Goal: Task Accomplishment & Management: Complete application form

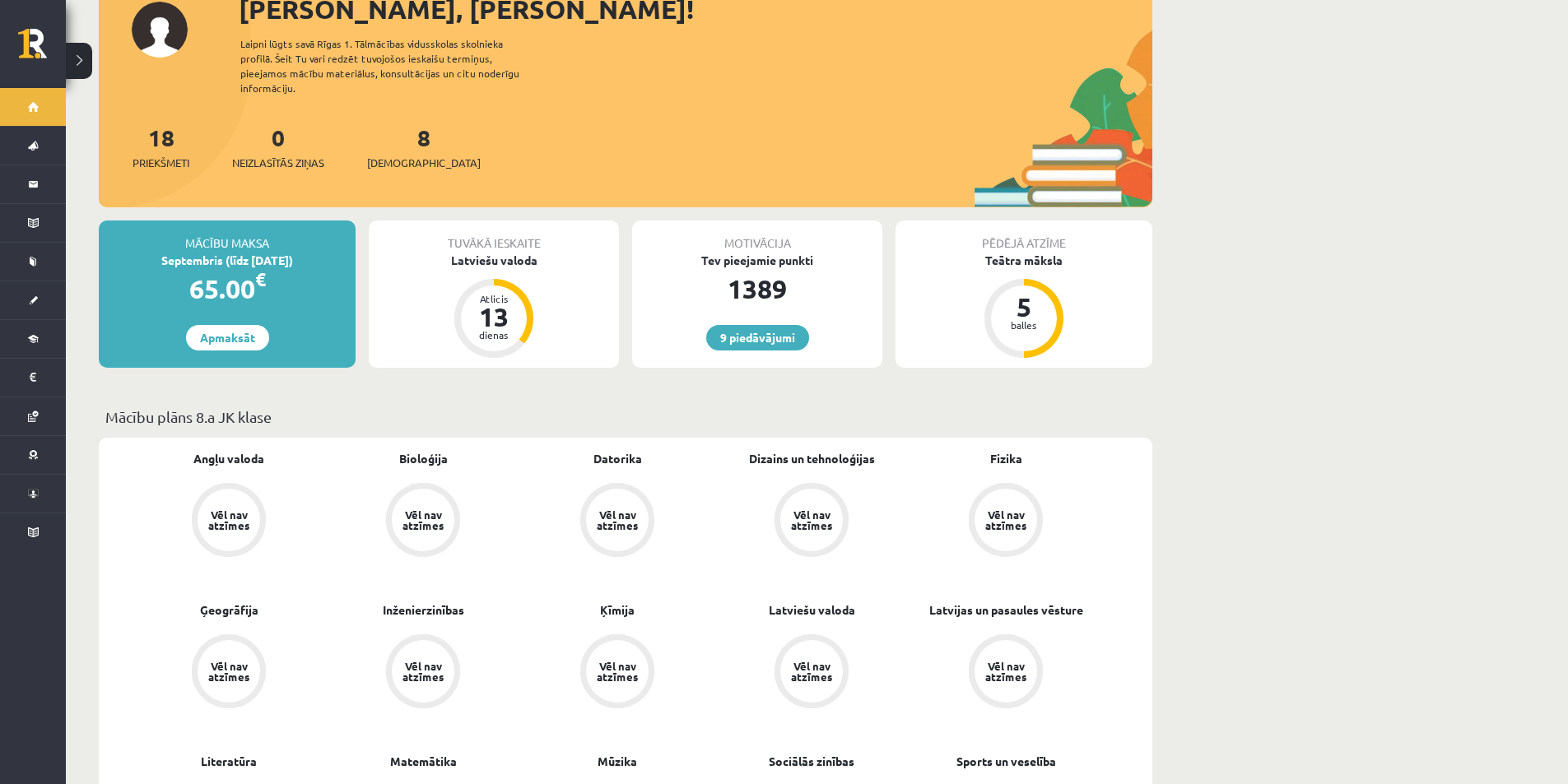
scroll to position [247, 0]
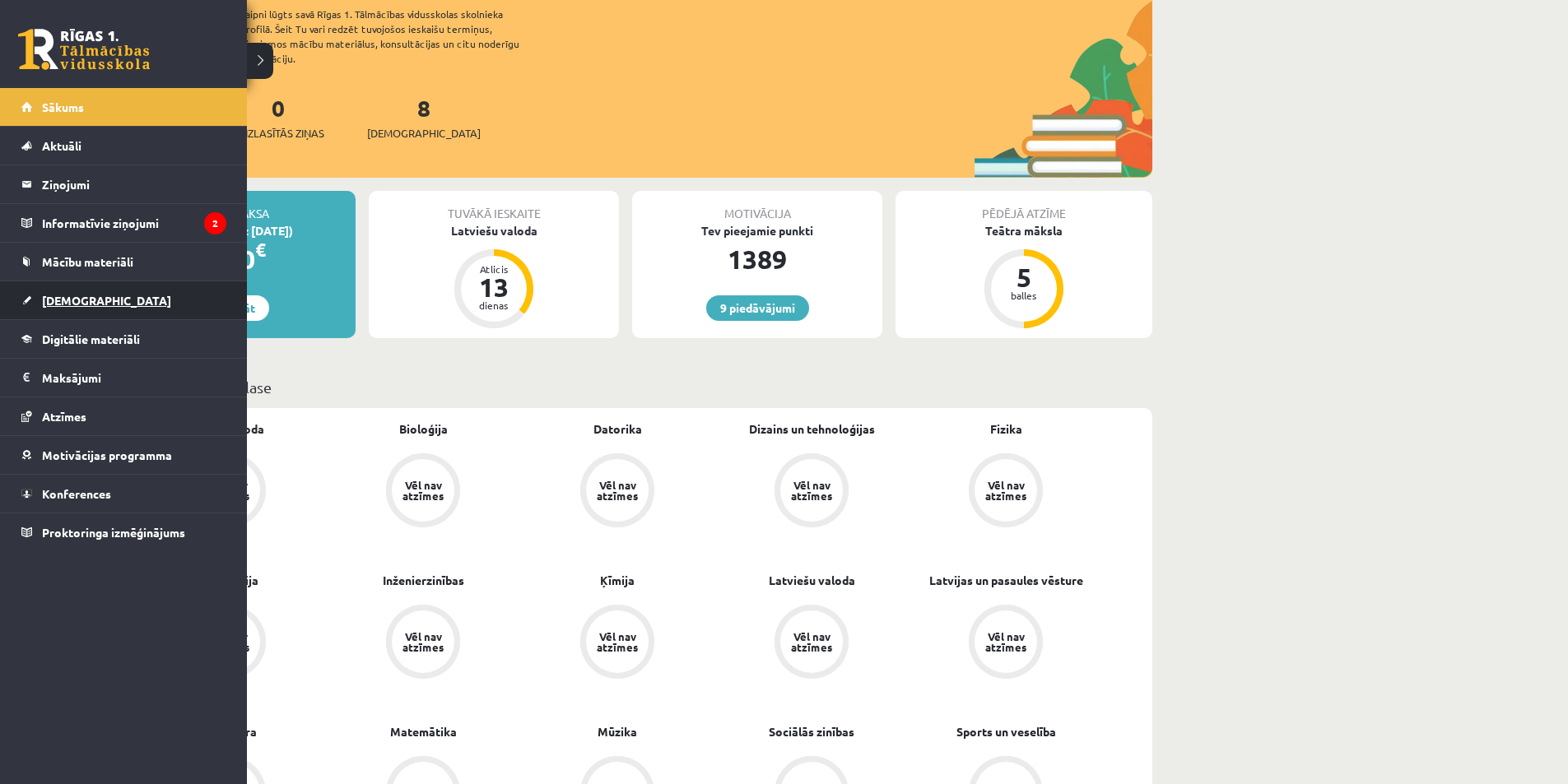
click at [121, 298] on link "[DEMOGRAPHIC_DATA]" at bounding box center [124, 300] width 205 height 37
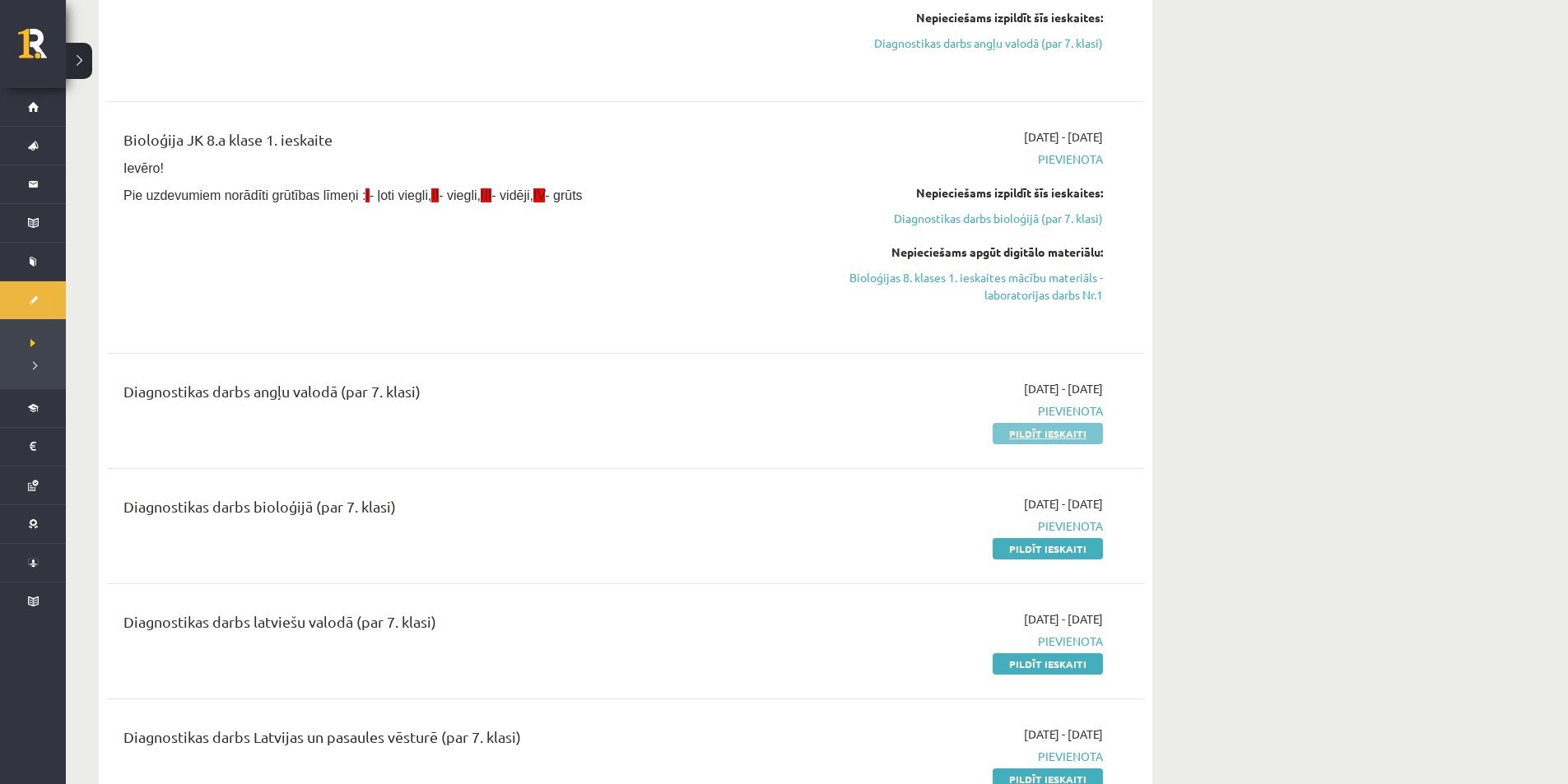
scroll to position [247, 0]
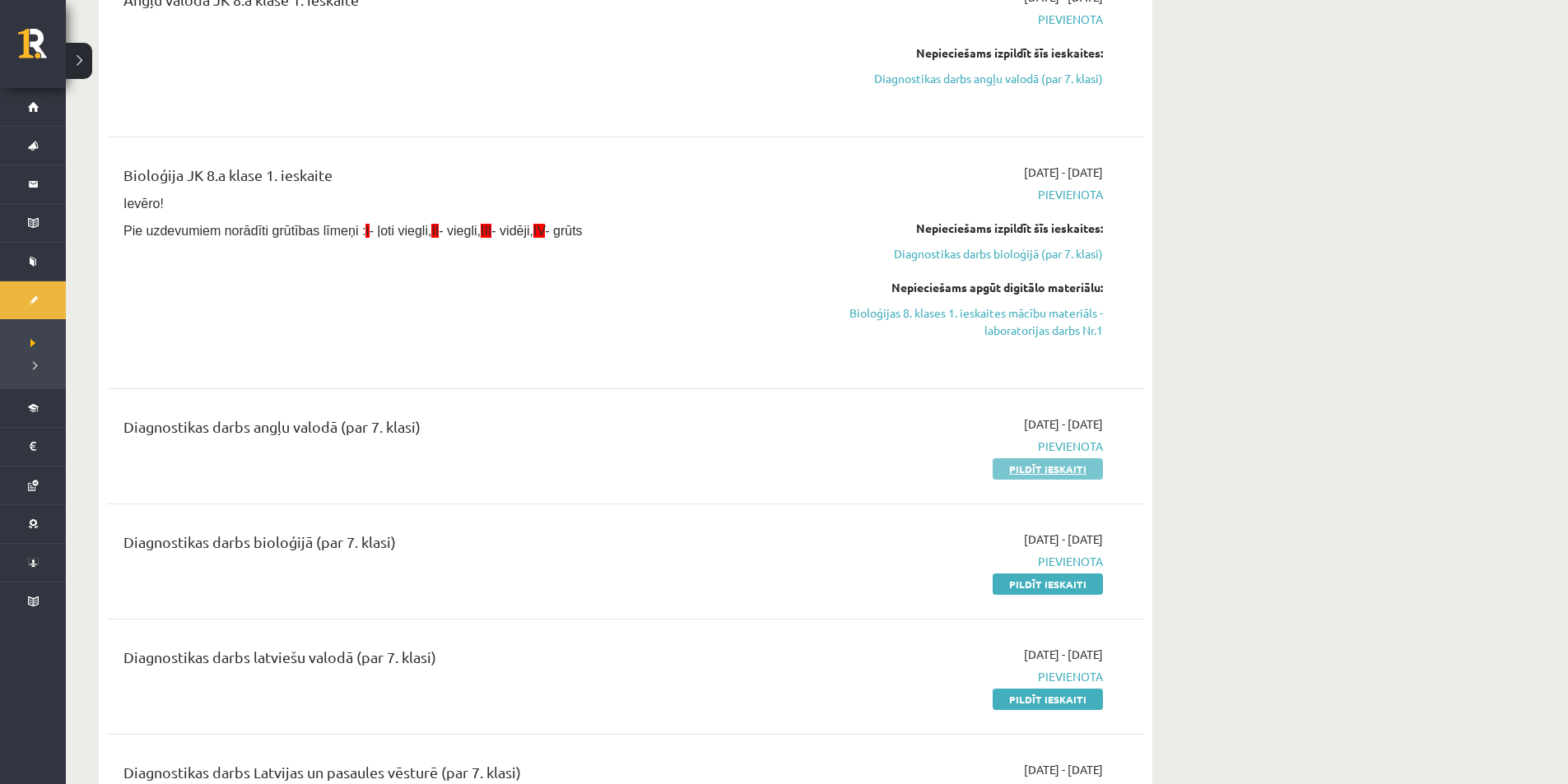
click at [1045, 469] on link "Pildīt ieskaiti" at bounding box center [1047, 469] width 110 height 21
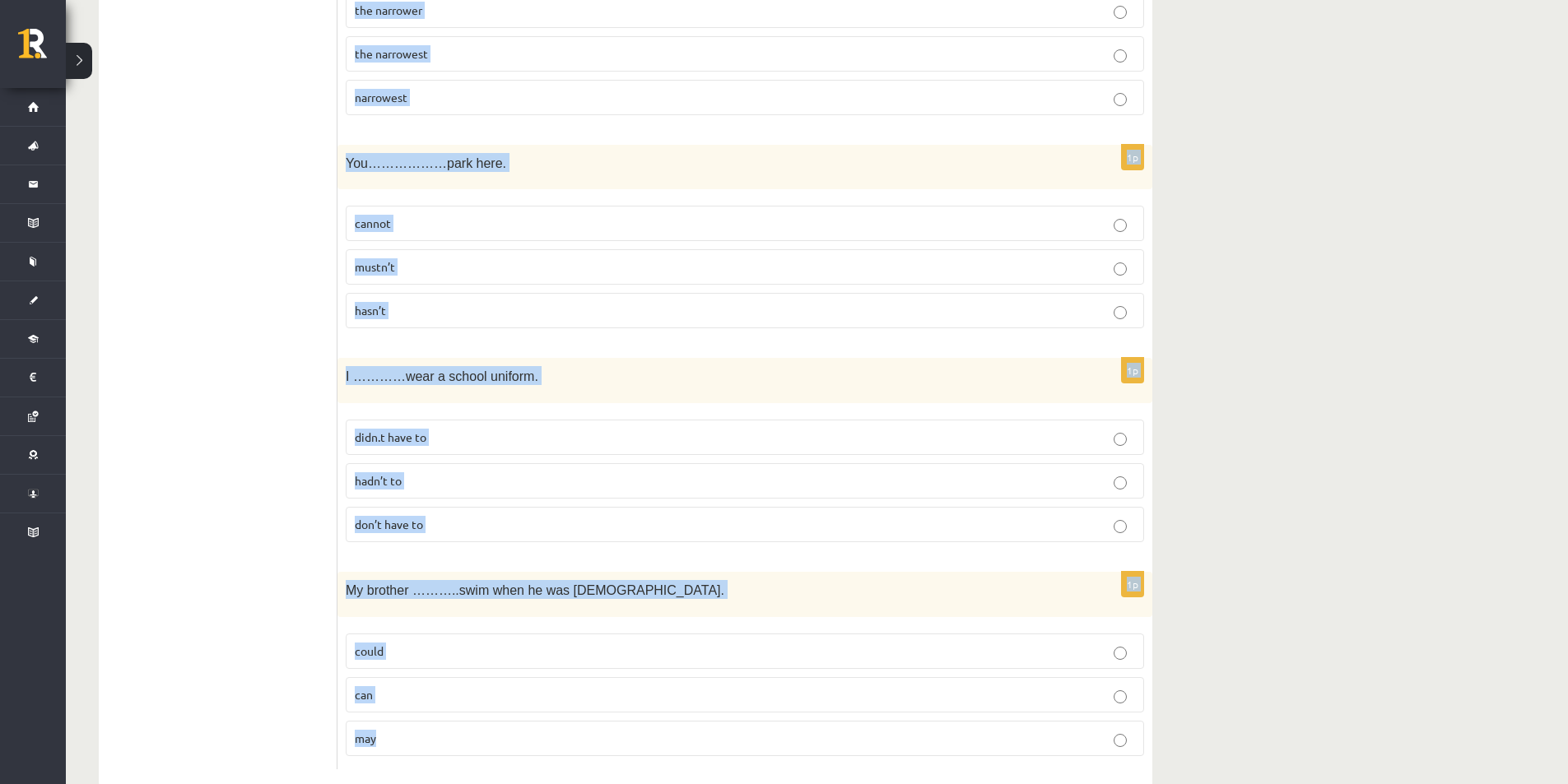
scroll to position [5746, 0]
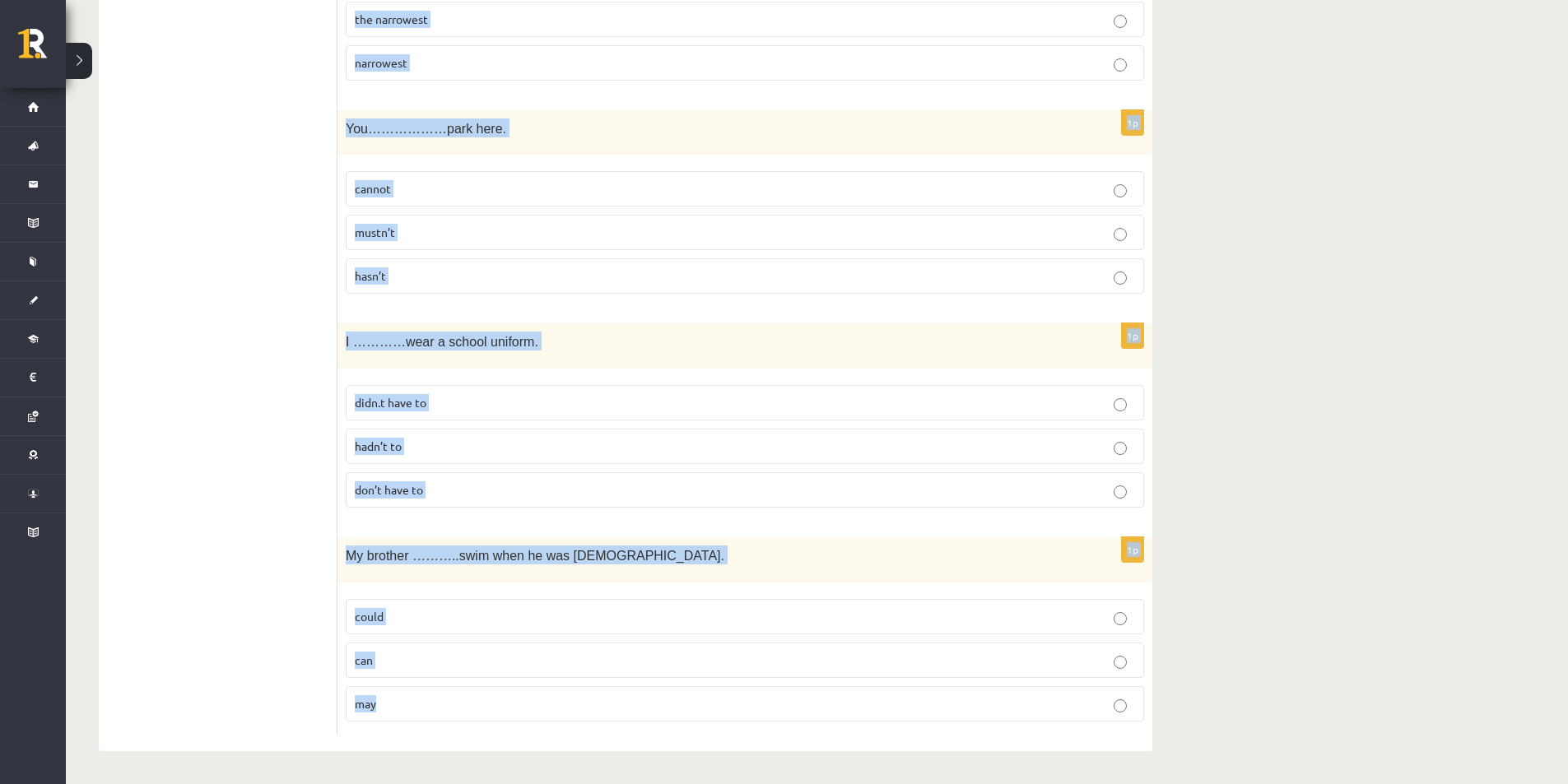
drag, startPoint x: 338, startPoint y: 334, endPoint x: 968, endPoint y: 705, distance: 731.1
copy form "Lore ips dolo sita co………………Adipi elitsed do ………….Eiu tem. inc/utl -/etd -/- 2m …"
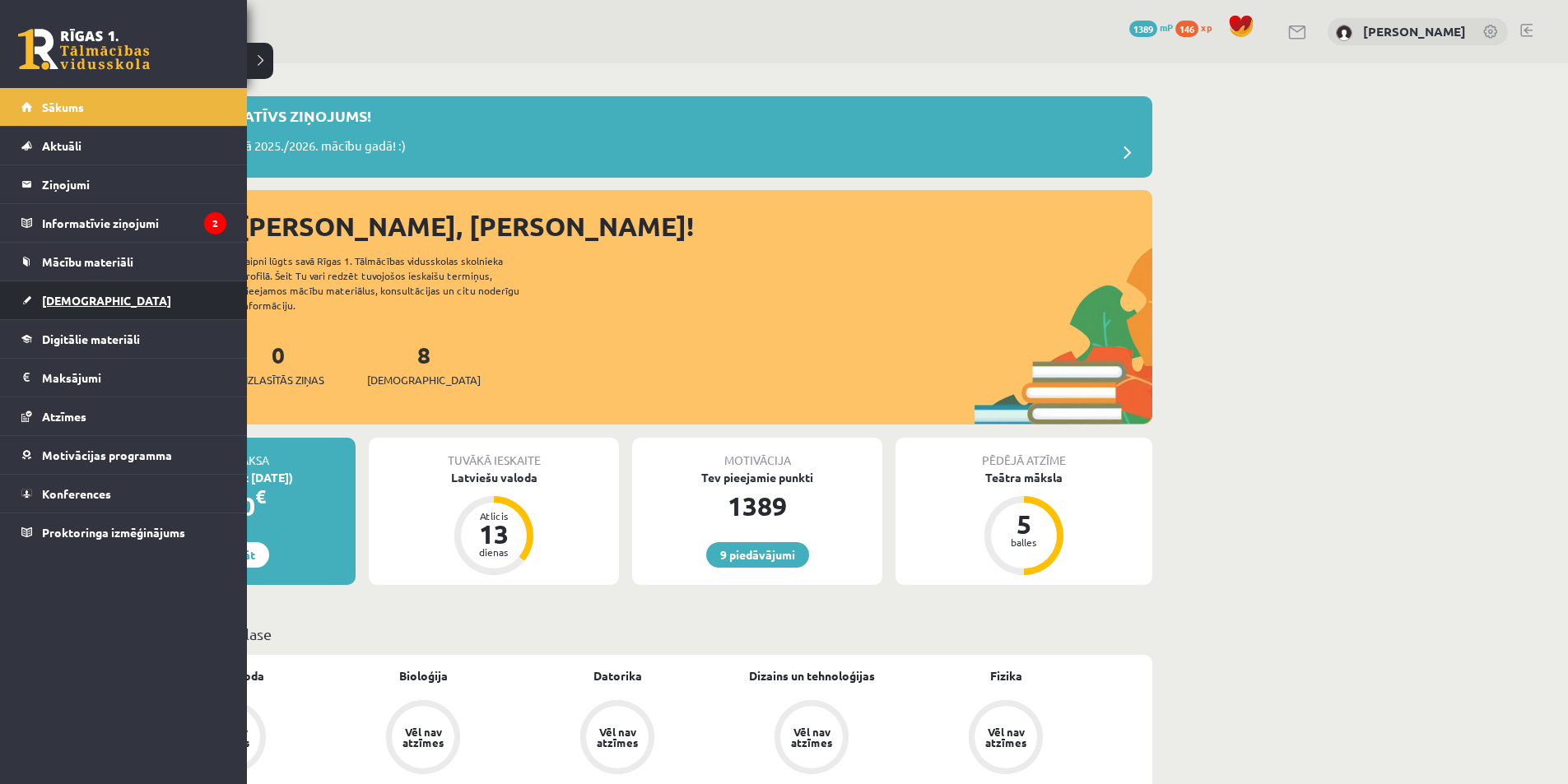
click at [40, 301] on link "[DEMOGRAPHIC_DATA]" at bounding box center [124, 300] width 205 height 37
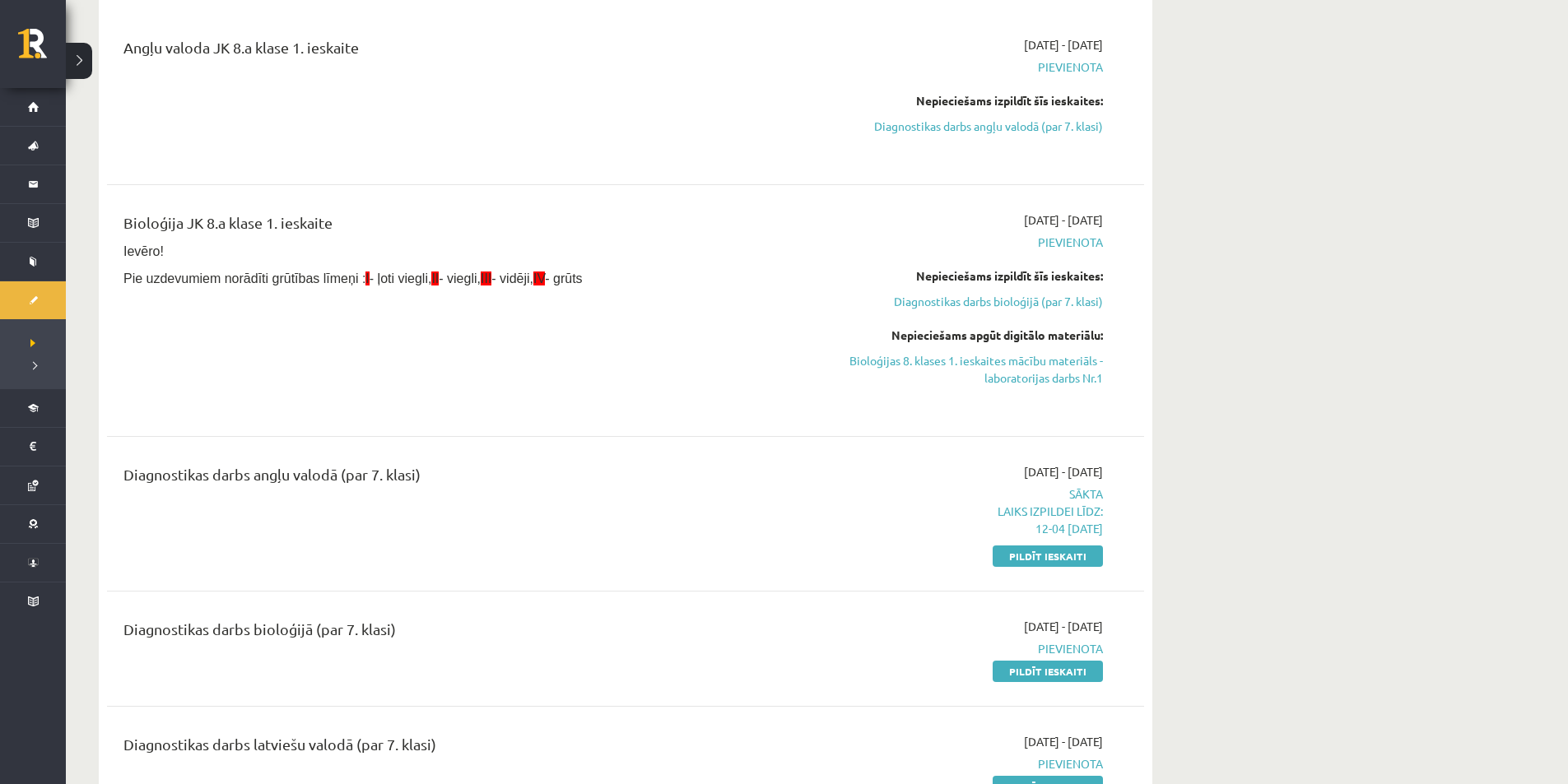
scroll to position [247, 0]
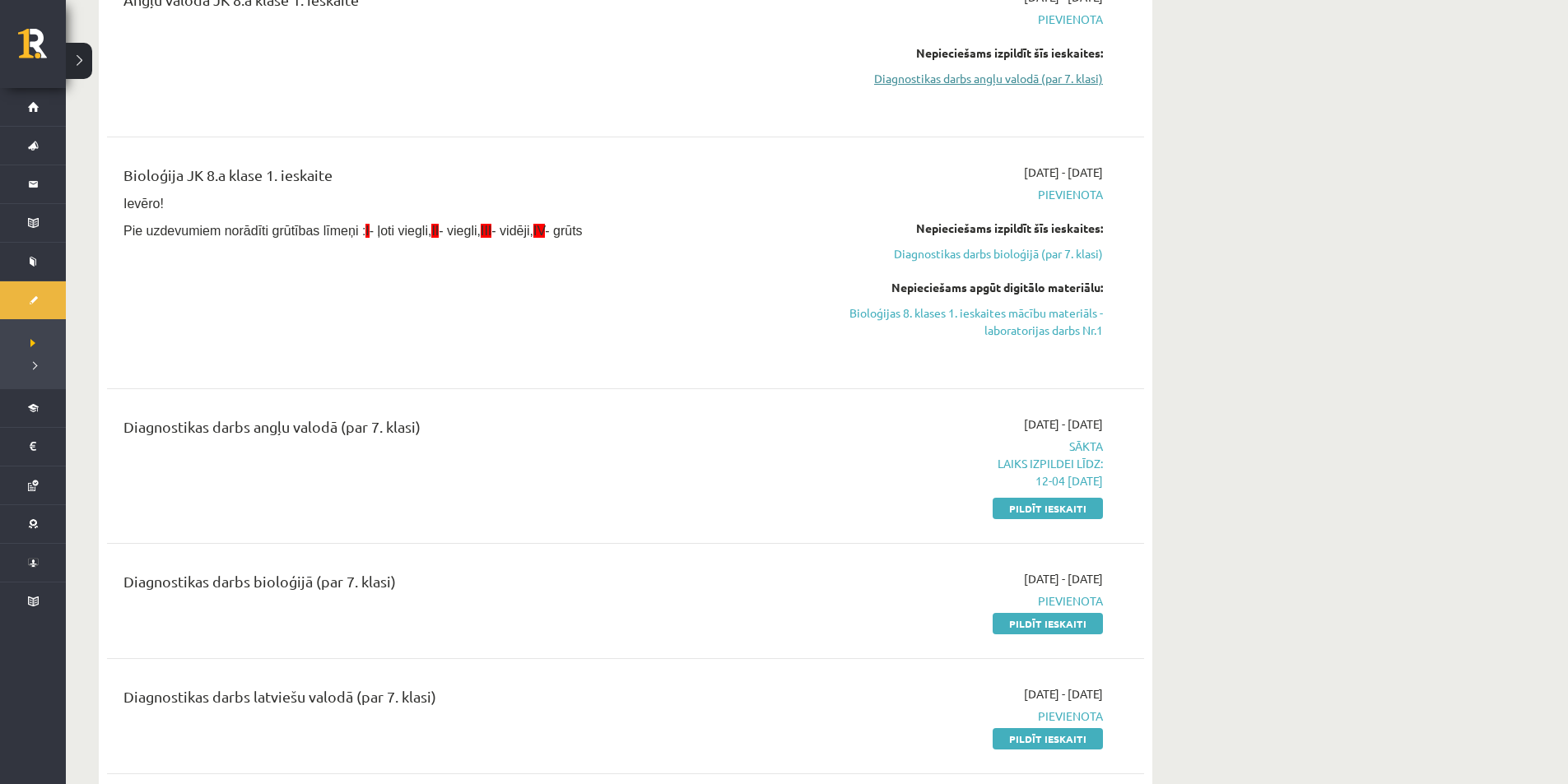
drag, startPoint x: 1061, startPoint y: 509, endPoint x: 943, endPoint y: 84, distance: 441.1
click at [1061, 509] on link "Pildīt ieskaiti" at bounding box center [1047, 508] width 110 height 21
click at [1087, 514] on link "Pildīt ieskaiti" at bounding box center [1047, 508] width 110 height 21
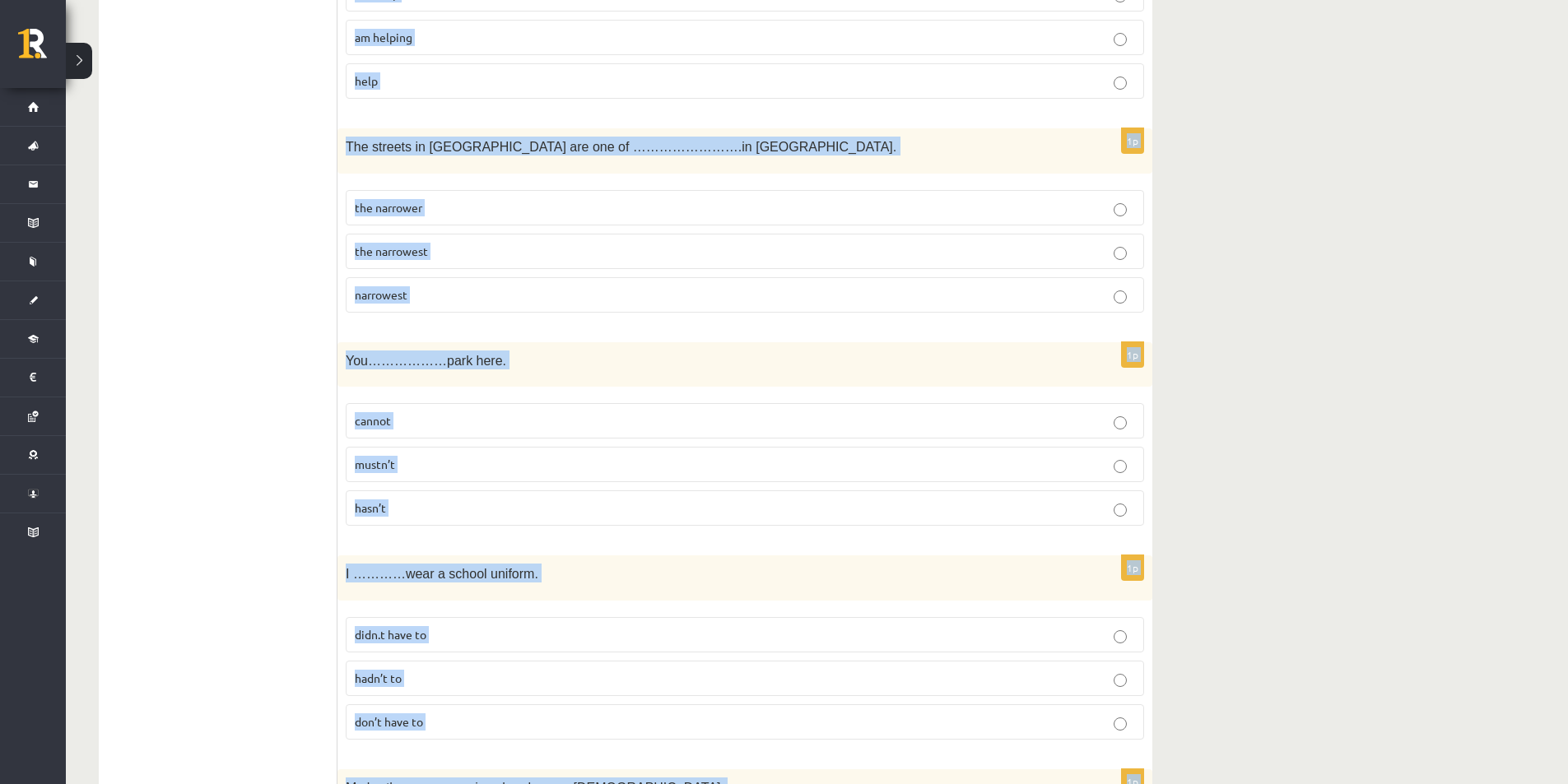
scroll to position [5746, 0]
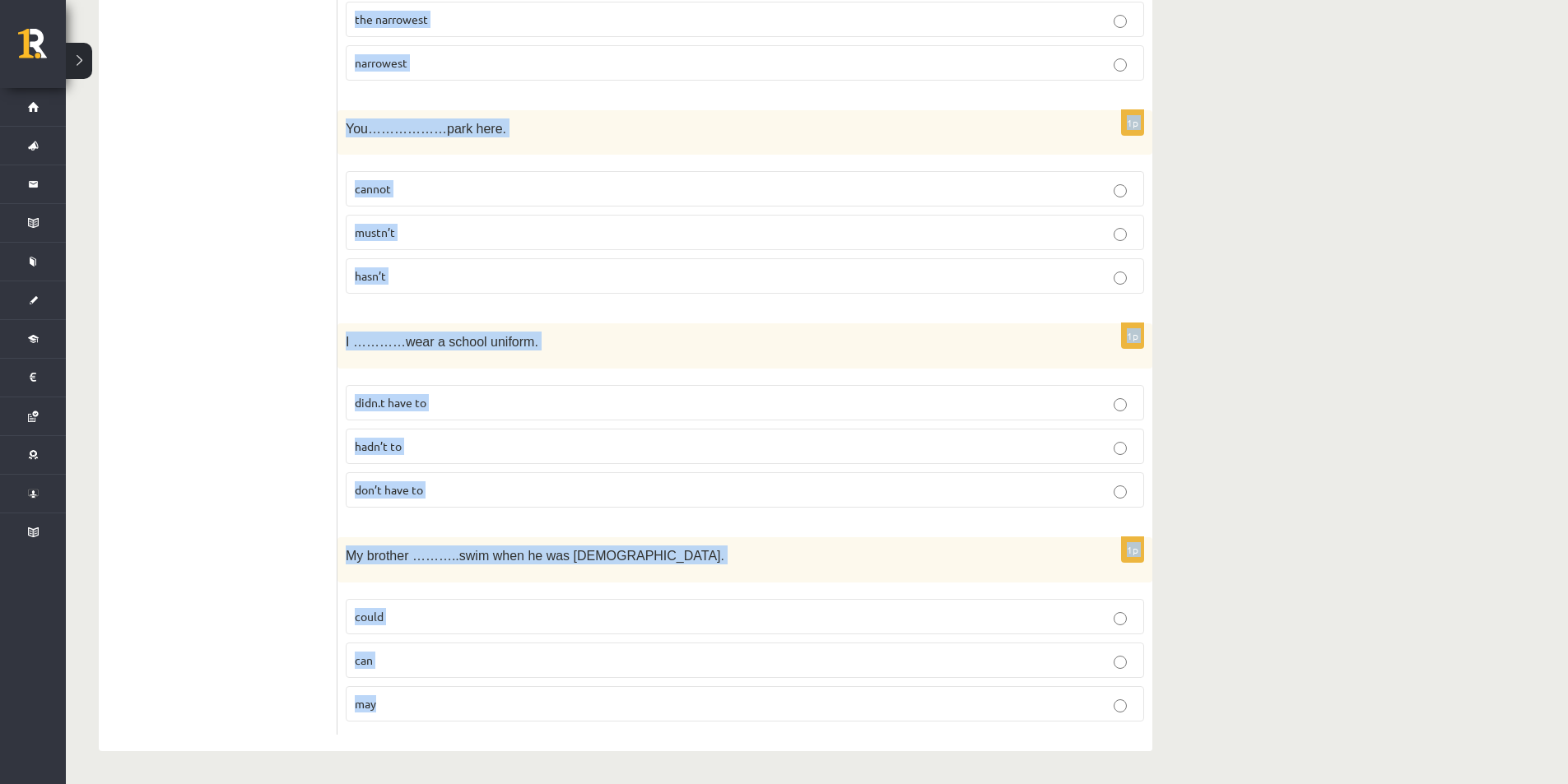
drag, startPoint x: 344, startPoint y: 248, endPoint x: 907, endPoint y: 721, distance: 735.3
copy form "Lore ips dolo sita co………………Adipi elitsed do ………….Eiu tem. inc/utl -/etd -/- 2m …"
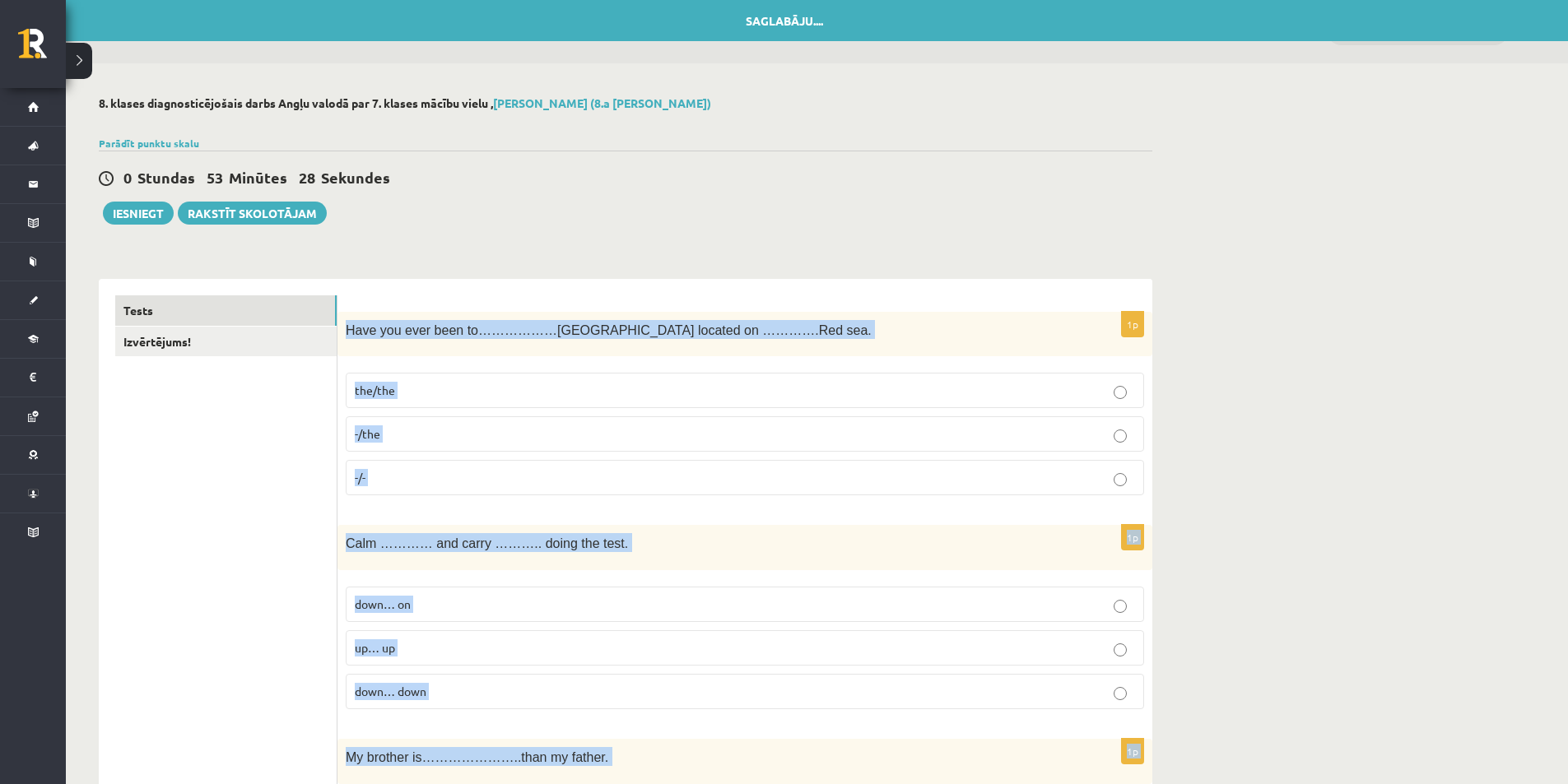
scroll to position [165, 0]
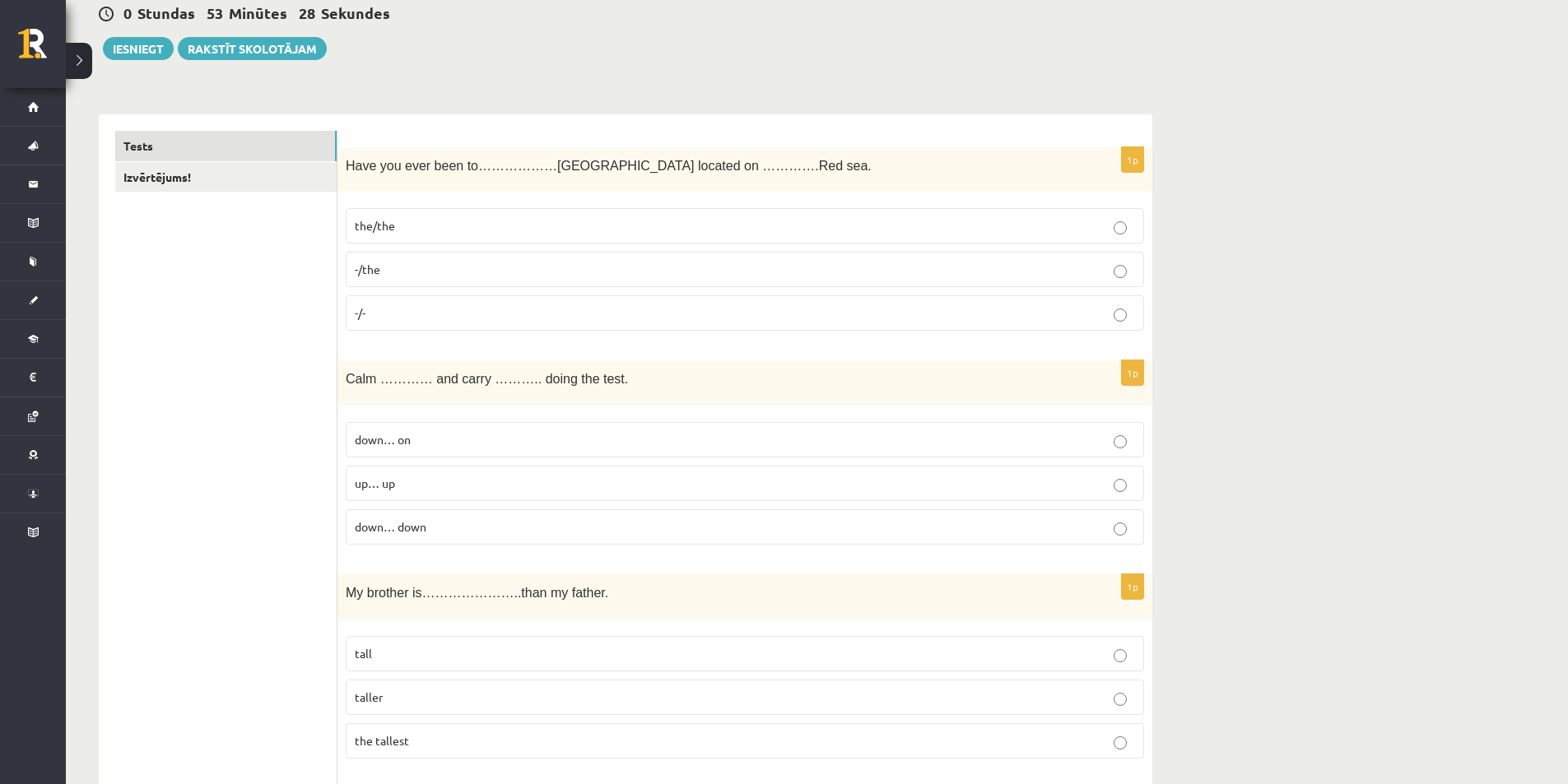
click at [424, 229] on p "the/the" at bounding box center [745, 226] width 780 height 17
click at [463, 440] on p "down… on" at bounding box center [745, 440] width 780 height 17
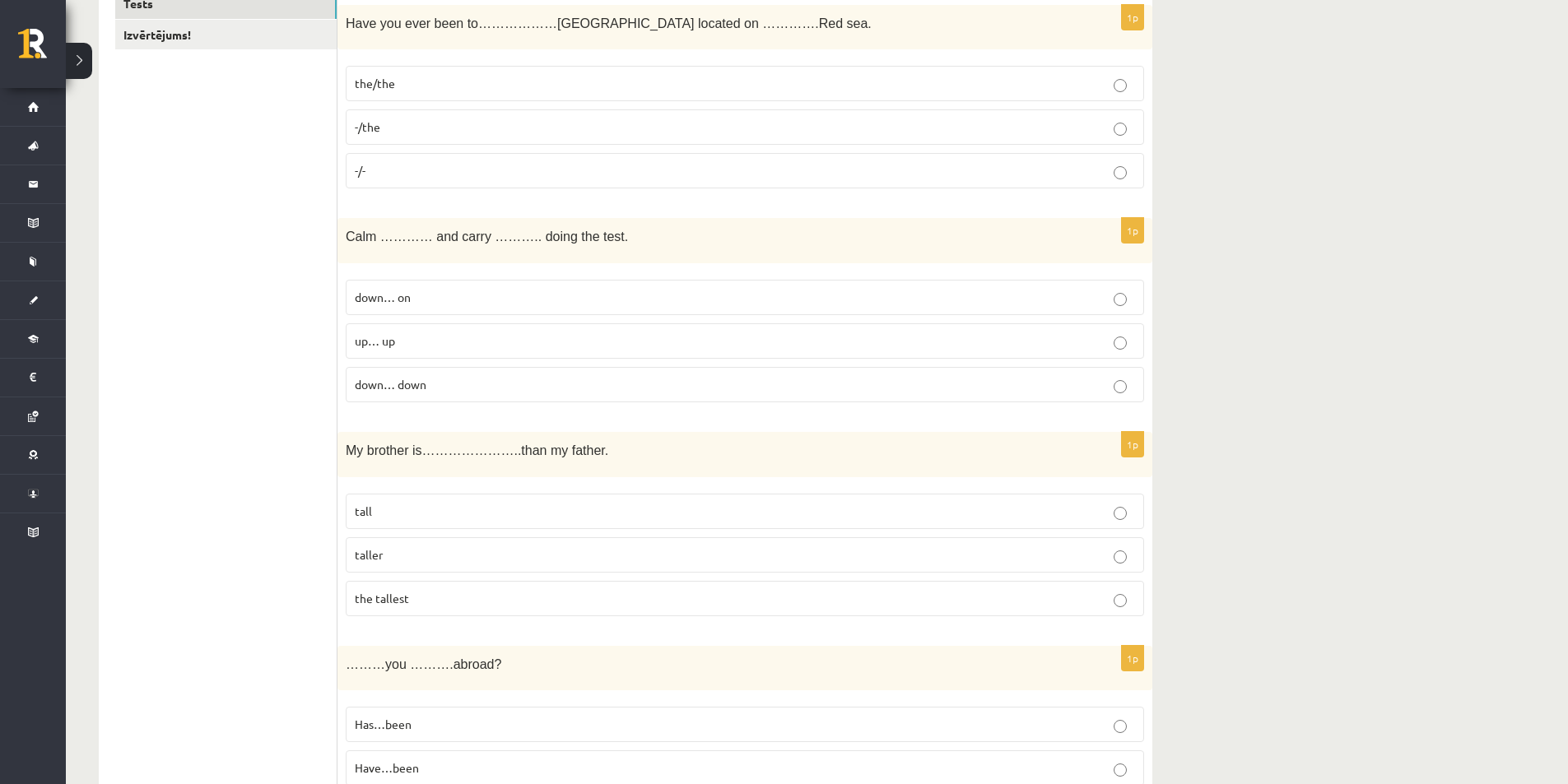
scroll to position [329, 0]
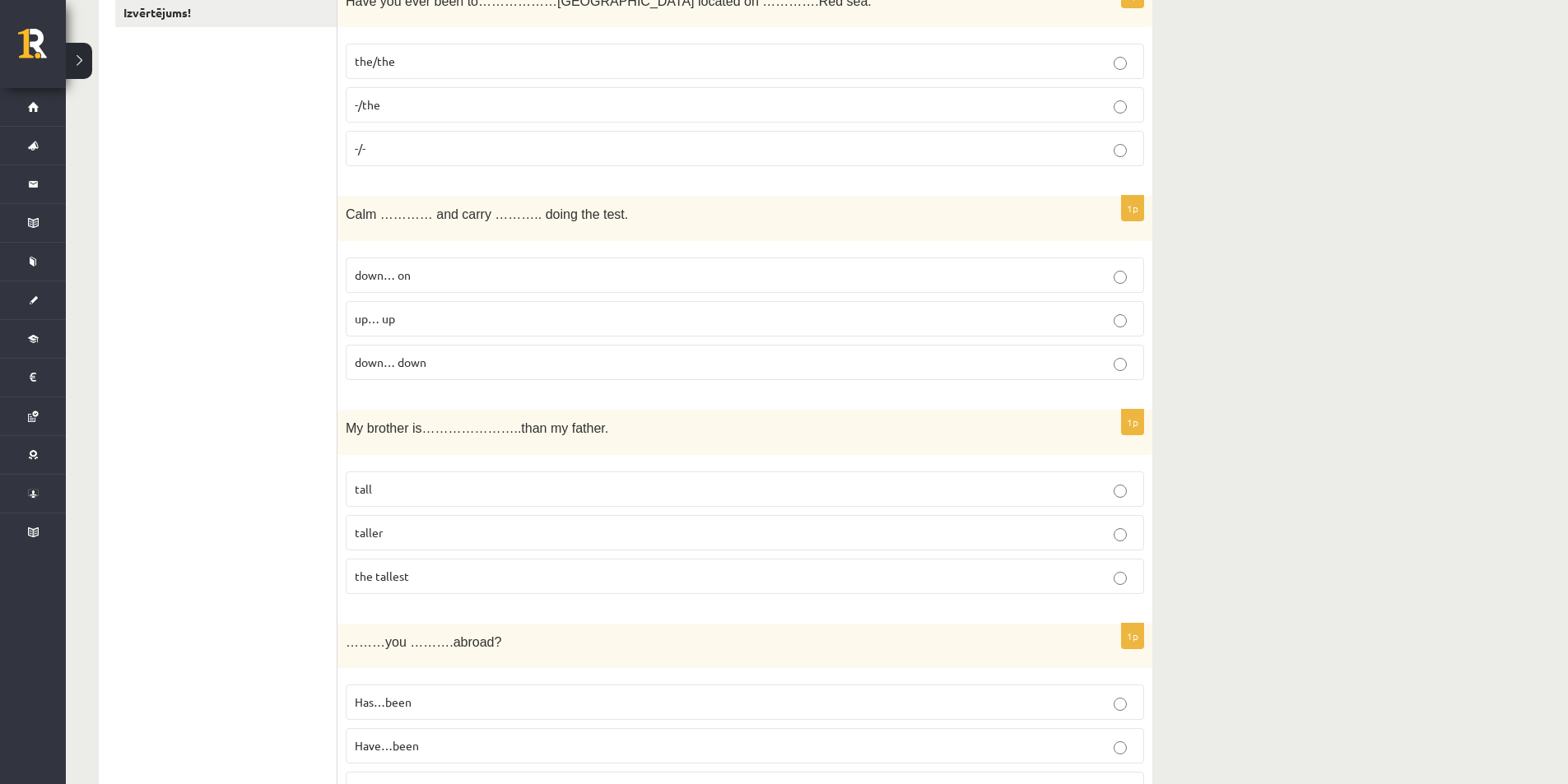
click at [474, 543] on label "taller" at bounding box center [745, 532] width 798 height 35
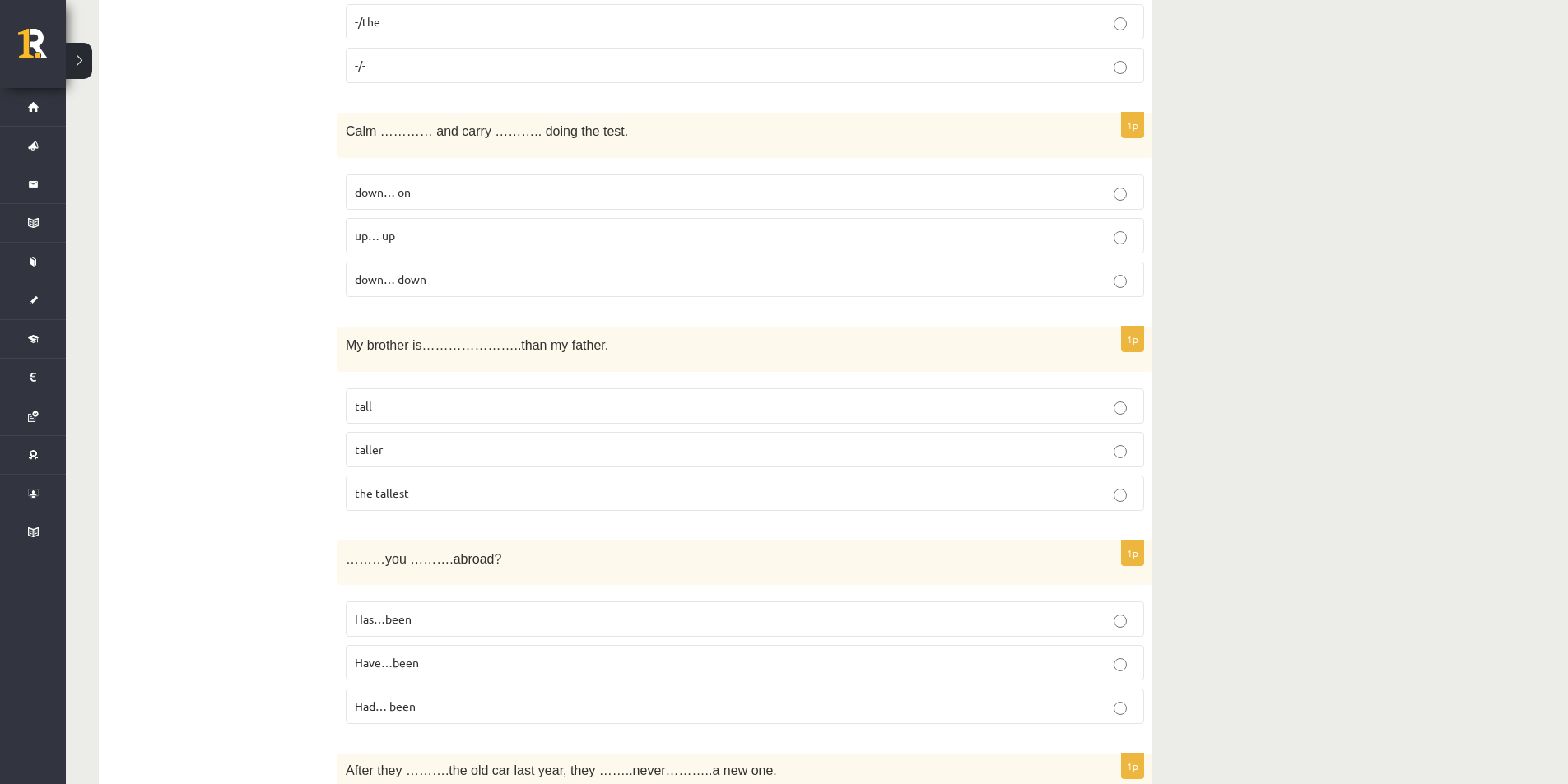
scroll to position [494, 0]
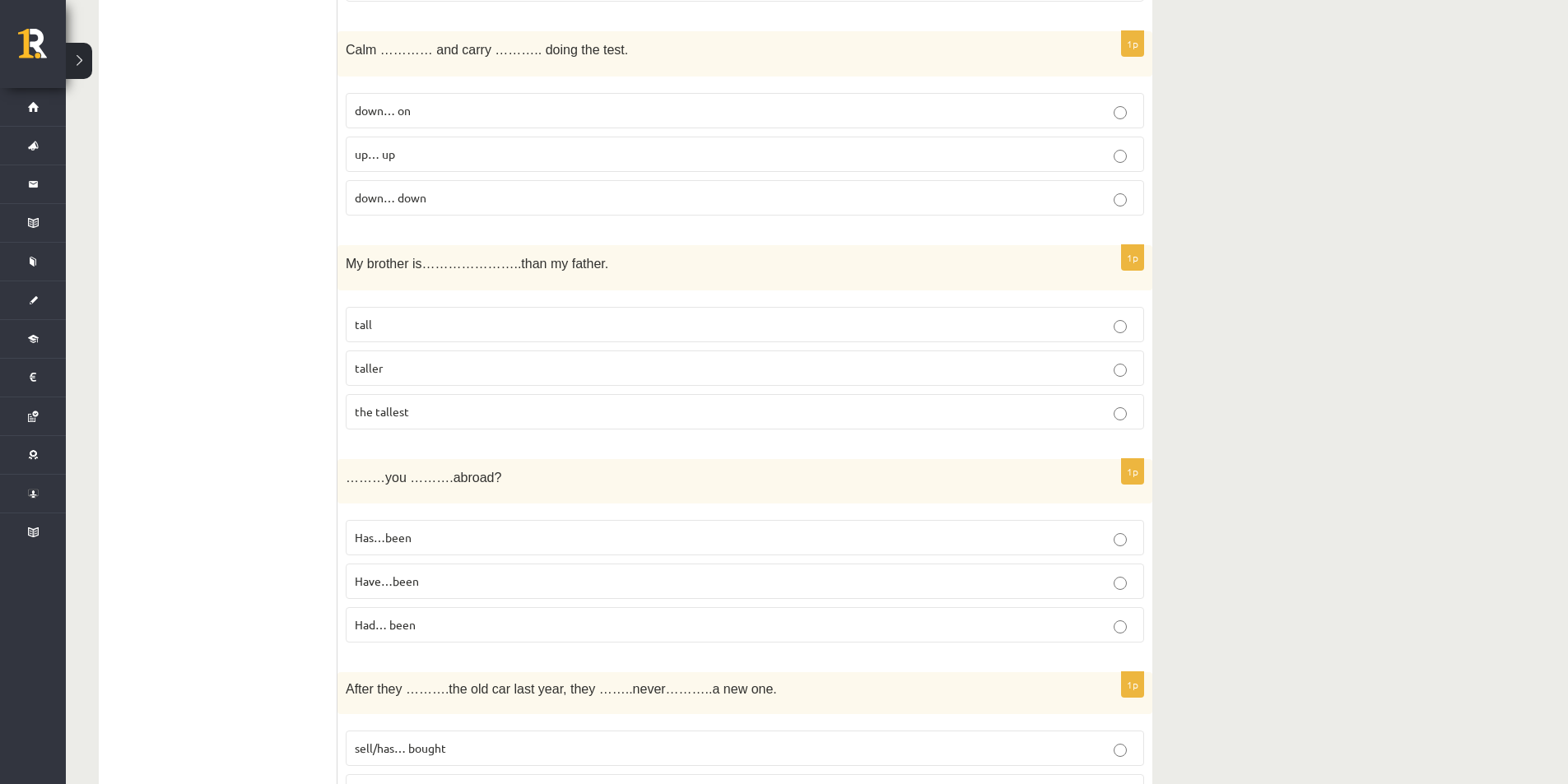
click at [411, 583] on span "Have…been" at bounding box center [386, 580] width 64 height 14
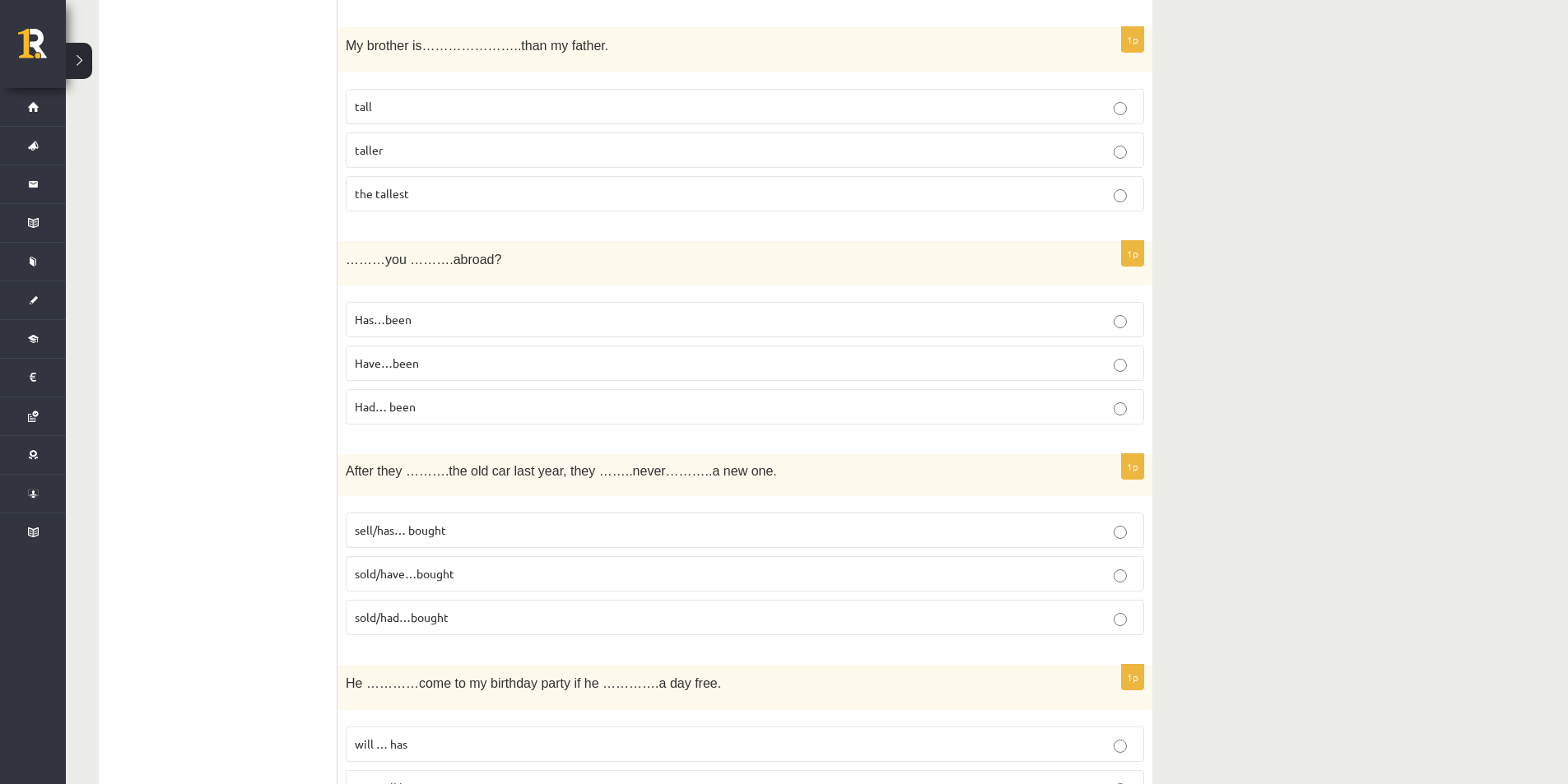
scroll to position [741, 0]
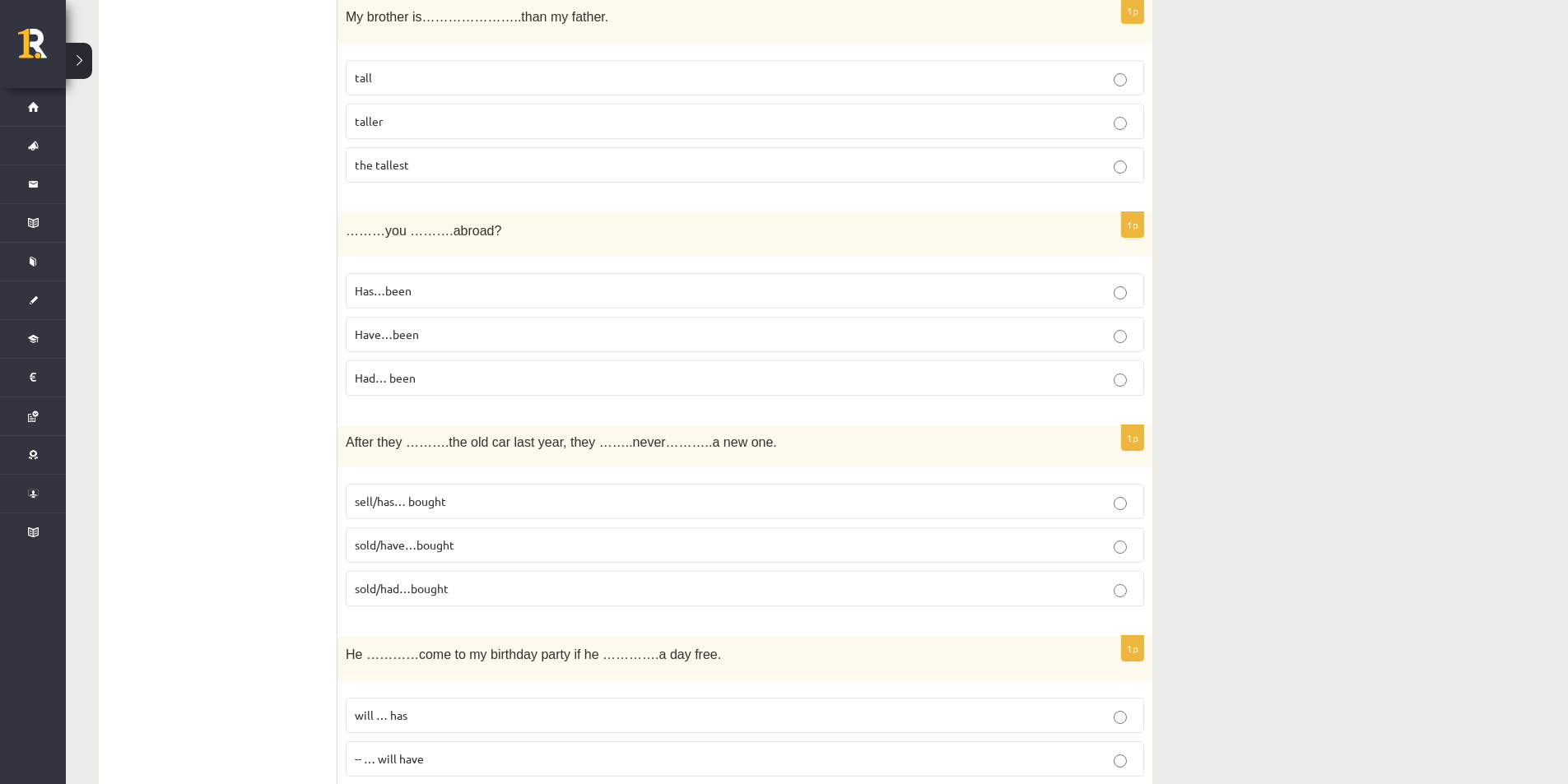
click at [556, 581] on p "sold/had…bought" at bounding box center [745, 588] width 780 height 17
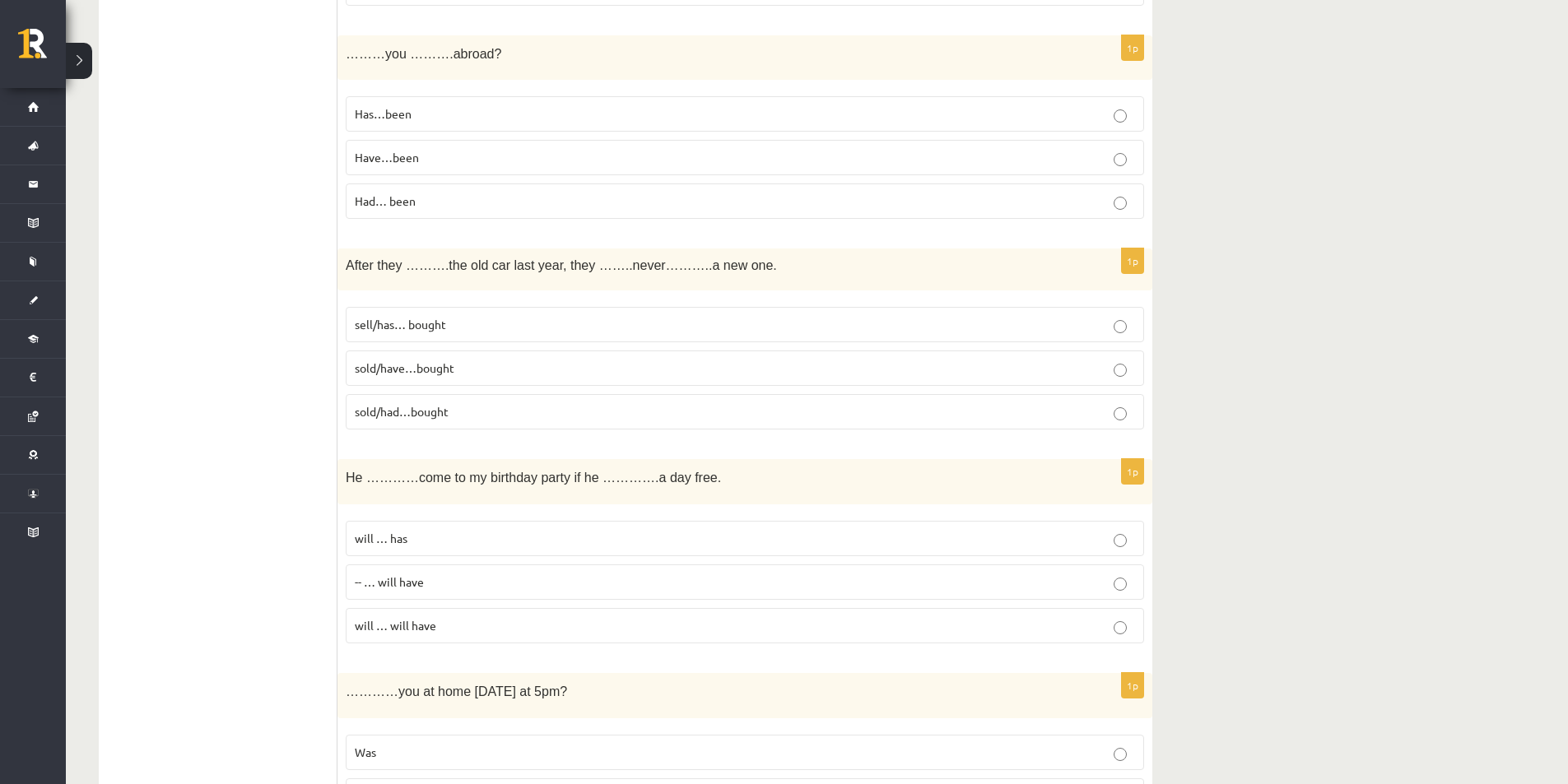
scroll to position [987, 0]
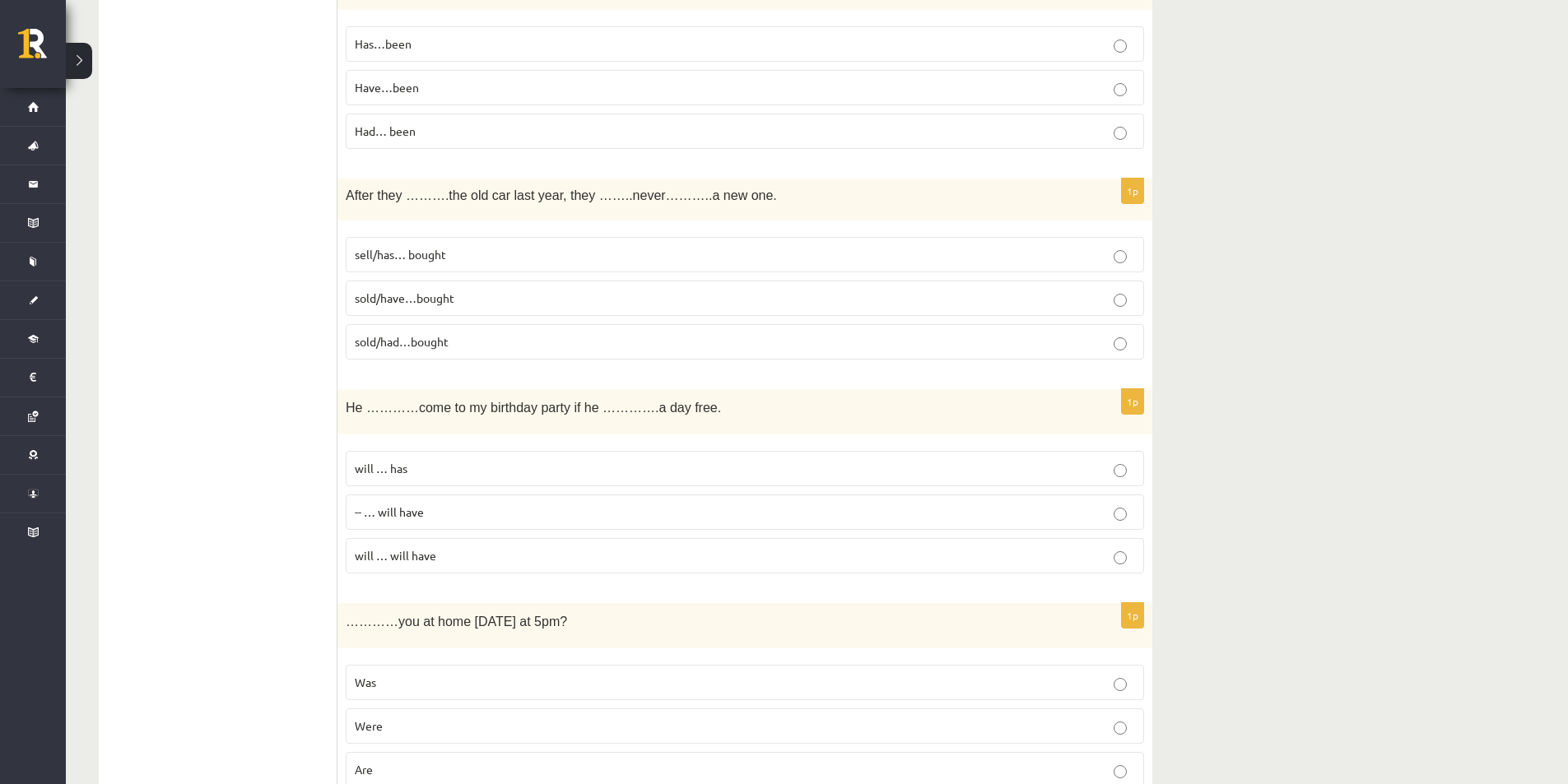
click at [523, 564] on p "will … will have" at bounding box center [745, 556] width 780 height 17
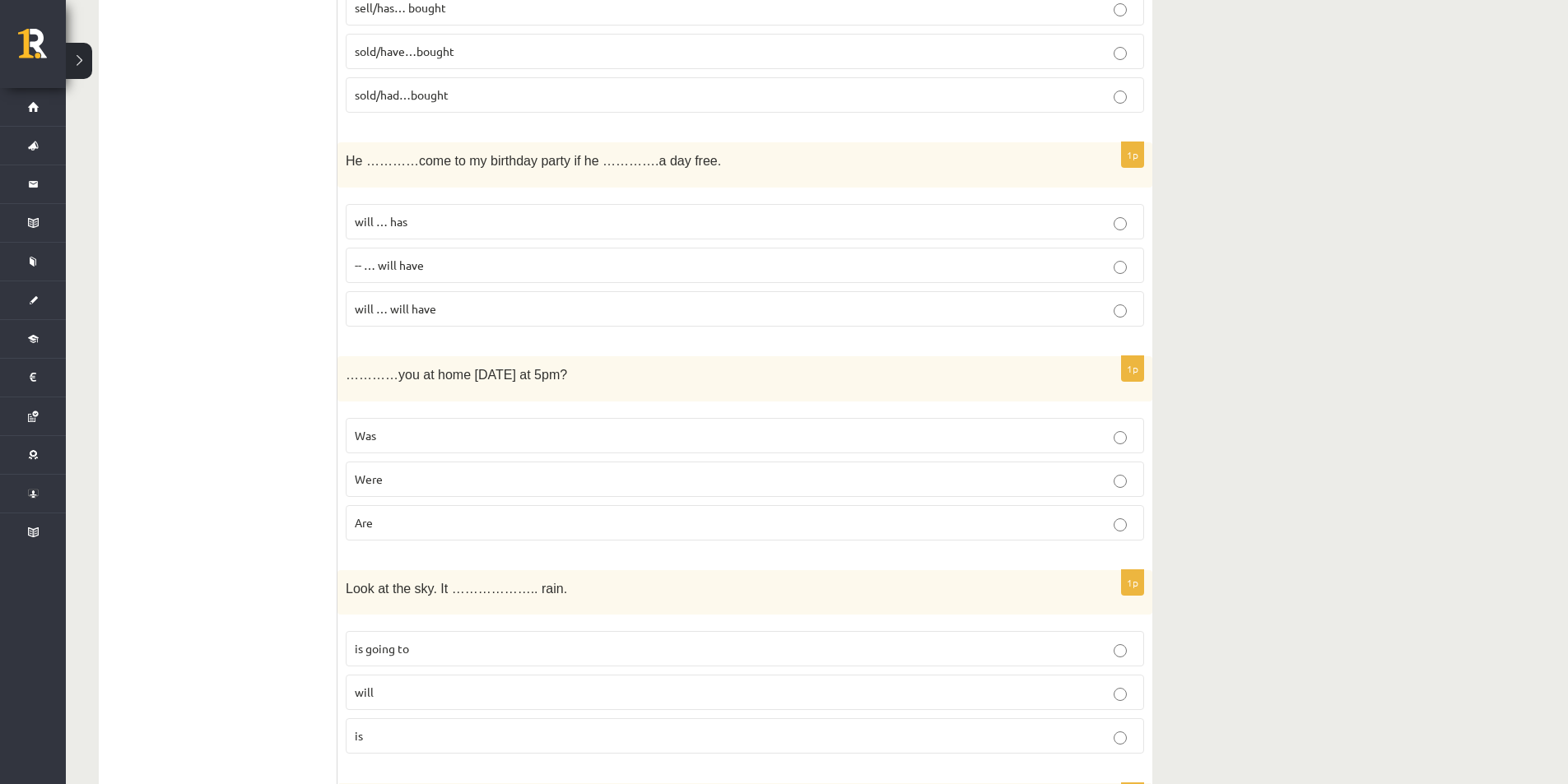
scroll to position [1317, 0]
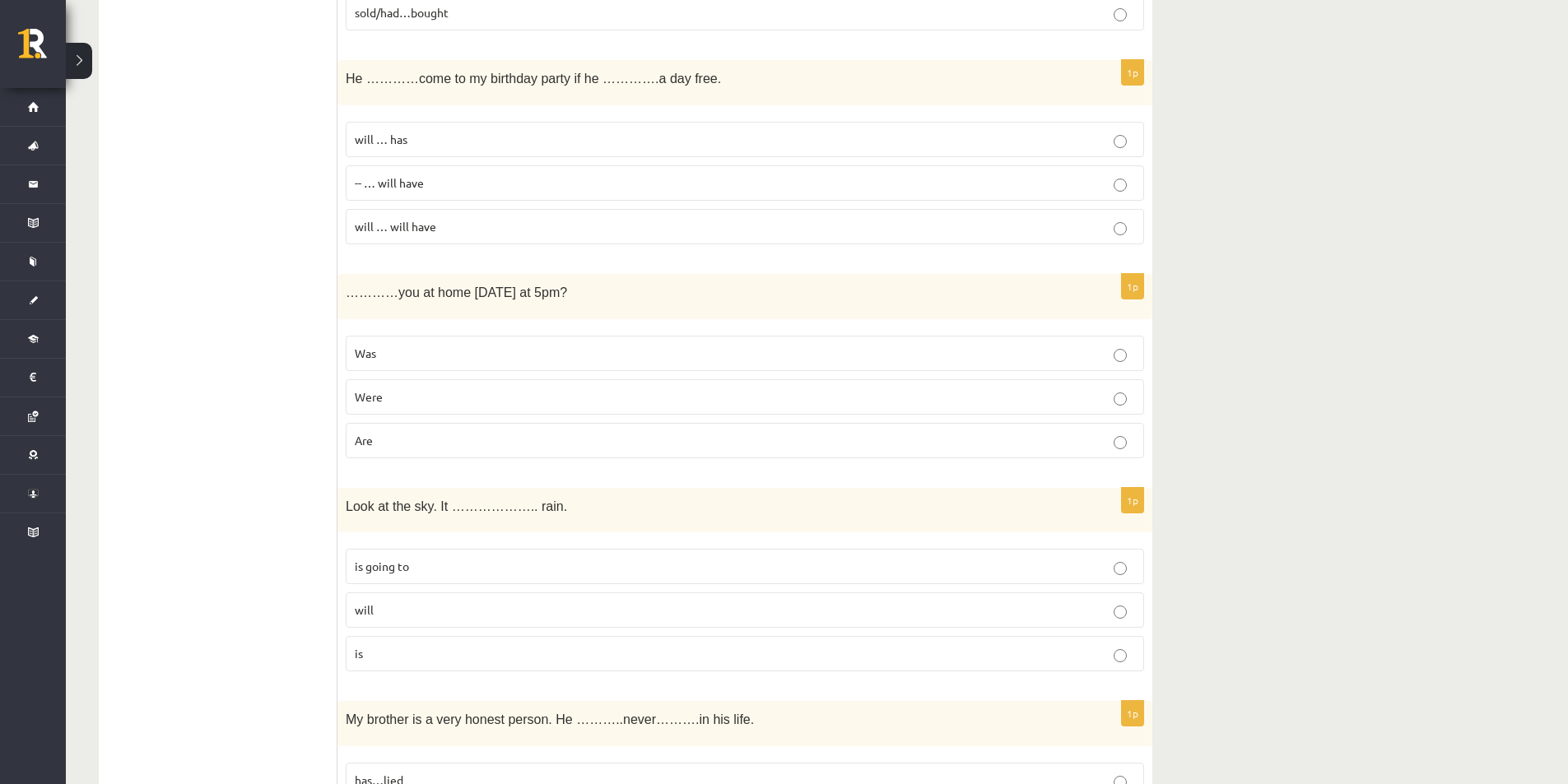
click at [442, 403] on p "Were" at bounding box center [745, 397] width 780 height 17
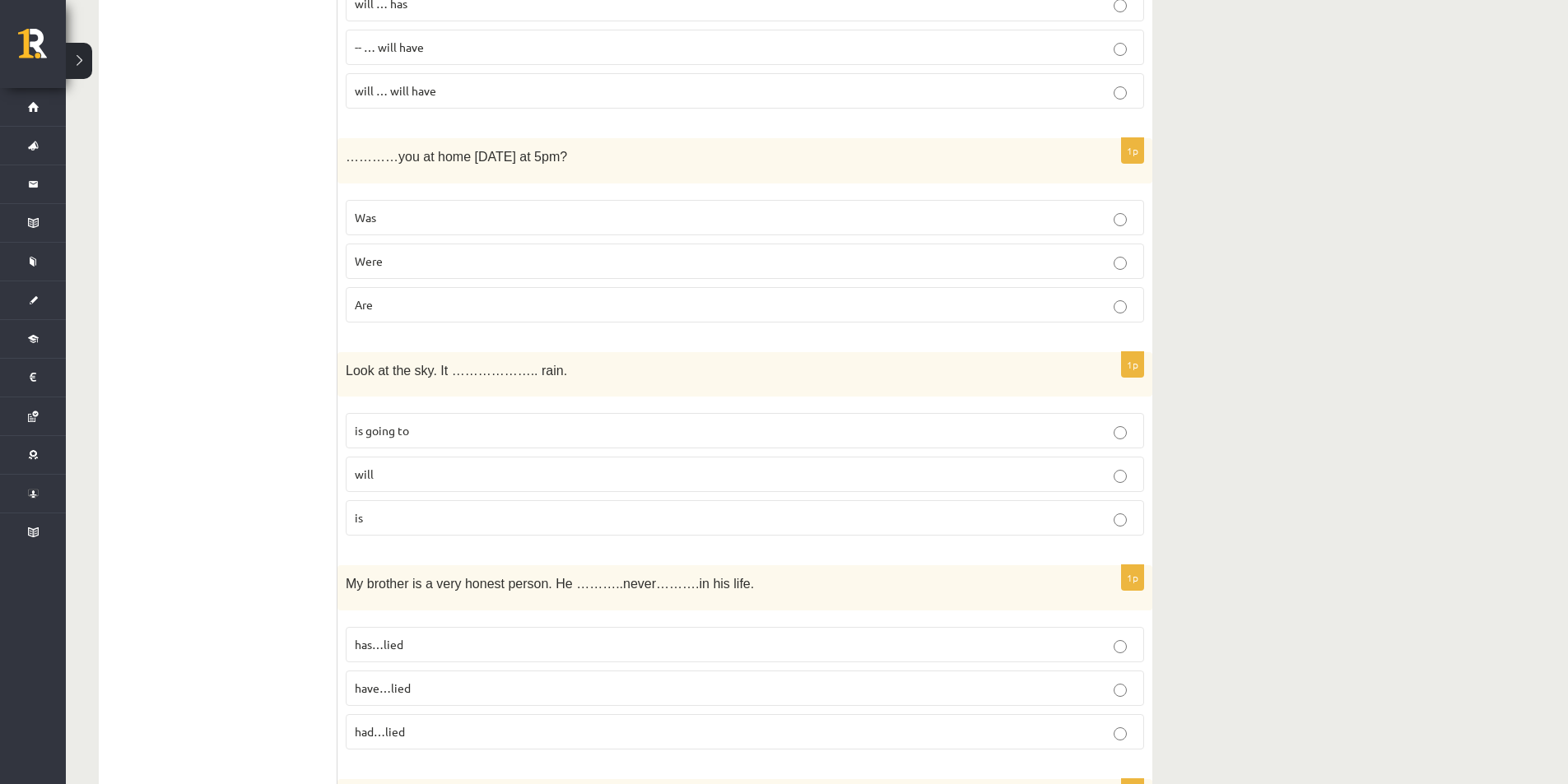
scroll to position [1481, 0]
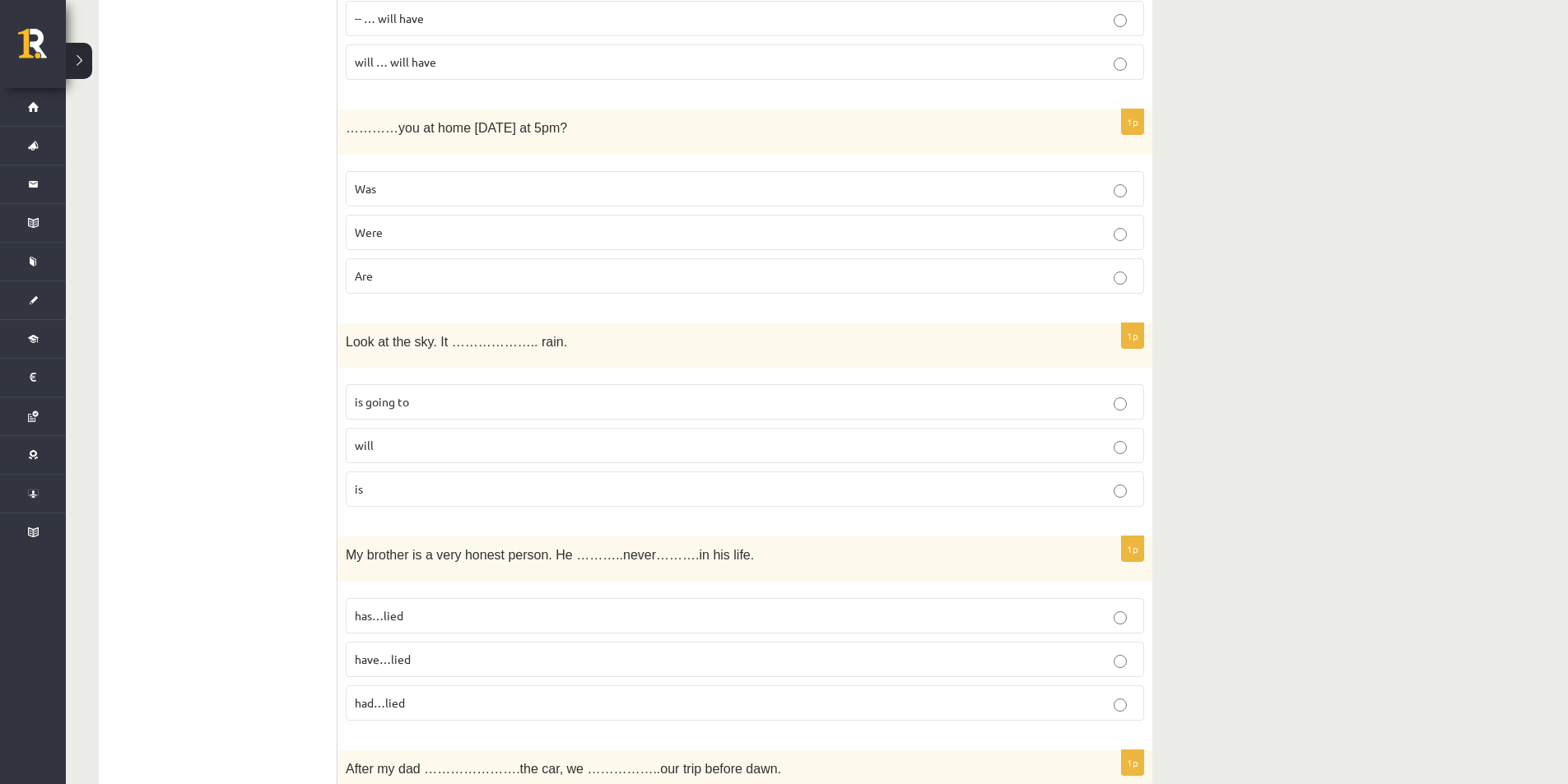
click at [444, 407] on p "is going to" at bounding box center [745, 402] width 780 height 17
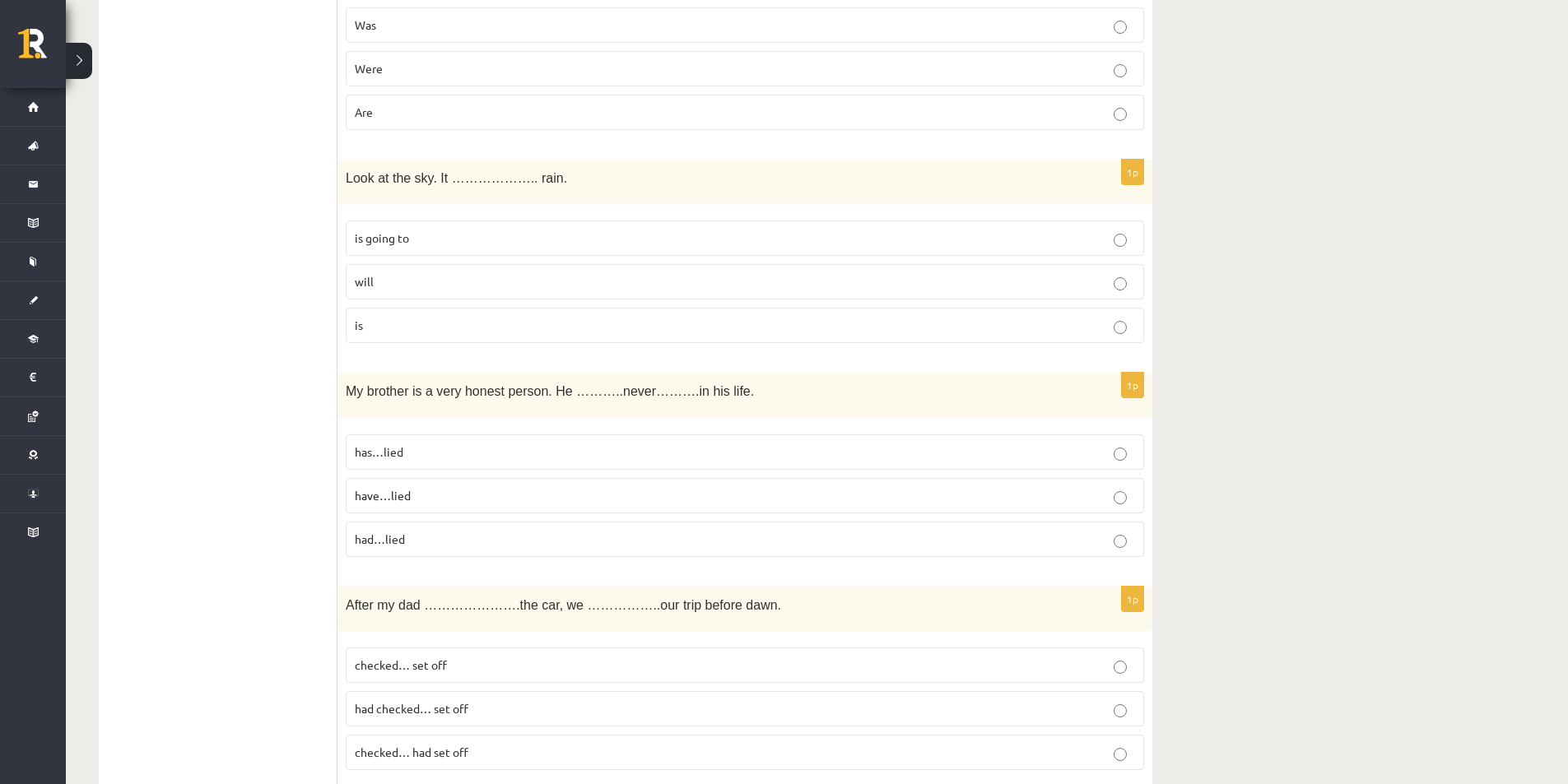
scroll to position [1646, 0]
click at [444, 453] on p "has…lied" at bounding box center [745, 451] width 780 height 17
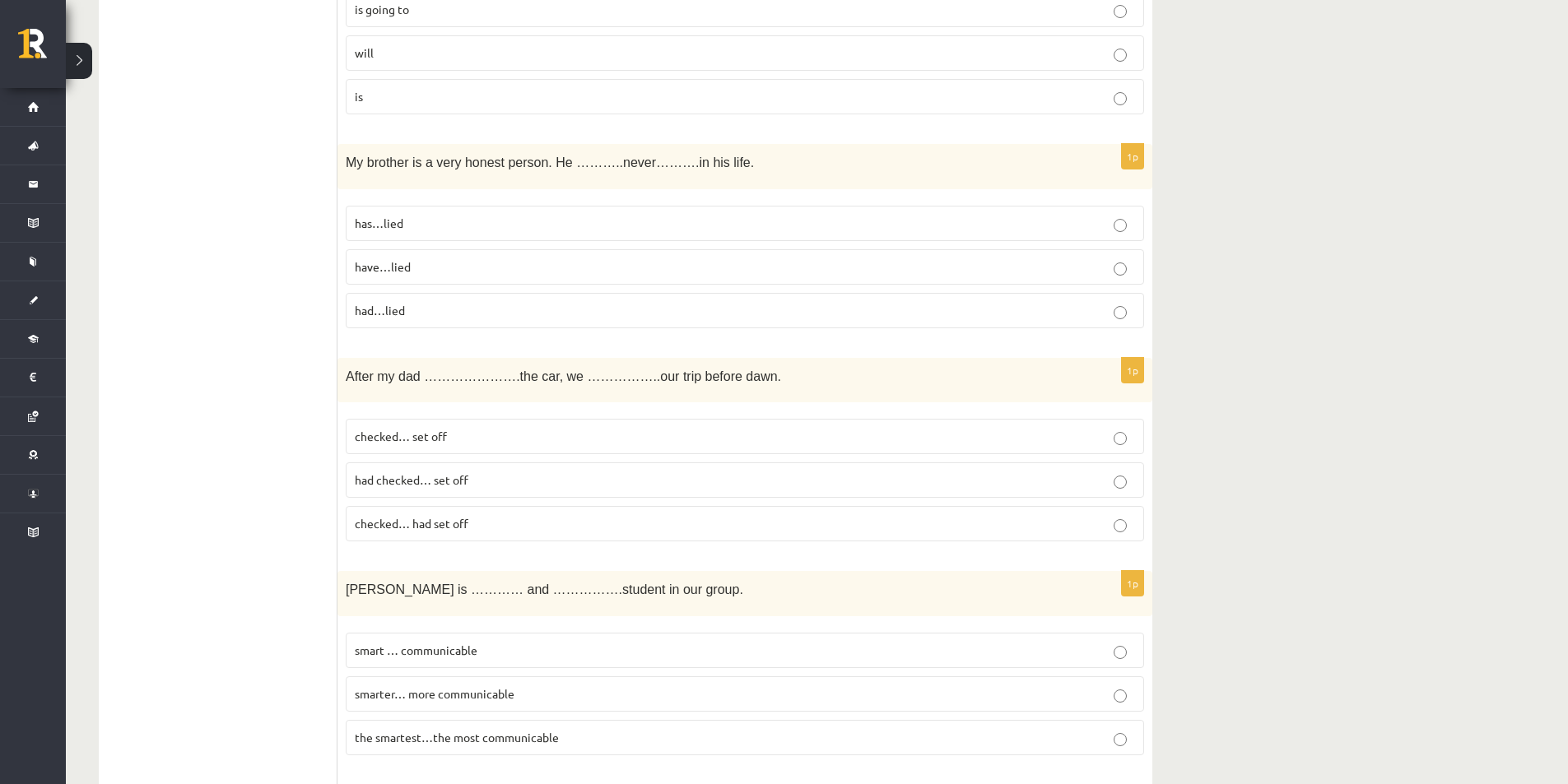
scroll to position [1893, 0]
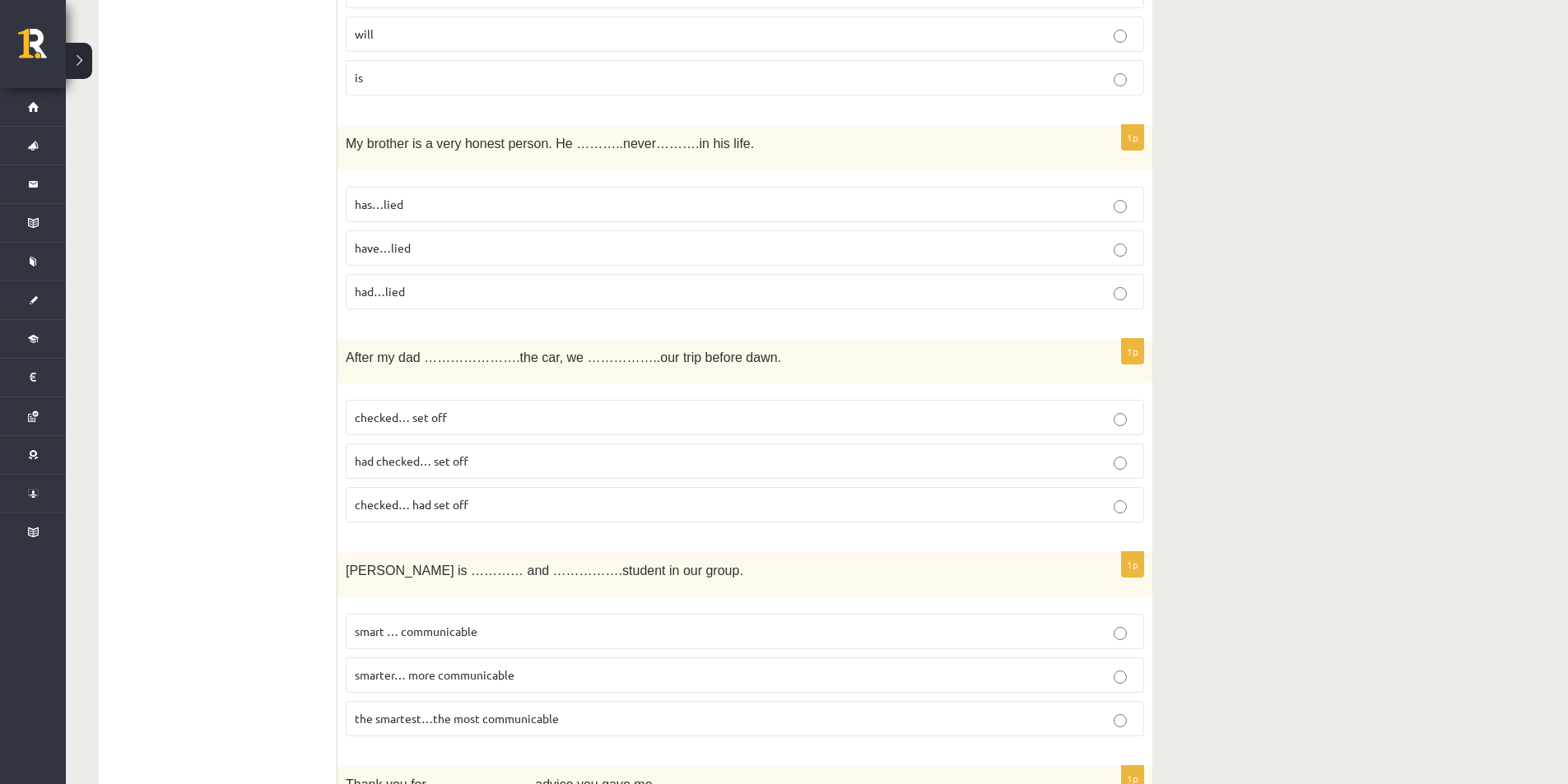
click at [497, 462] on p "had checked… set off" at bounding box center [745, 461] width 780 height 17
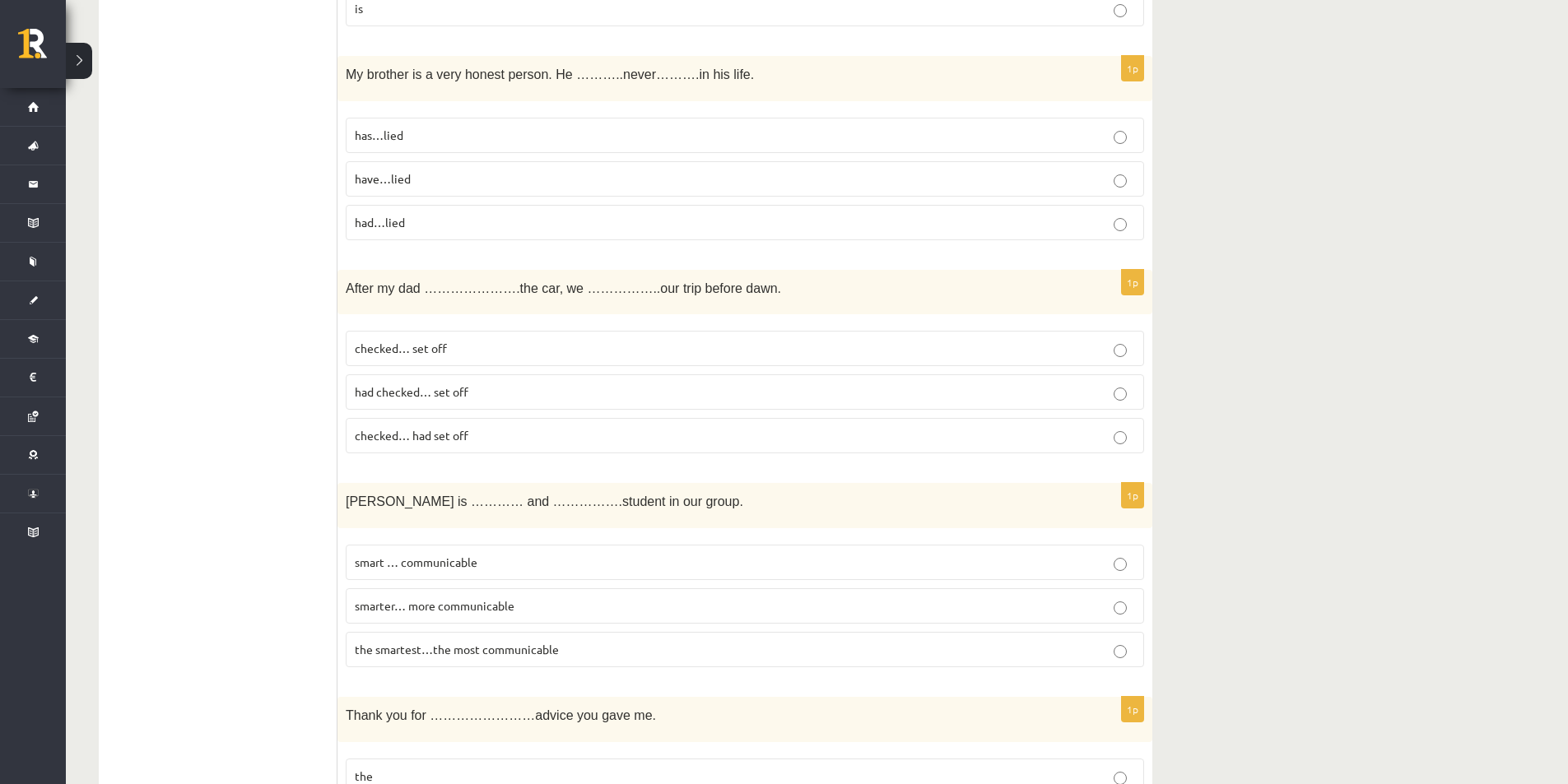
scroll to position [2057, 0]
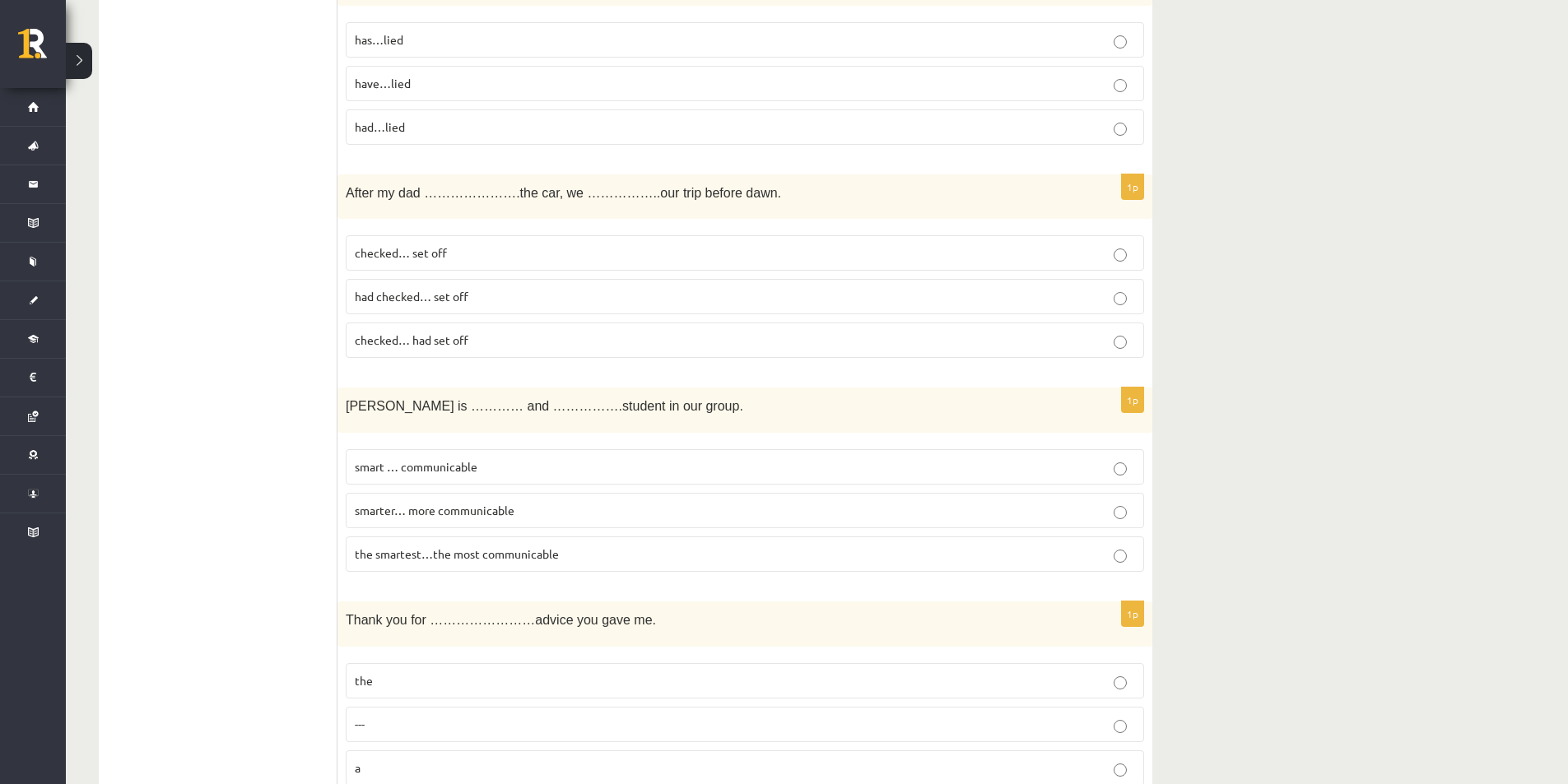
click at [626, 457] on label "smart … communicable" at bounding box center [745, 467] width 798 height 35
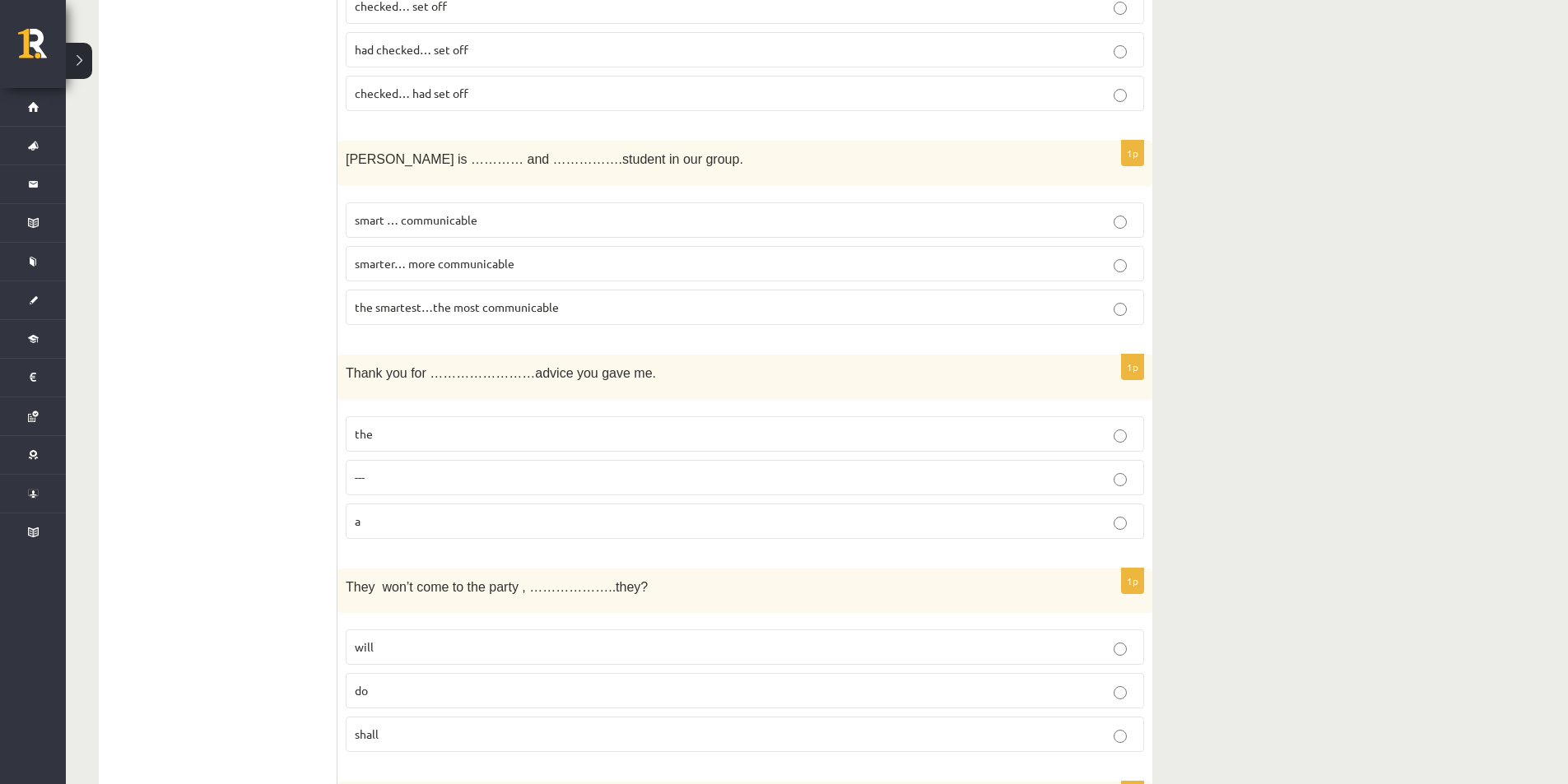
scroll to position [2387, 0]
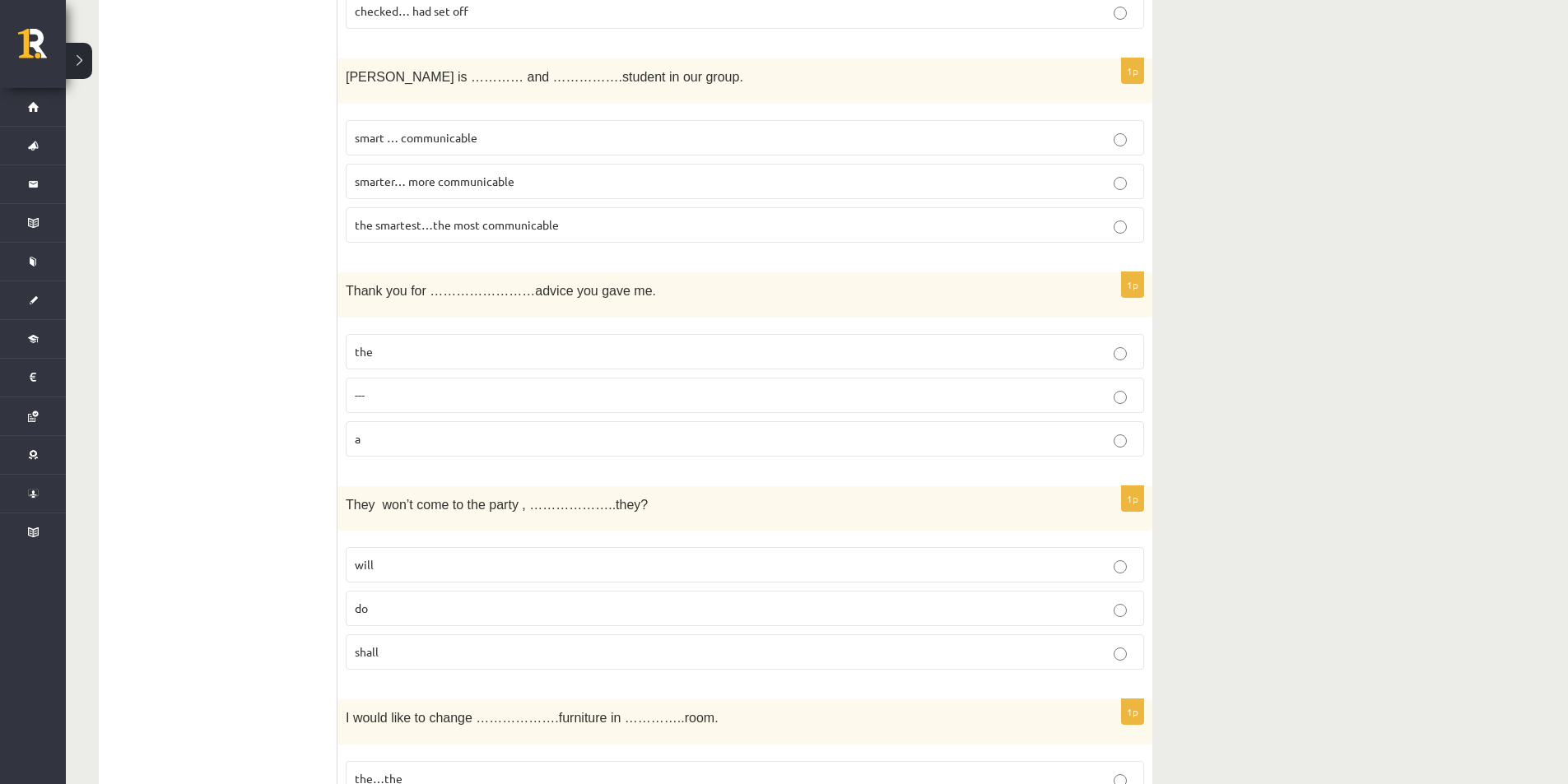
click at [416, 363] on label "the" at bounding box center [745, 352] width 798 height 35
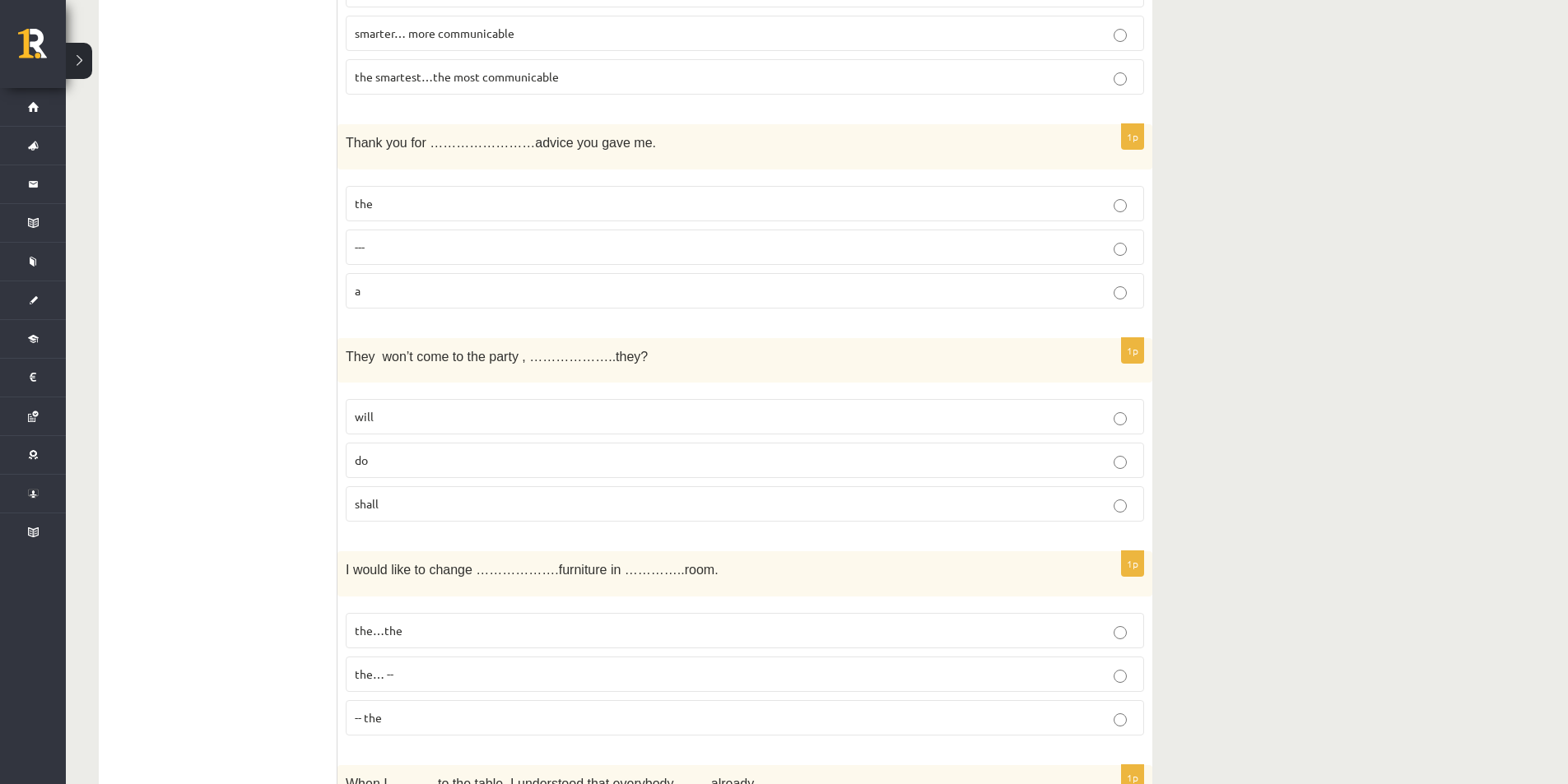
scroll to position [2551, 0]
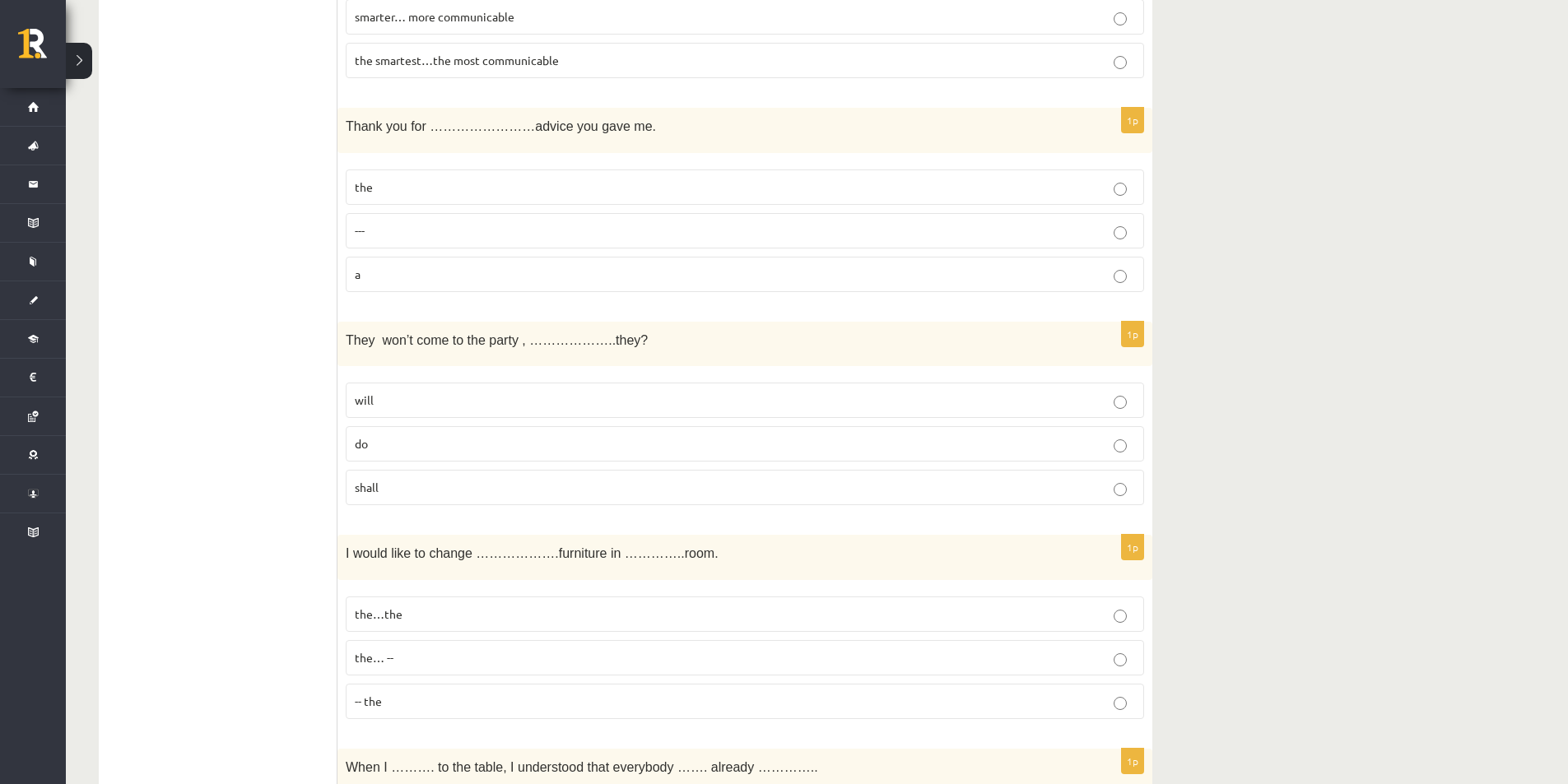
click at [509, 406] on p "will" at bounding box center [745, 401] width 780 height 17
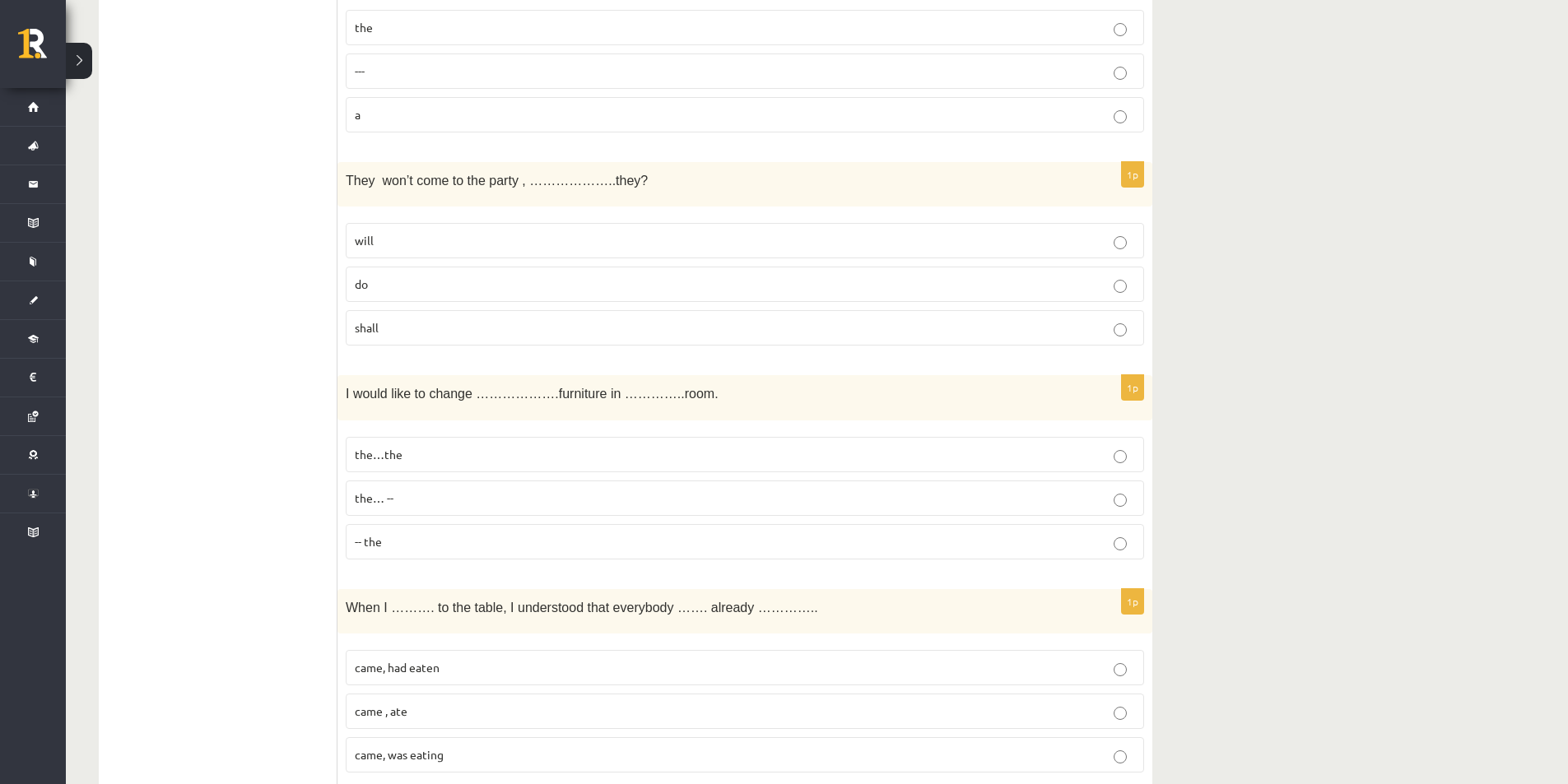
scroll to position [2715, 0]
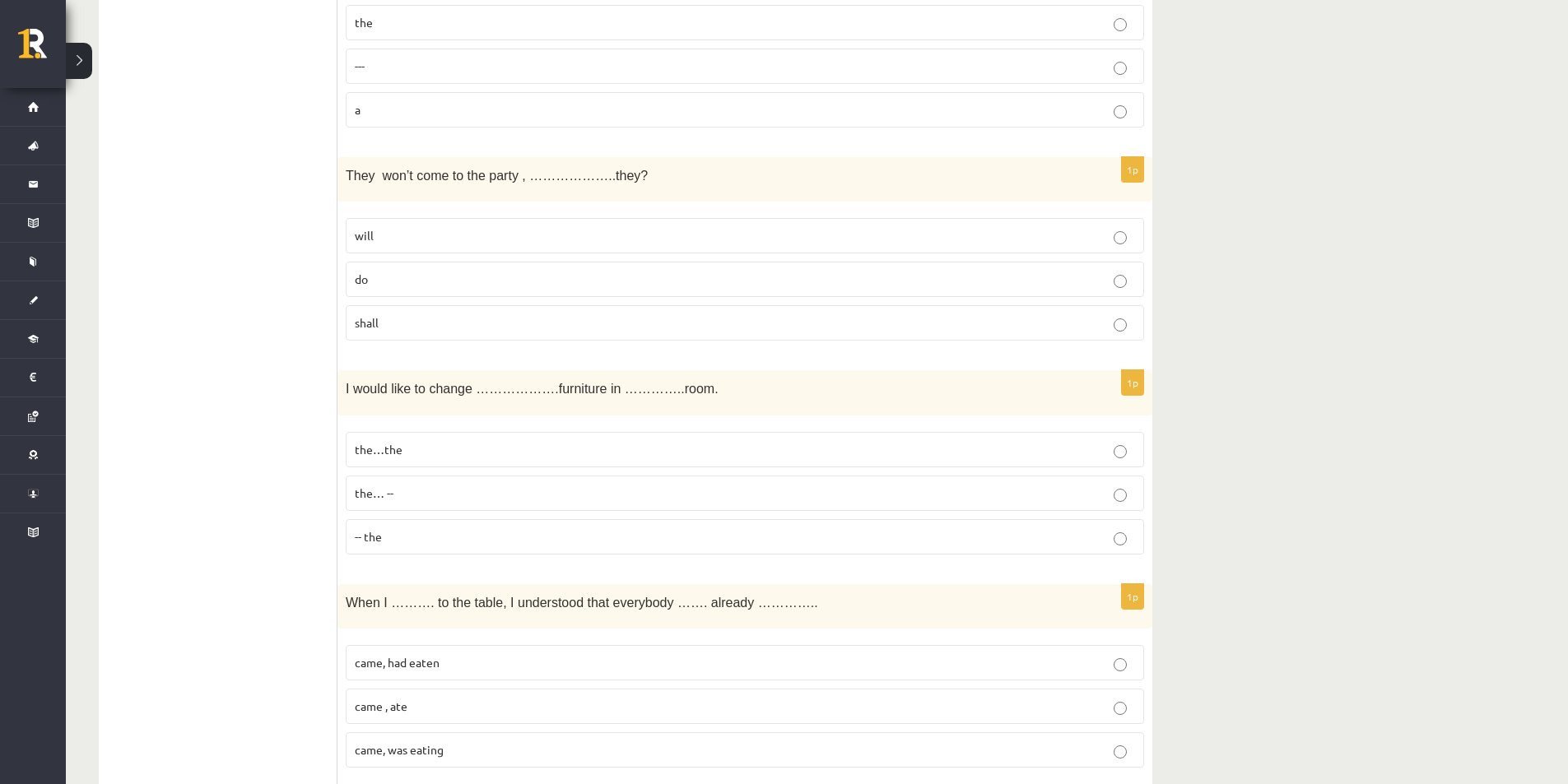
click at [473, 454] on p "the…the" at bounding box center [745, 450] width 780 height 17
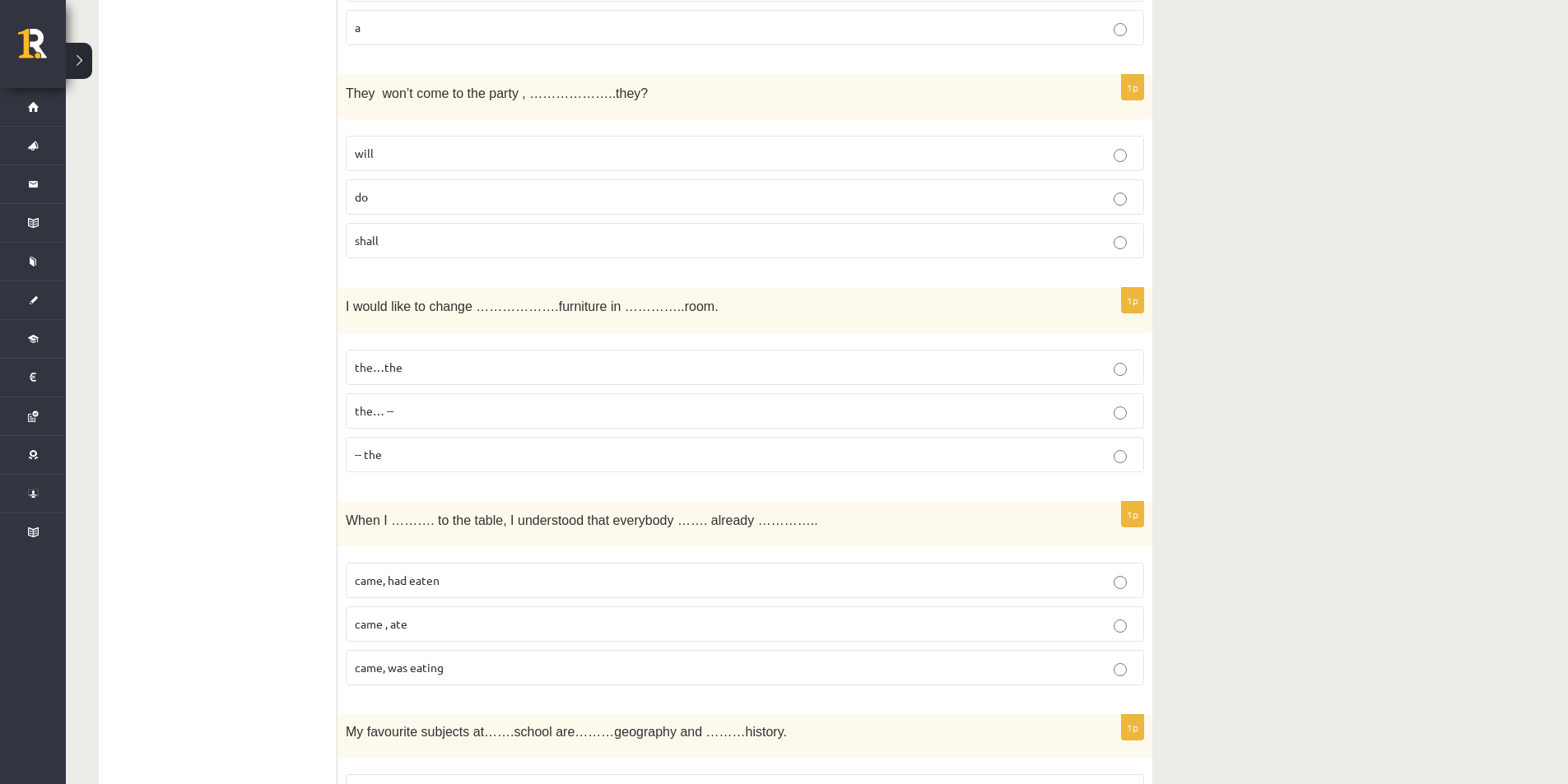
scroll to position [2880, 0]
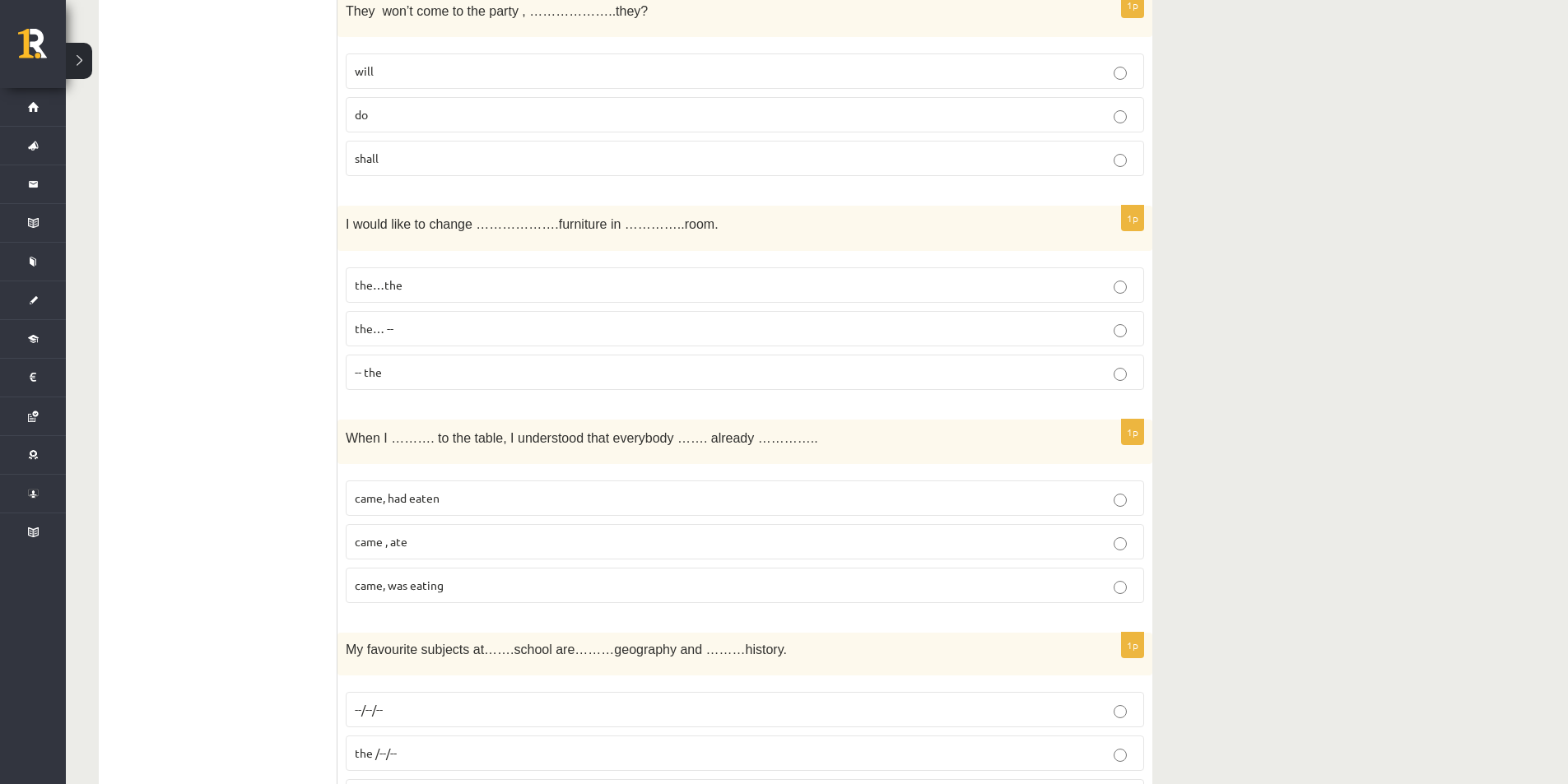
click at [424, 338] on label "the… --" at bounding box center [745, 329] width 798 height 35
click at [496, 583] on p "came, was eating" at bounding box center [745, 586] width 780 height 17
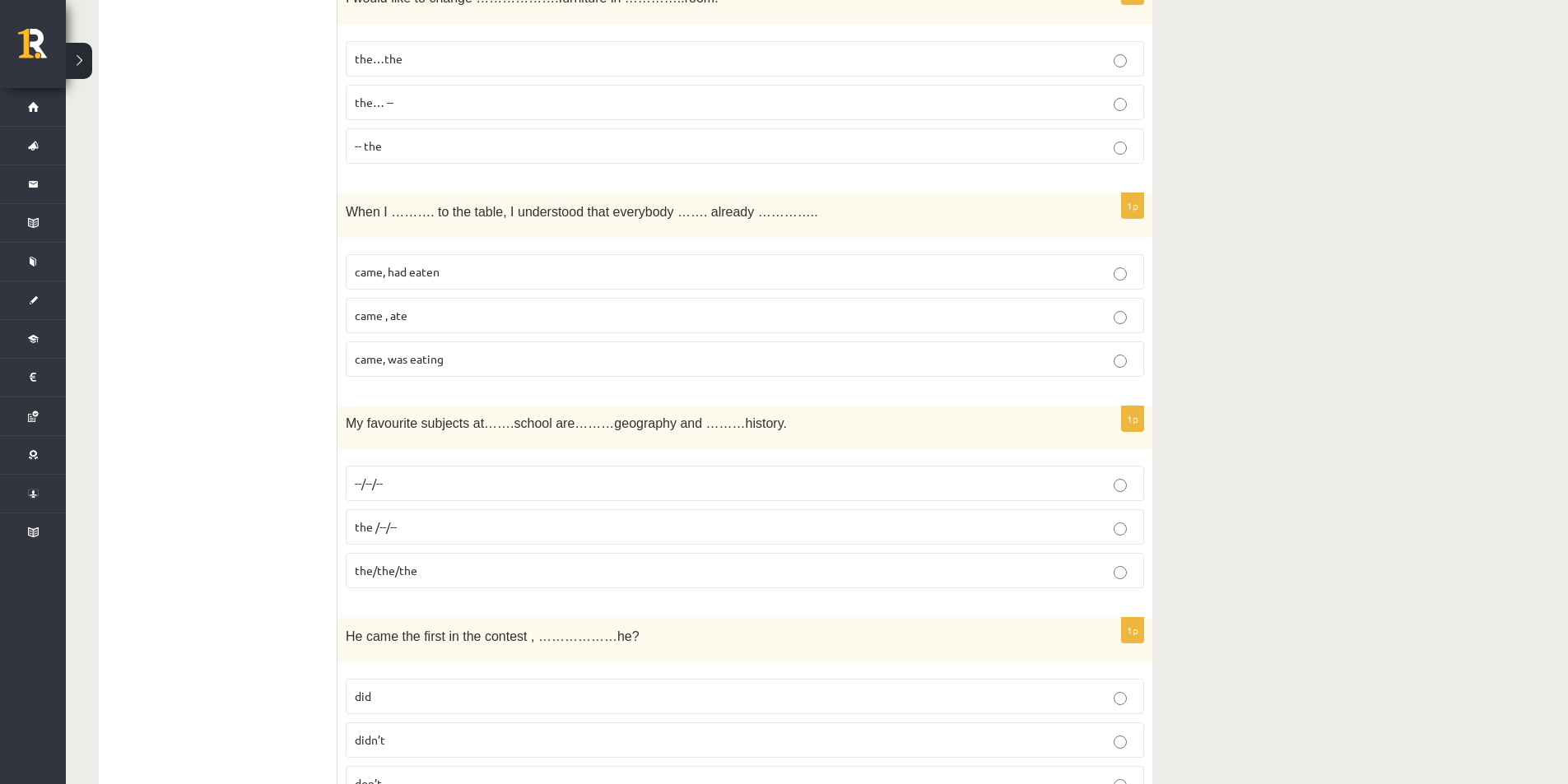
scroll to position [3127, 0]
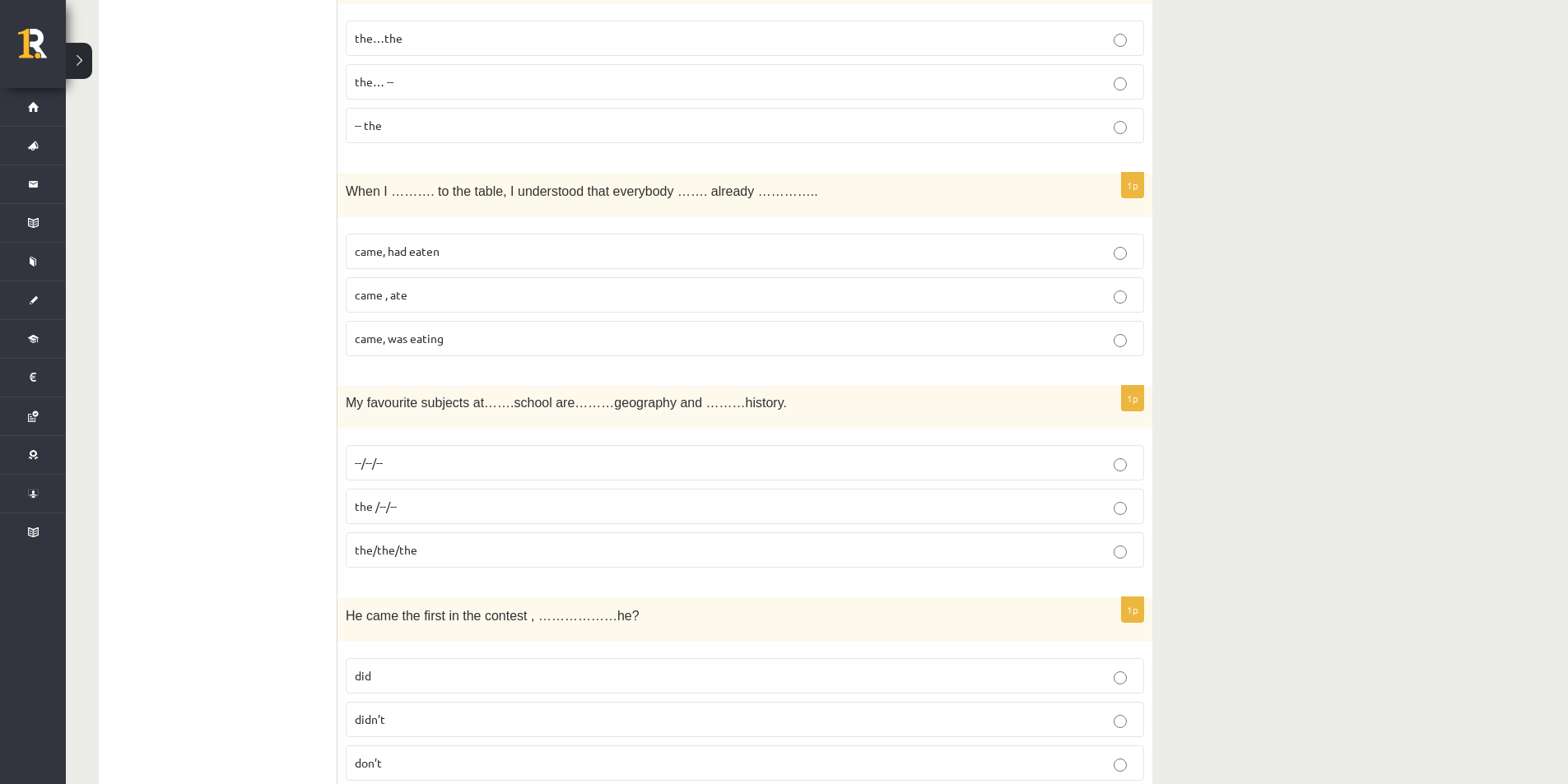
click at [357, 465] on span "--/--/--" at bounding box center [368, 462] width 28 height 14
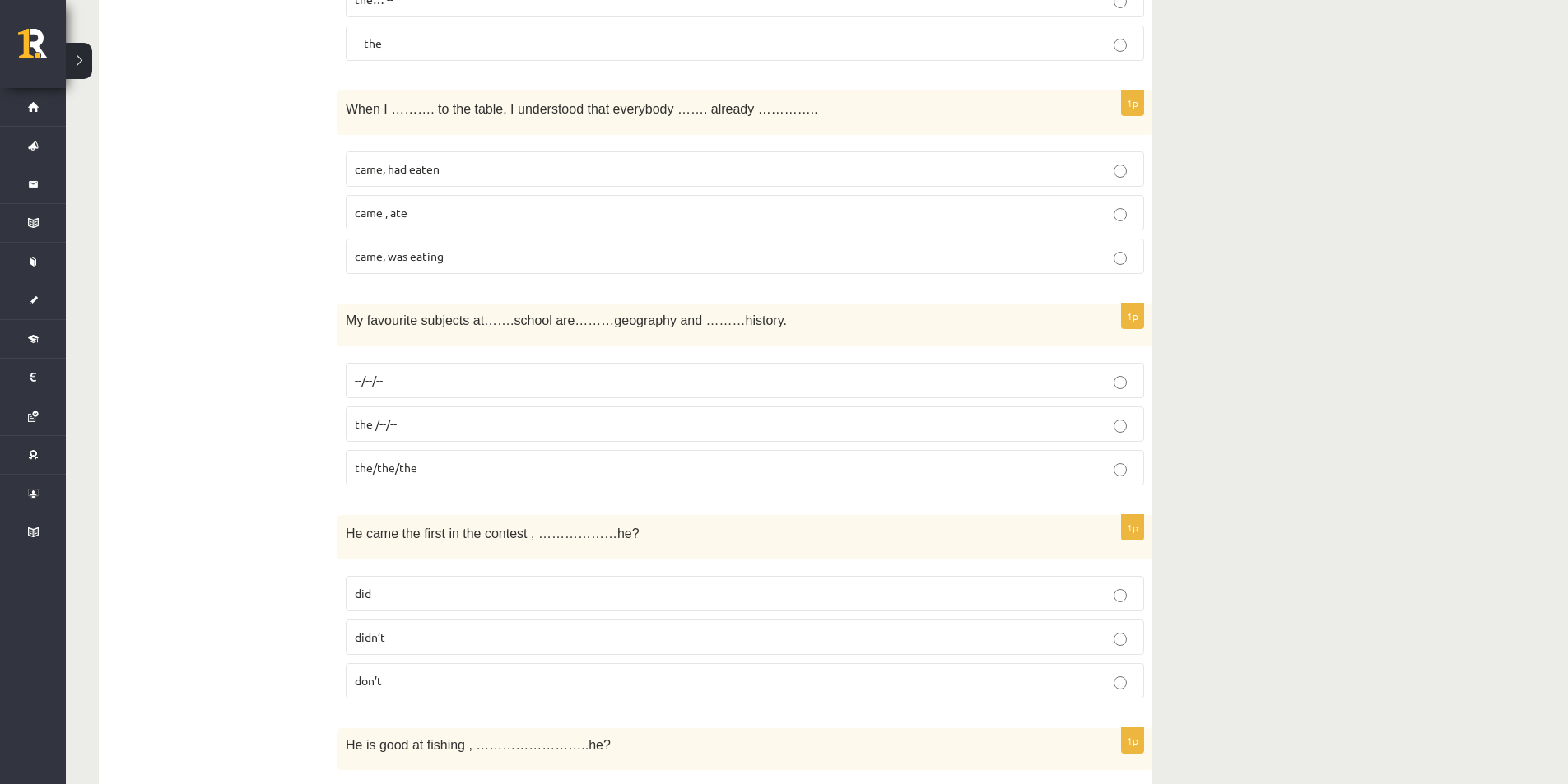
scroll to position [3374, 0]
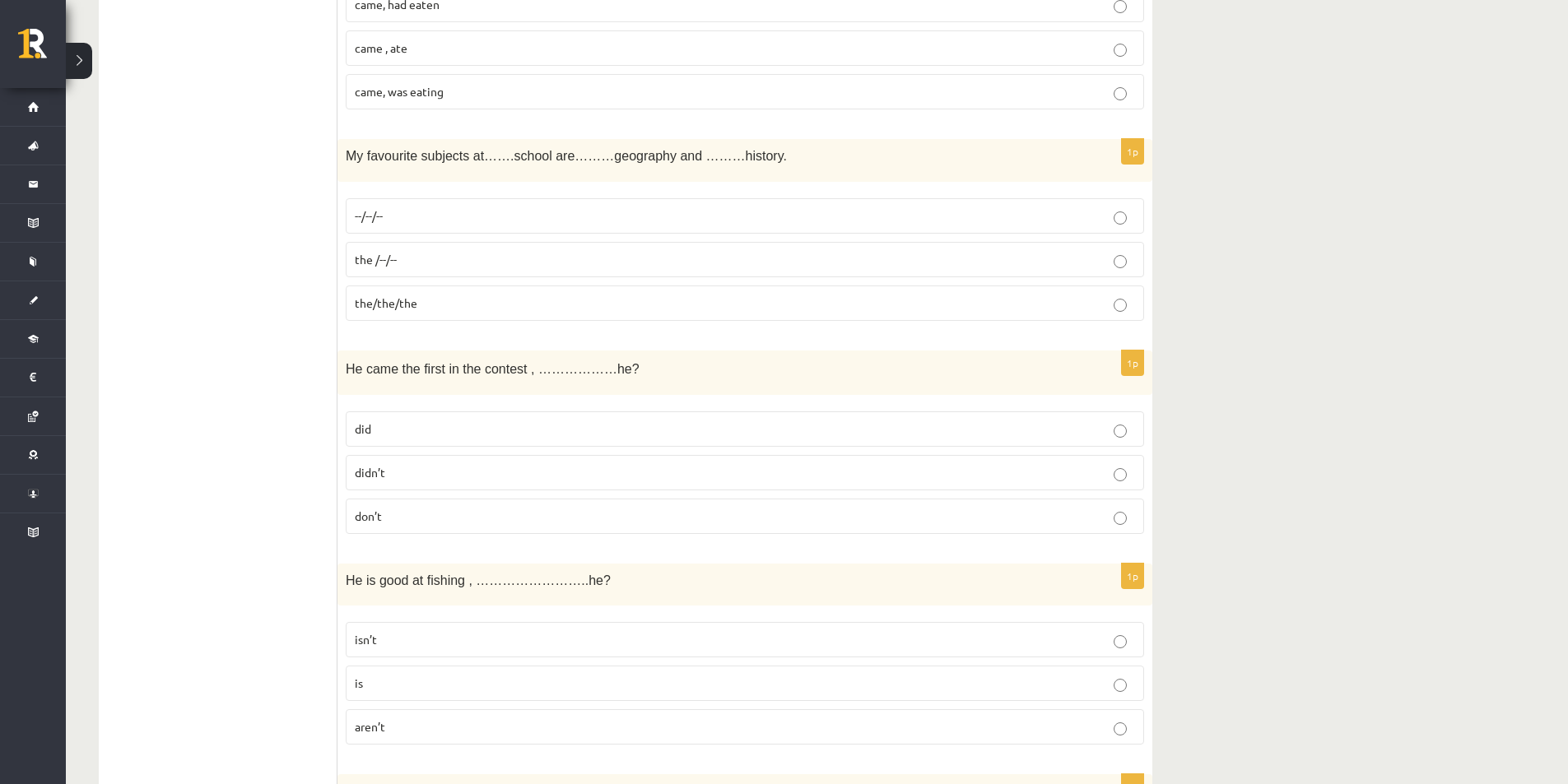
click at [382, 439] on label "did" at bounding box center [745, 428] width 798 height 35
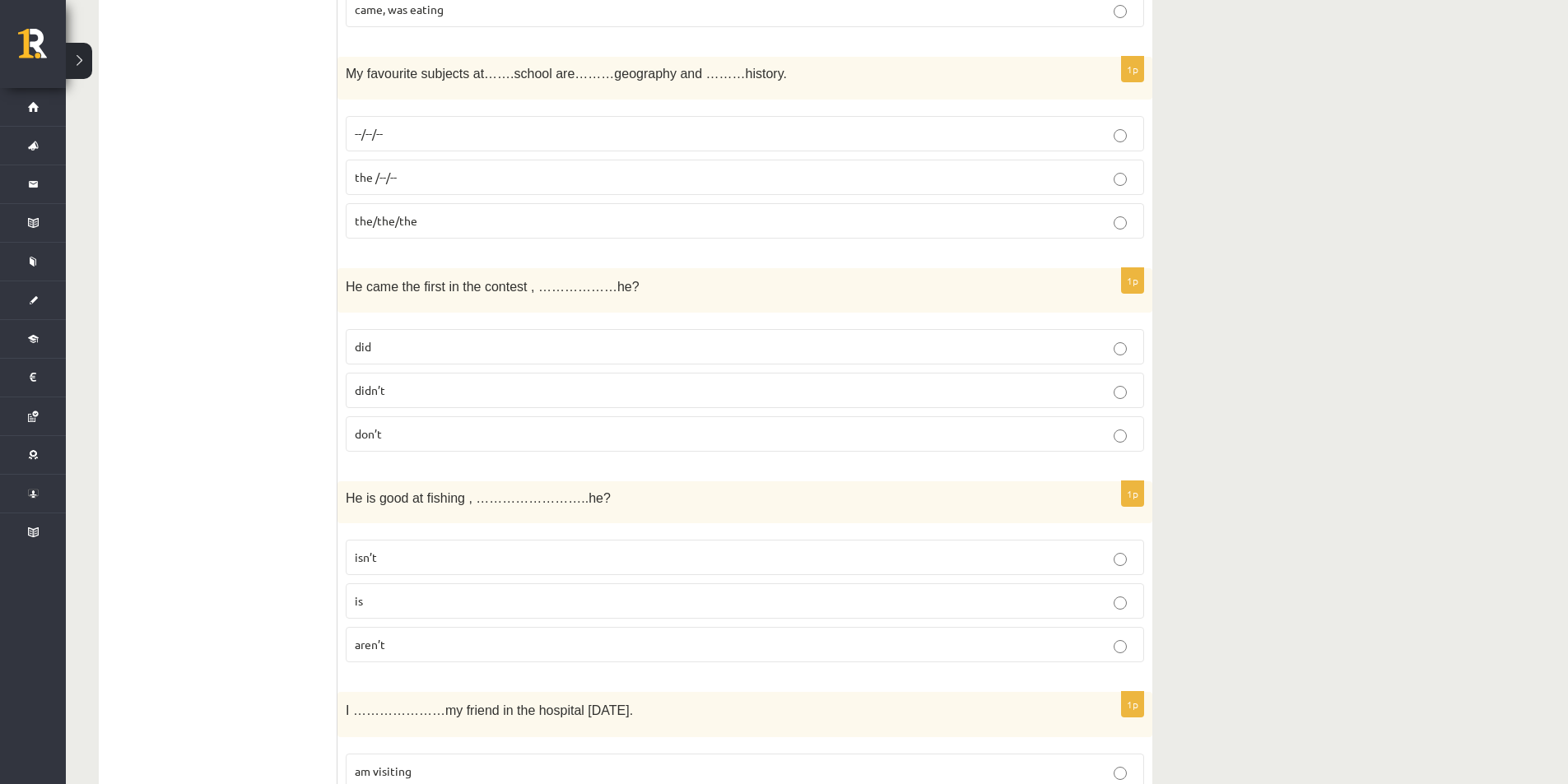
scroll to position [3539, 0]
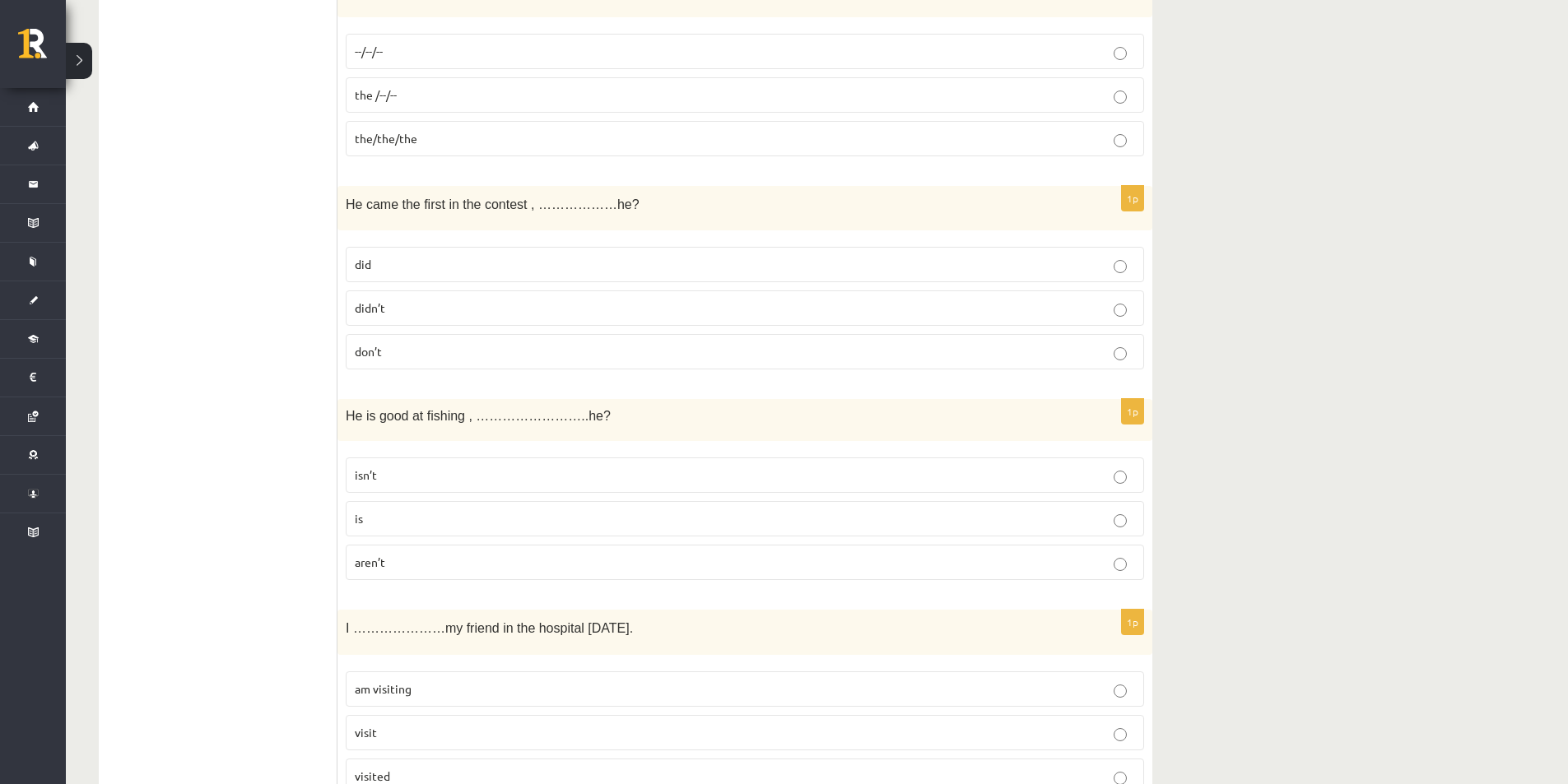
click at [401, 314] on p "didn’t" at bounding box center [745, 309] width 780 height 17
click at [453, 475] on p "isn’t" at bounding box center [745, 475] width 780 height 17
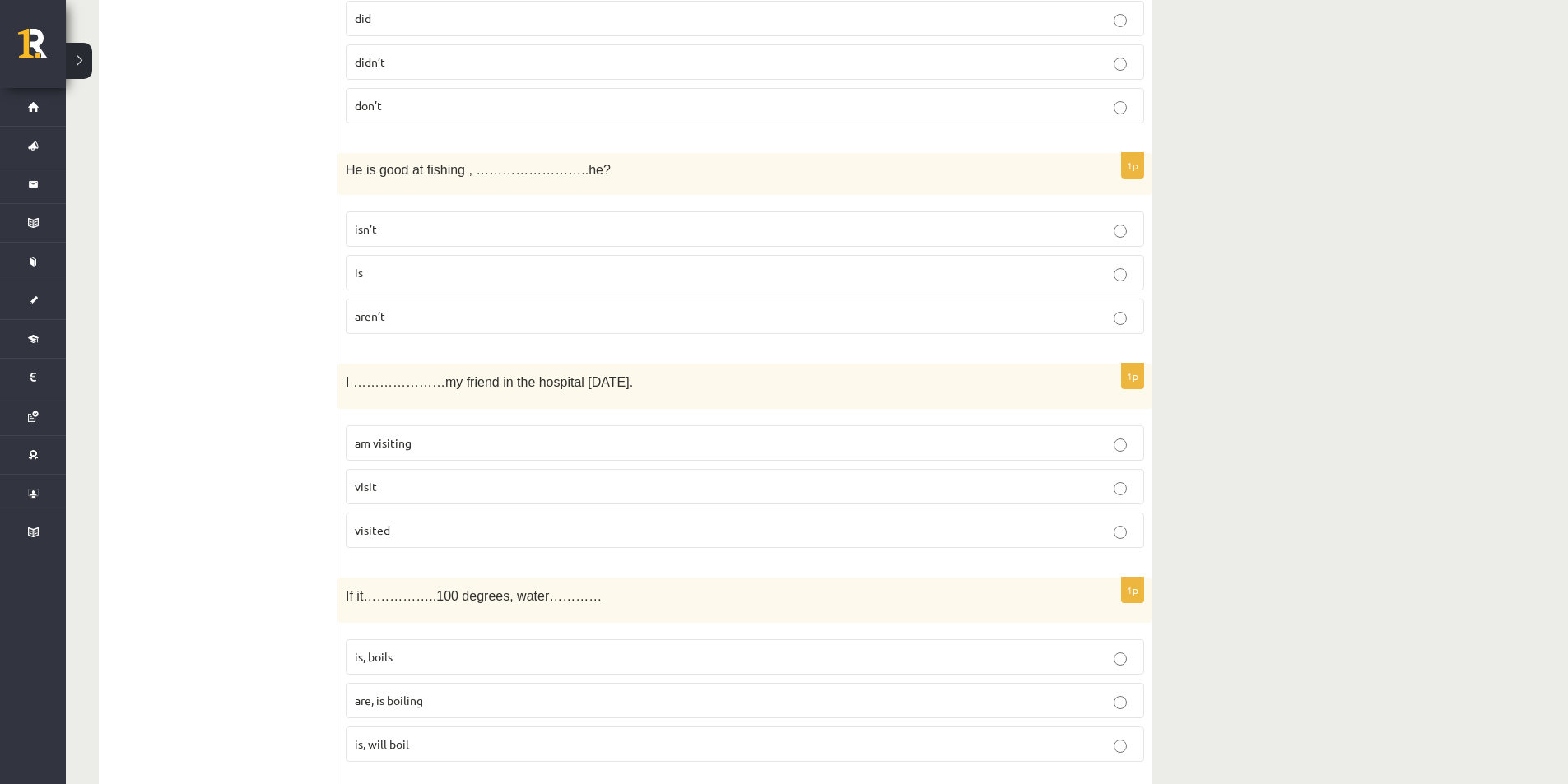
scroll to position [3786, 0]
click at [419, 454] on label "am visiting" at bounding box center [745, 442] width 798 height 35
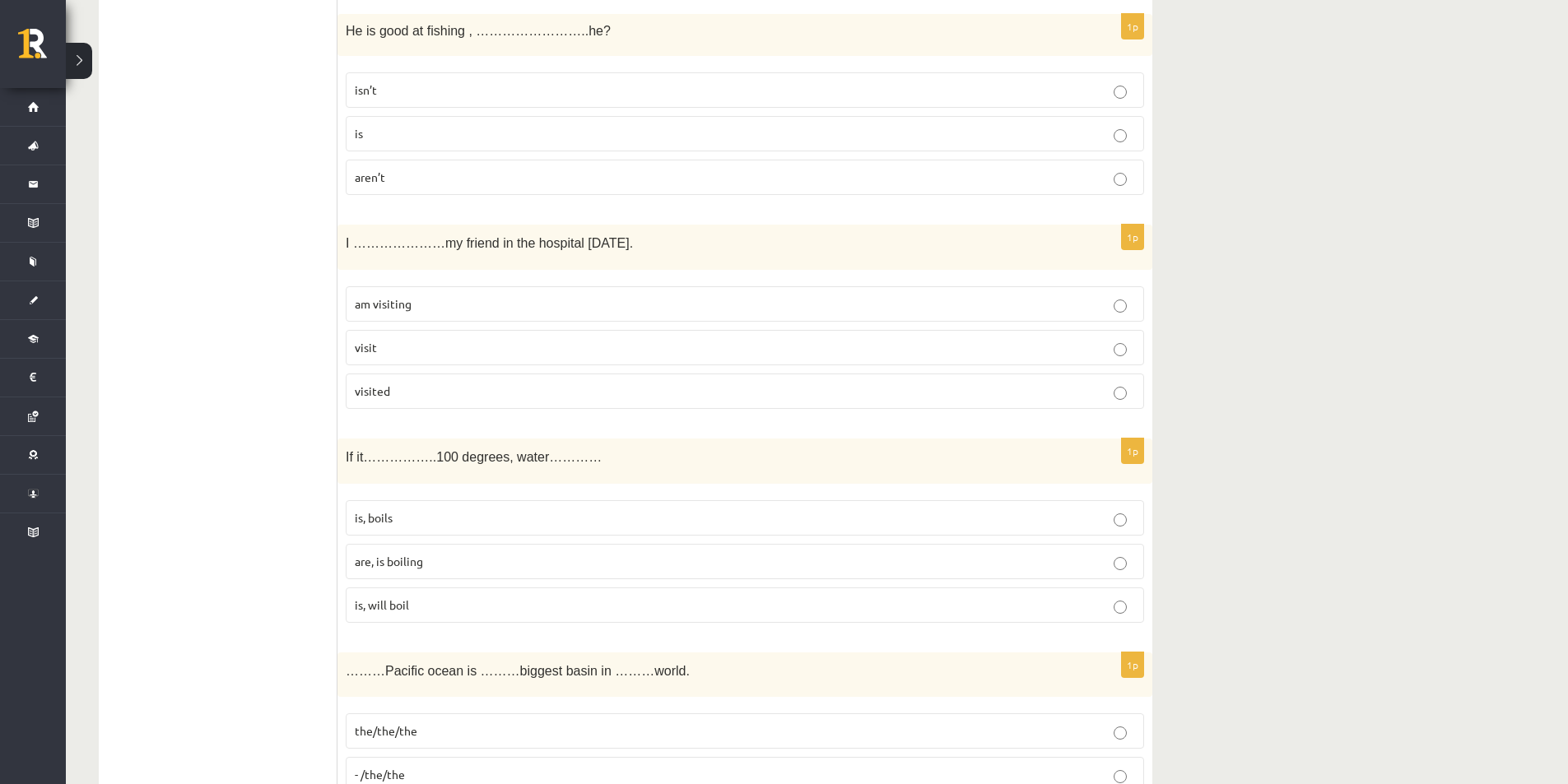
scroll to position [3950, 0]
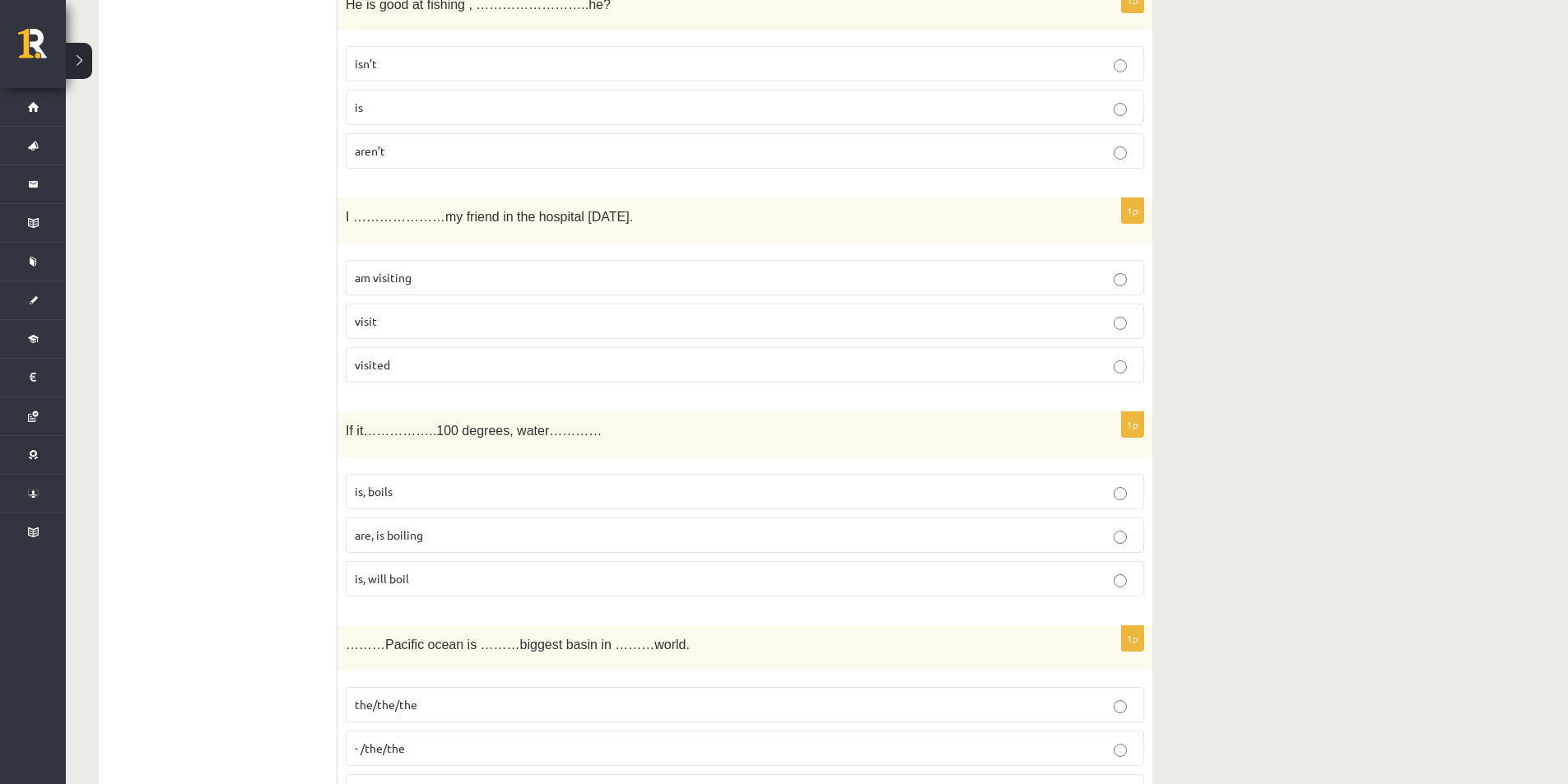
click at [422, 588] on p "is, will boil" at bounding box center [745, 579] width 780 height 17
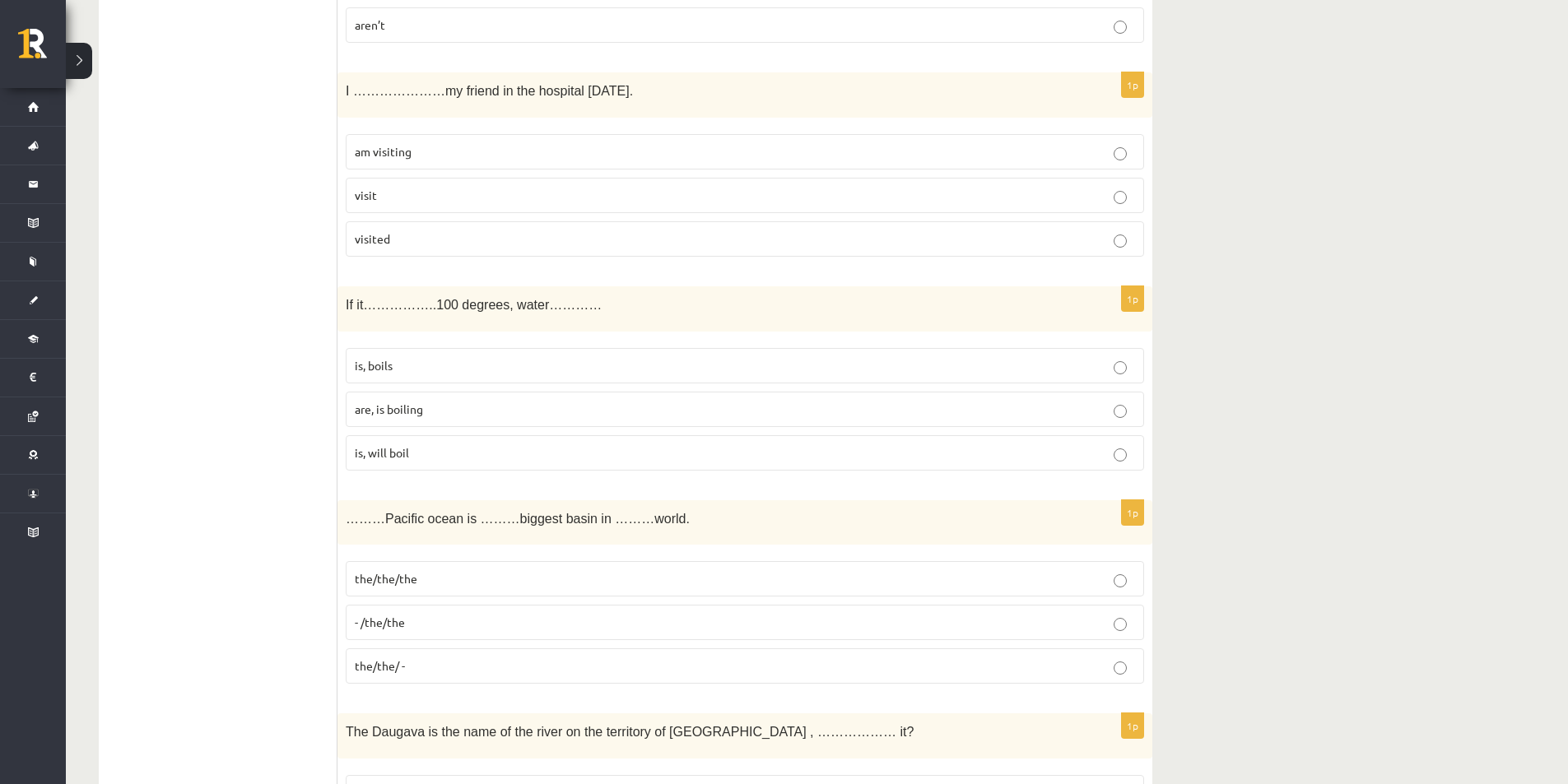
scroll to position [4115, 0]
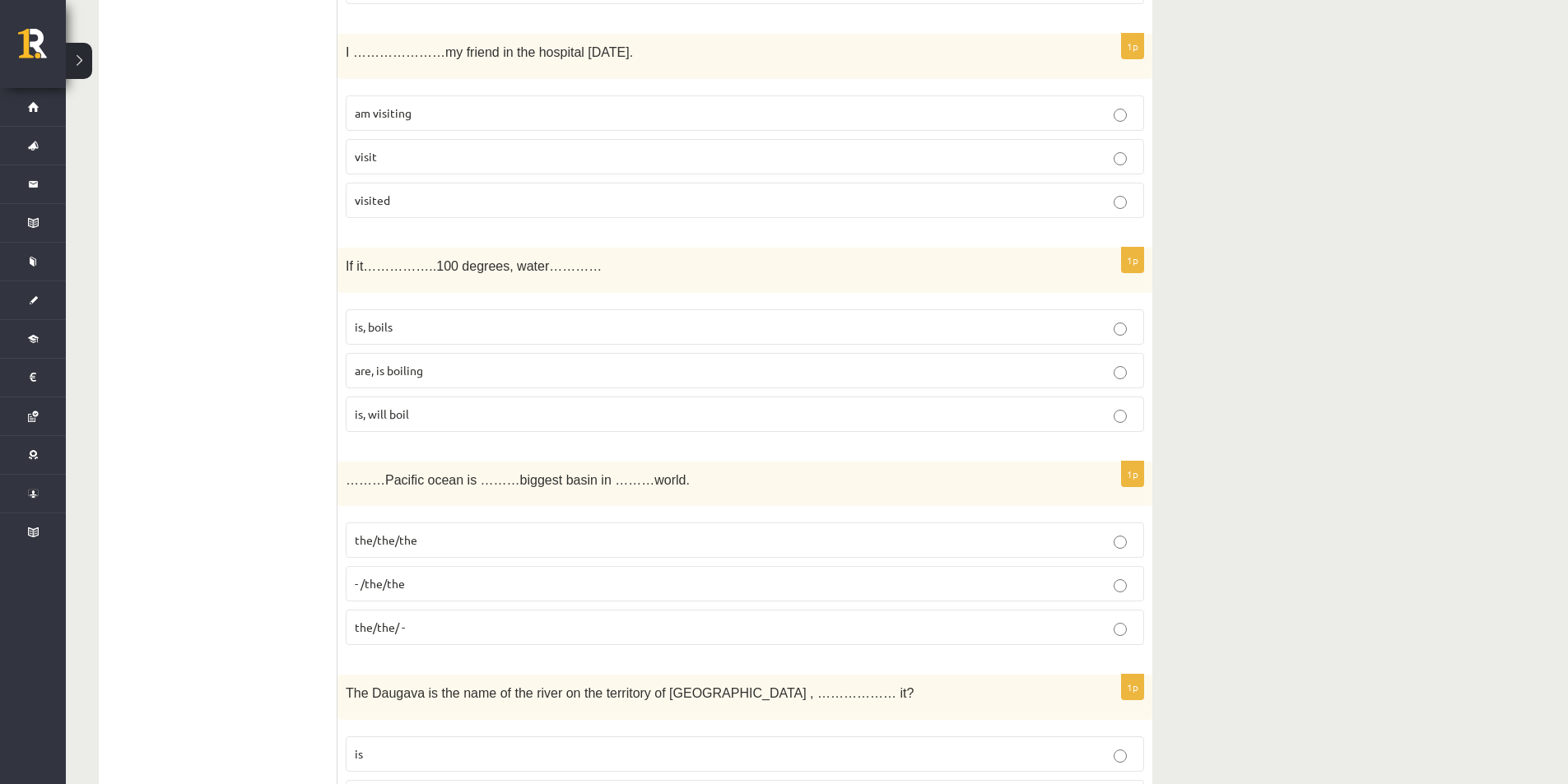
click at [406, 539] on span "the/the/the" at bounding box center [385, 540] width 62 height 14
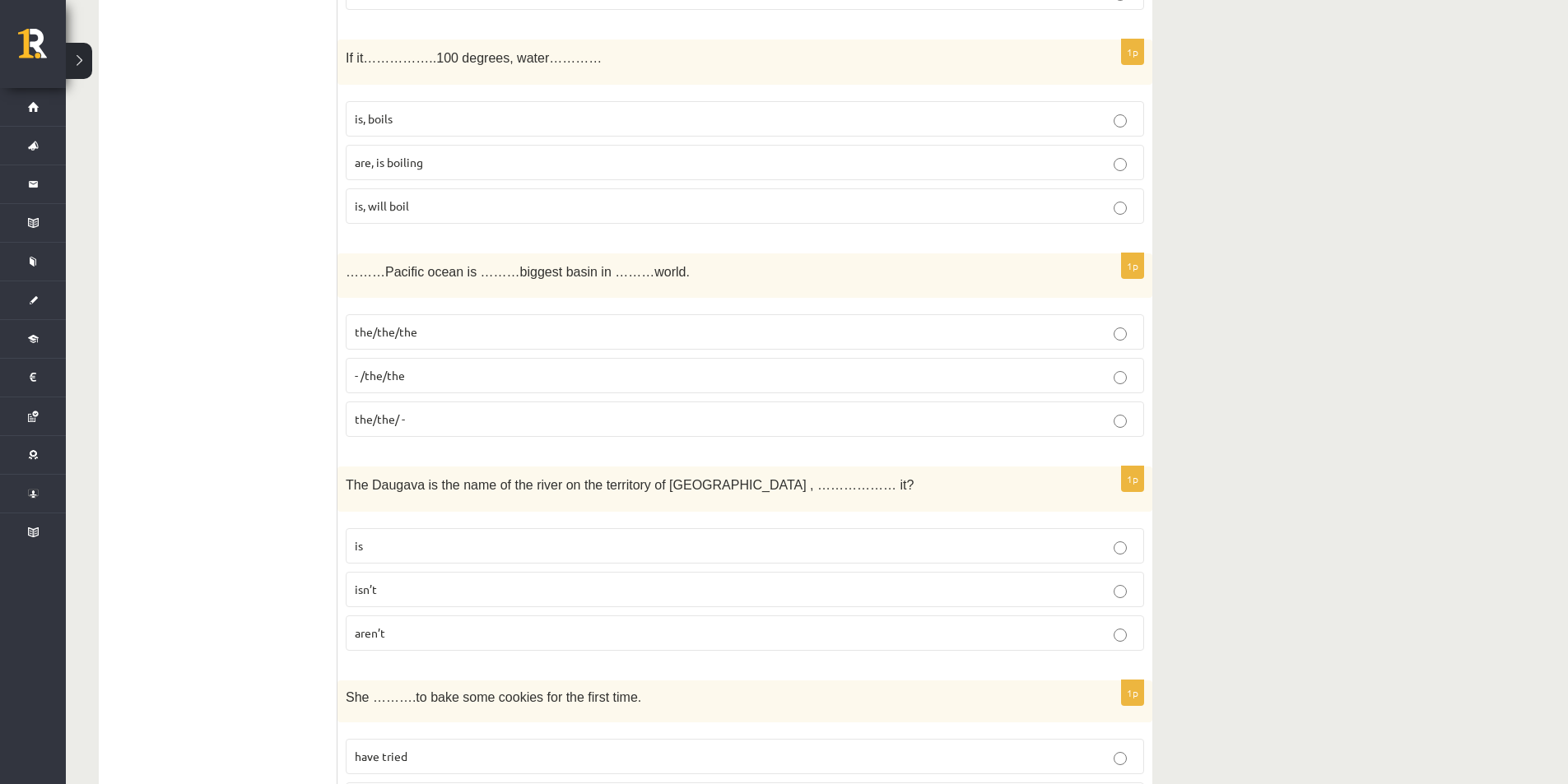
scroll to position [4362, 0]
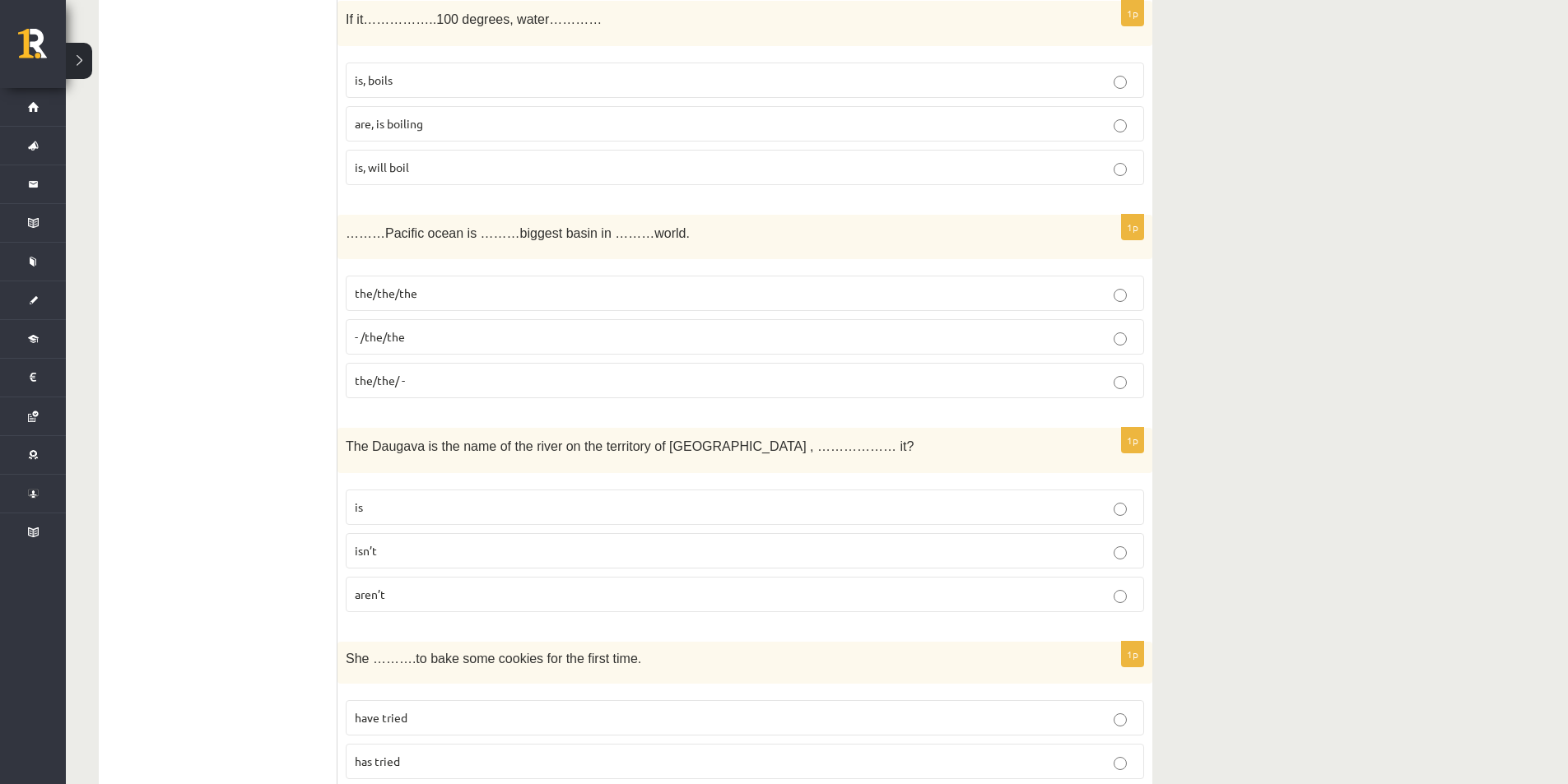
click at [421, 554] on p "isn’t" at bounding box center [745, 551] width 780 height 17
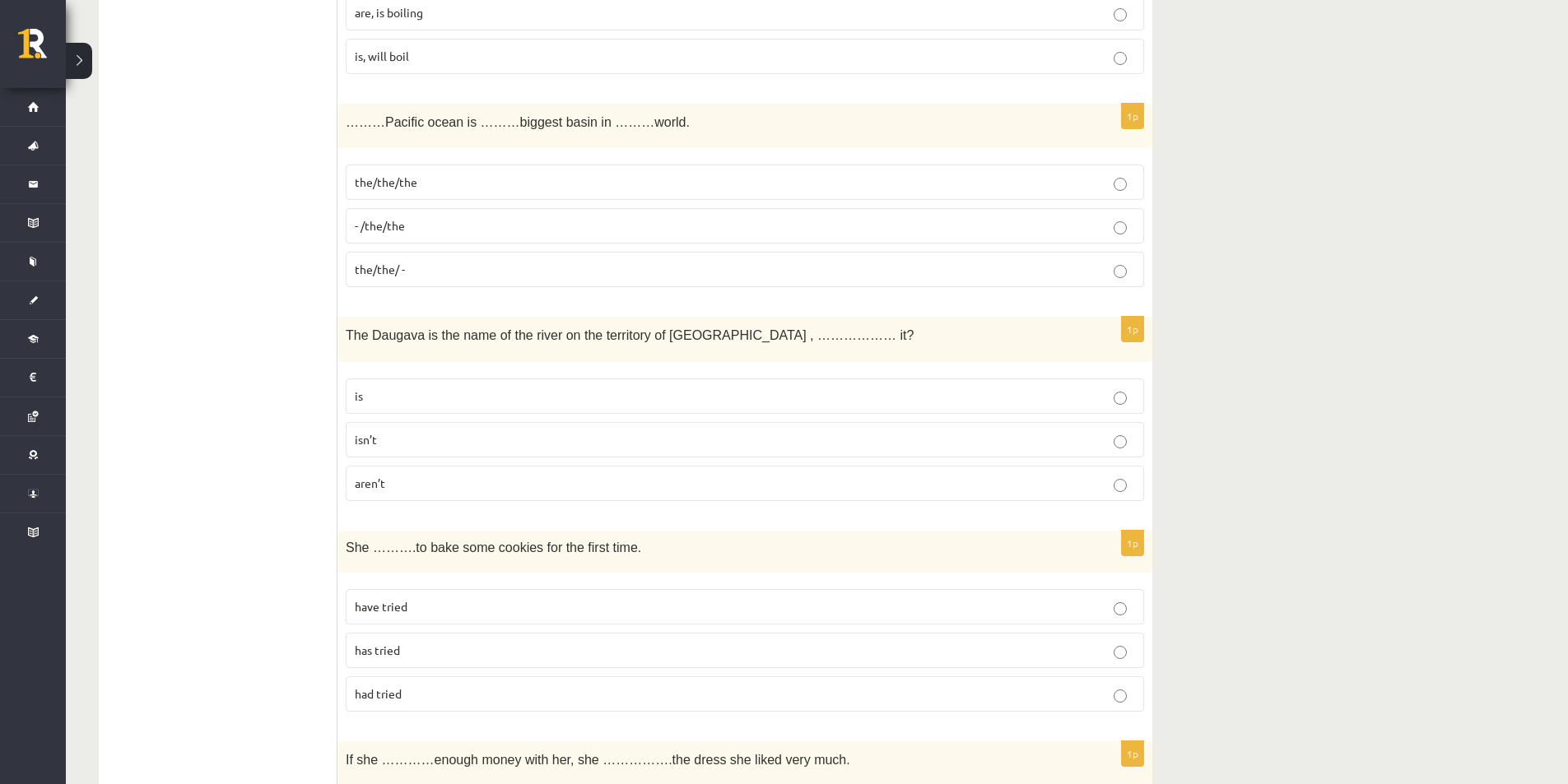
scroll to position [4443, 0]
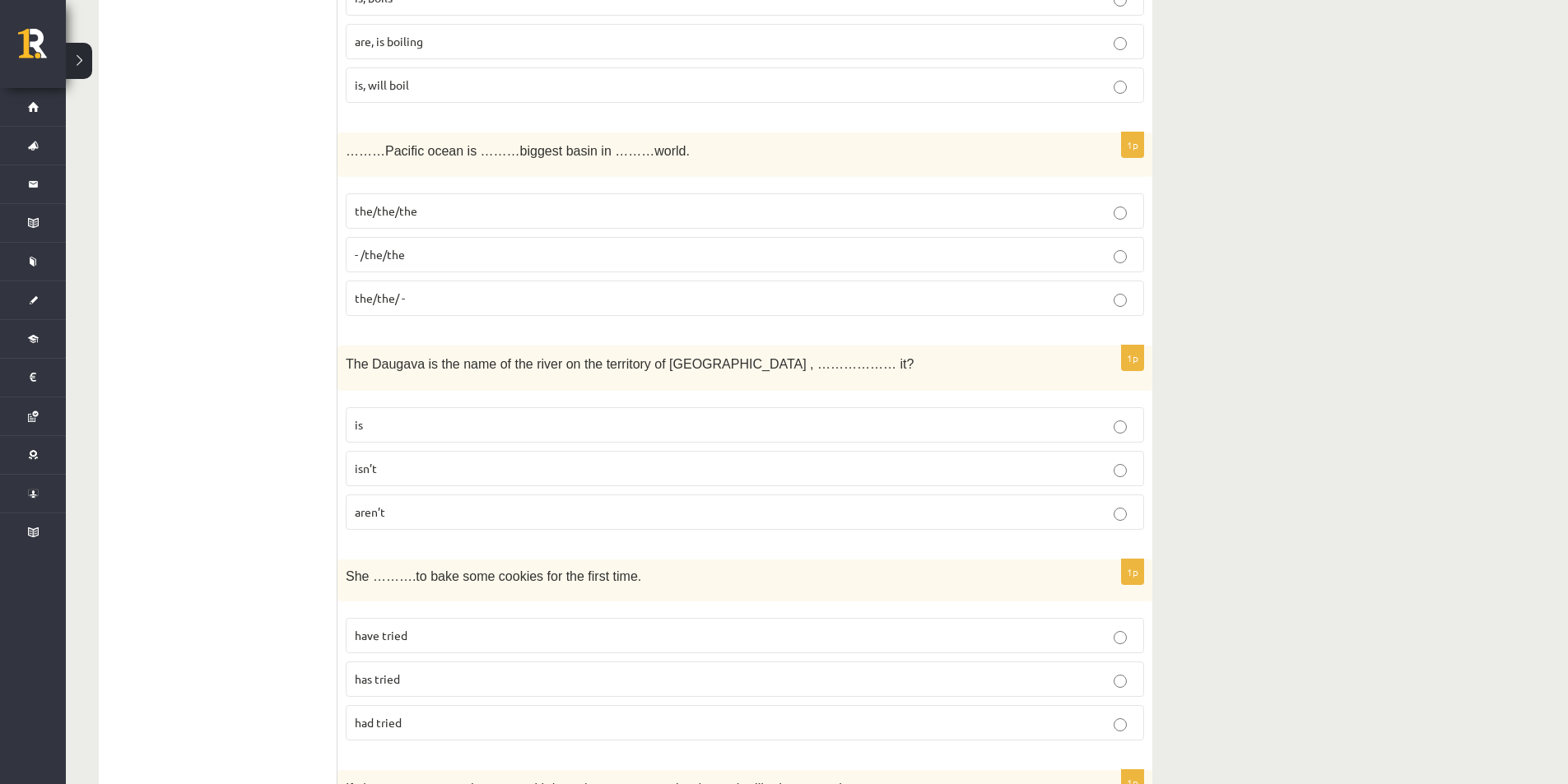
click at [394, 687] on p "has tried" at bounding box center [745, 680] width 780 height 17
click at [409, 635] on p "have tried" at bounding box center [745, 635] width 780 height 17
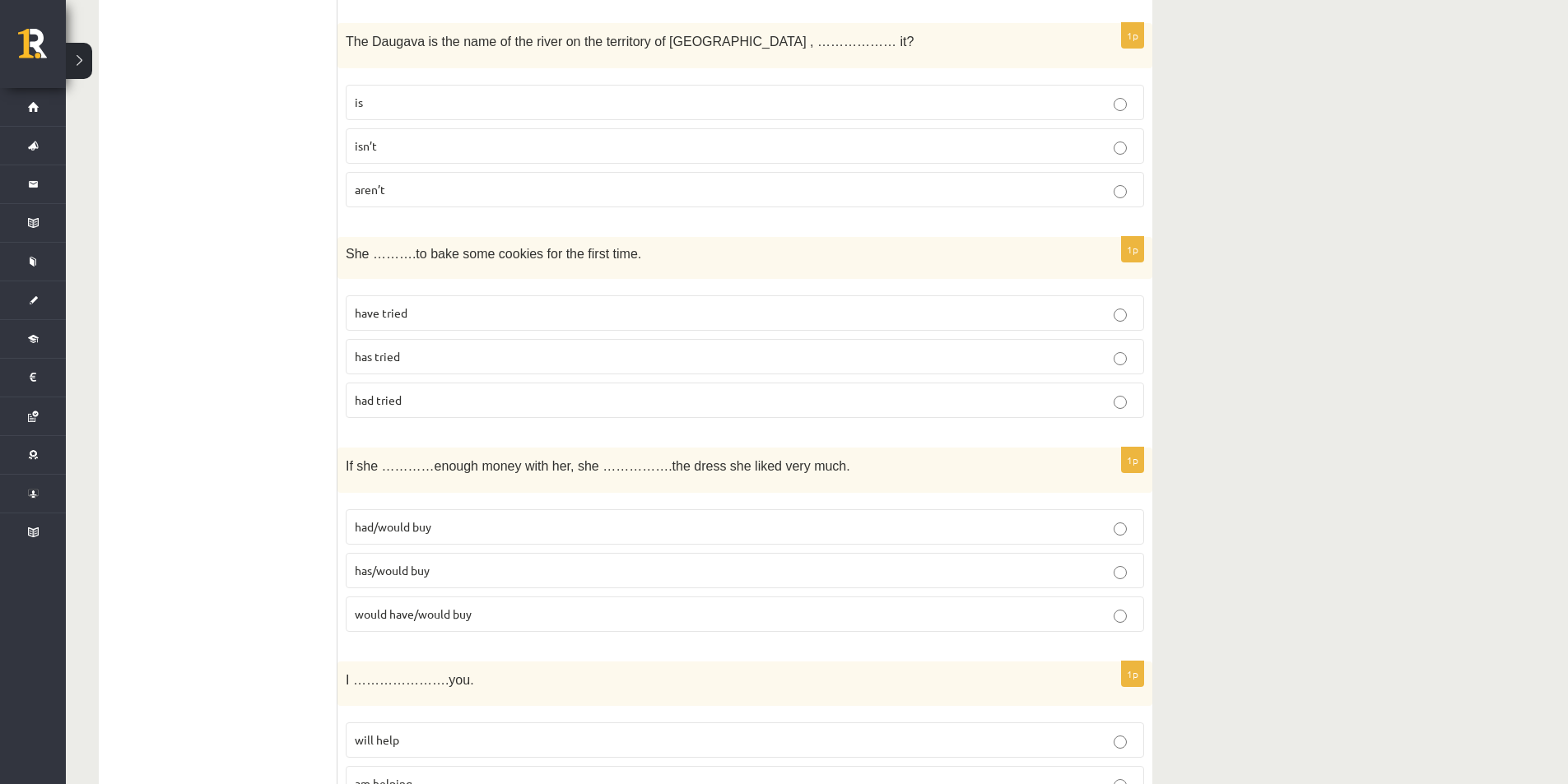
scroll to position [4773, 0]
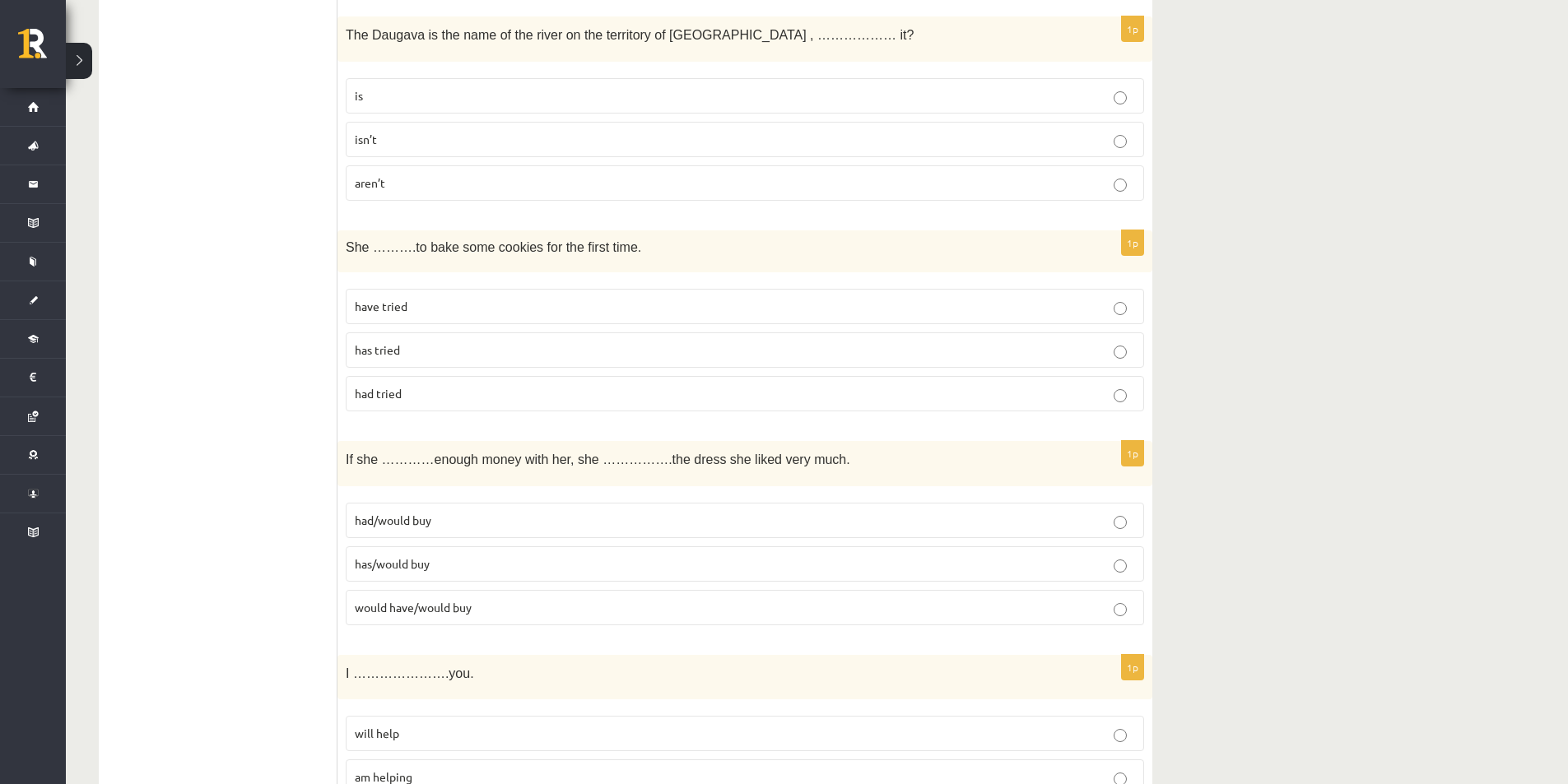
click at [427, 522] on span "had/would buy" at bounding box center [393, 519] width 77 height 14
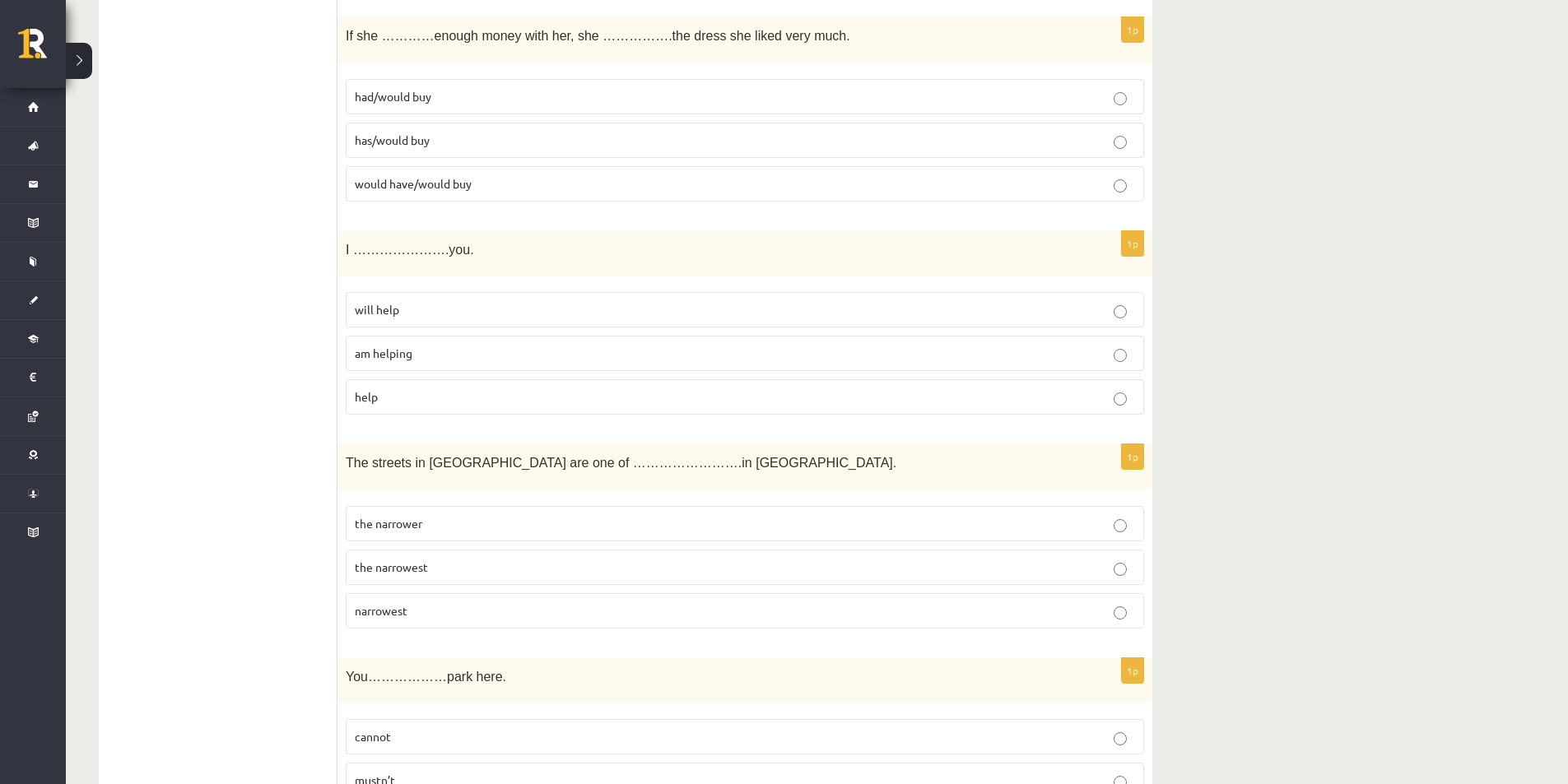
scroll to position [5170, 0]
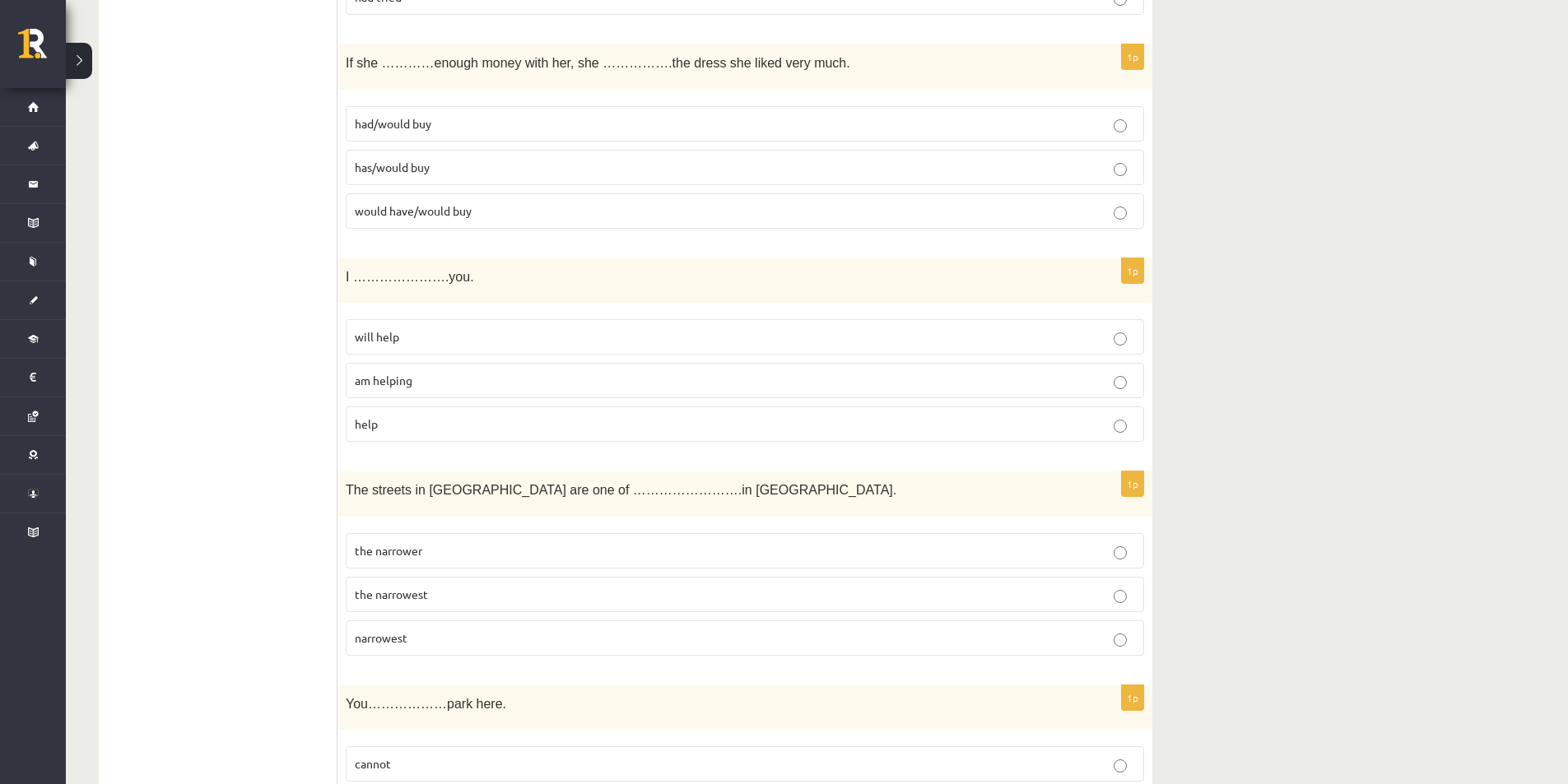
click at [450, 348] on label "will help" at bounding box center [745, 336] width 798 height 35
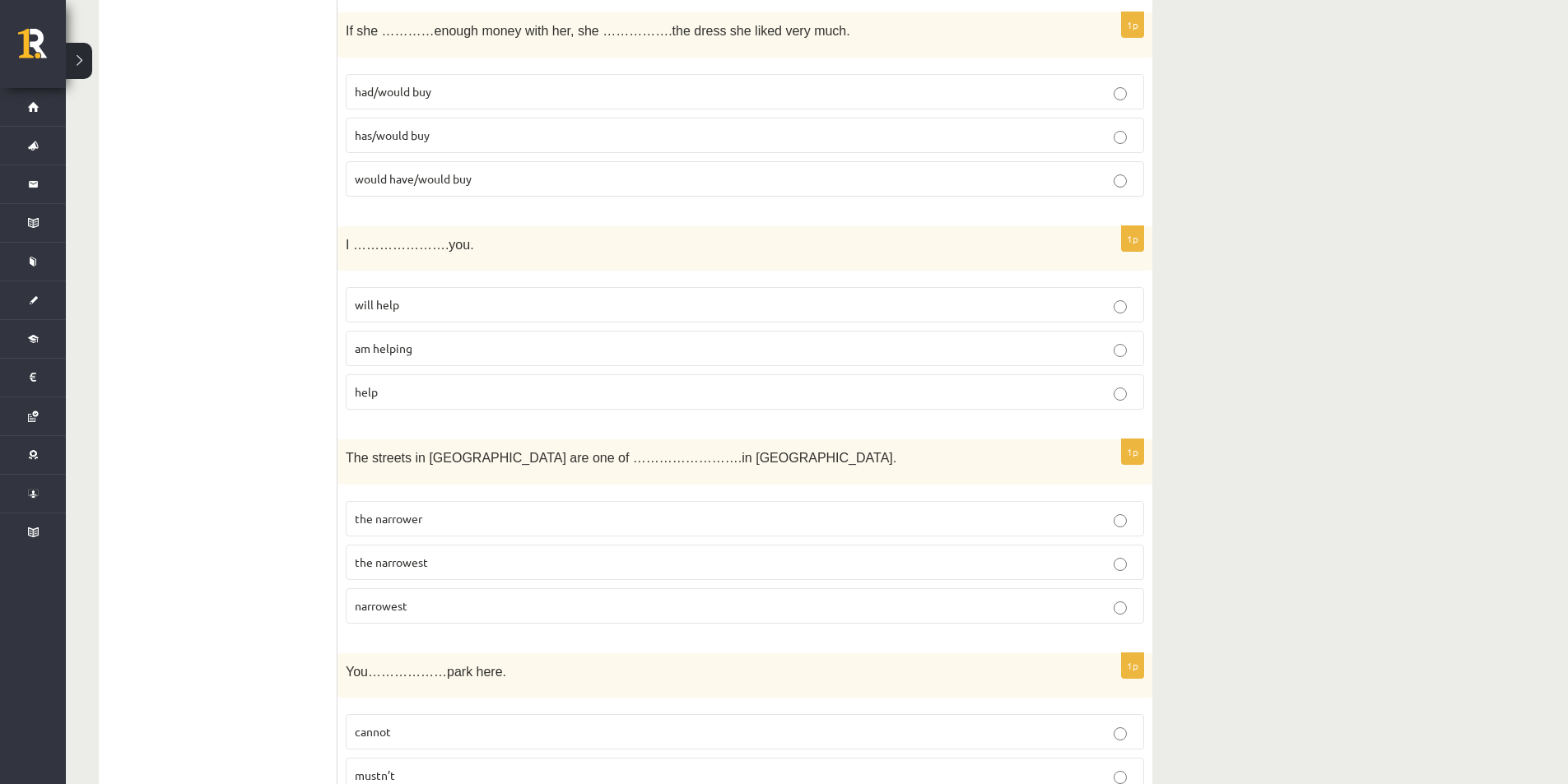
scroll to position [5252, 0]
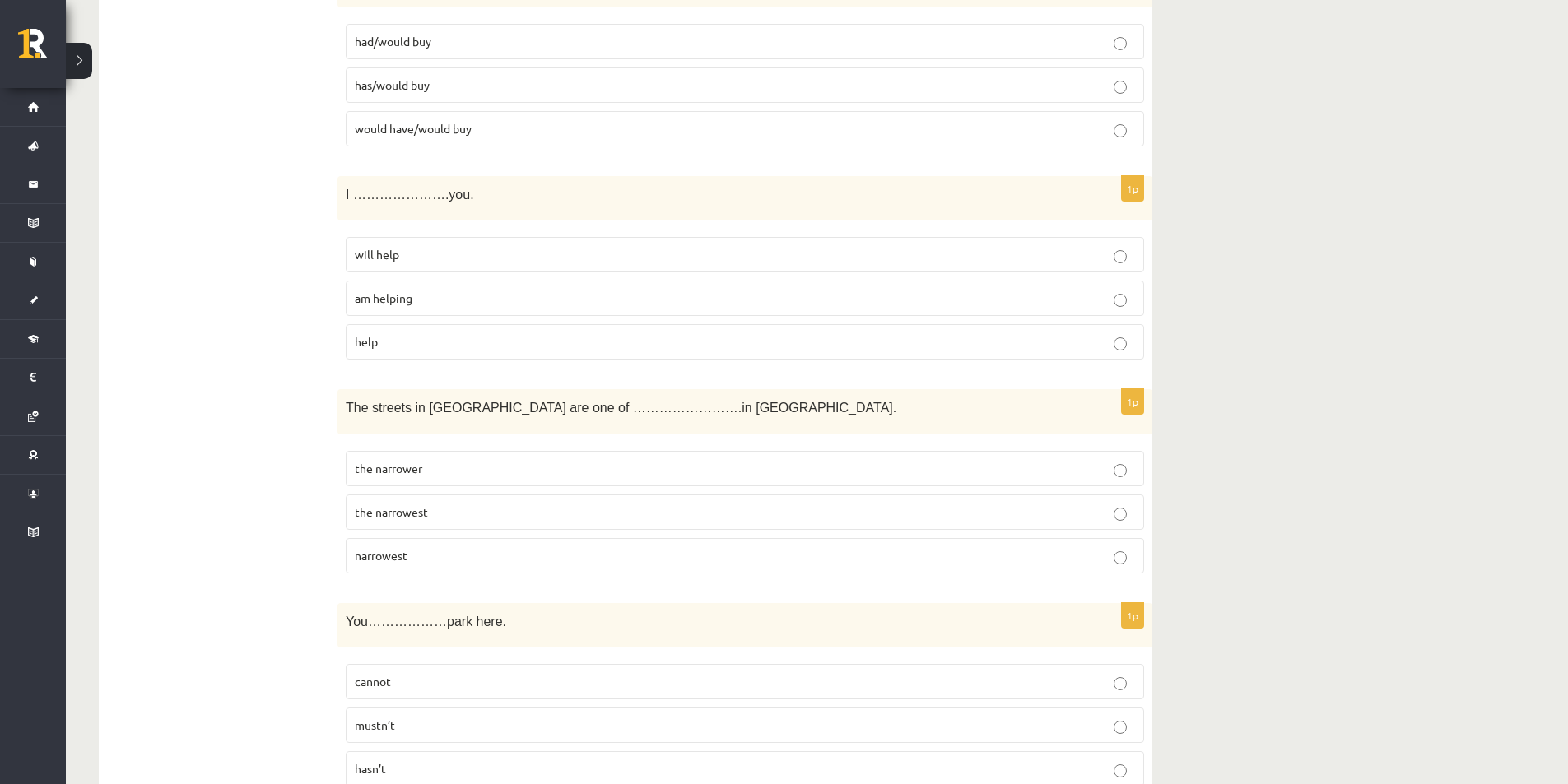
click at [462, 509] on p "the narrowest" at bounding box center [745, 512] width 780 height 17
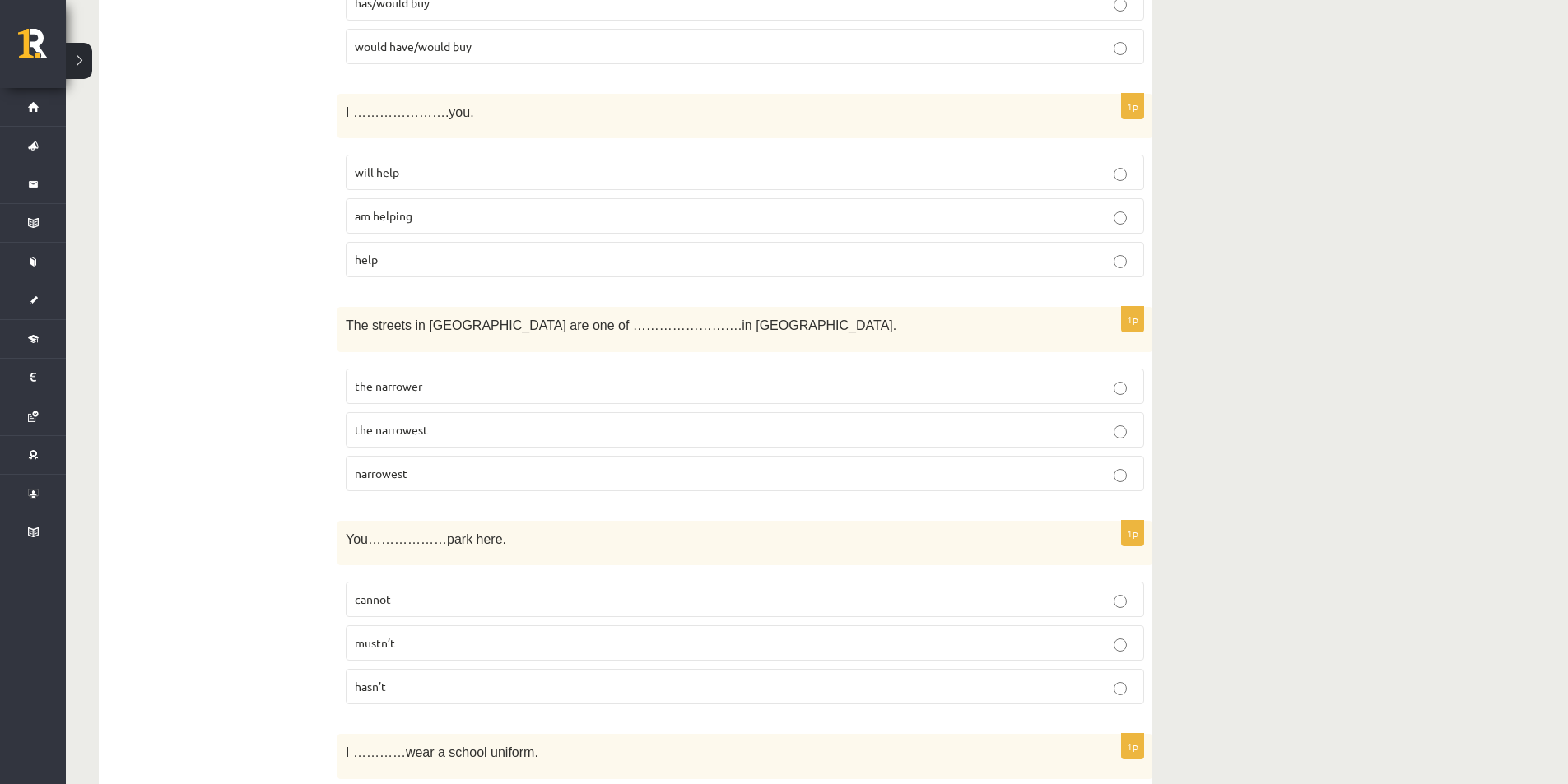
click at [429, 597] on p "cannot" at bounding box center [745, 599] width 780 height 17
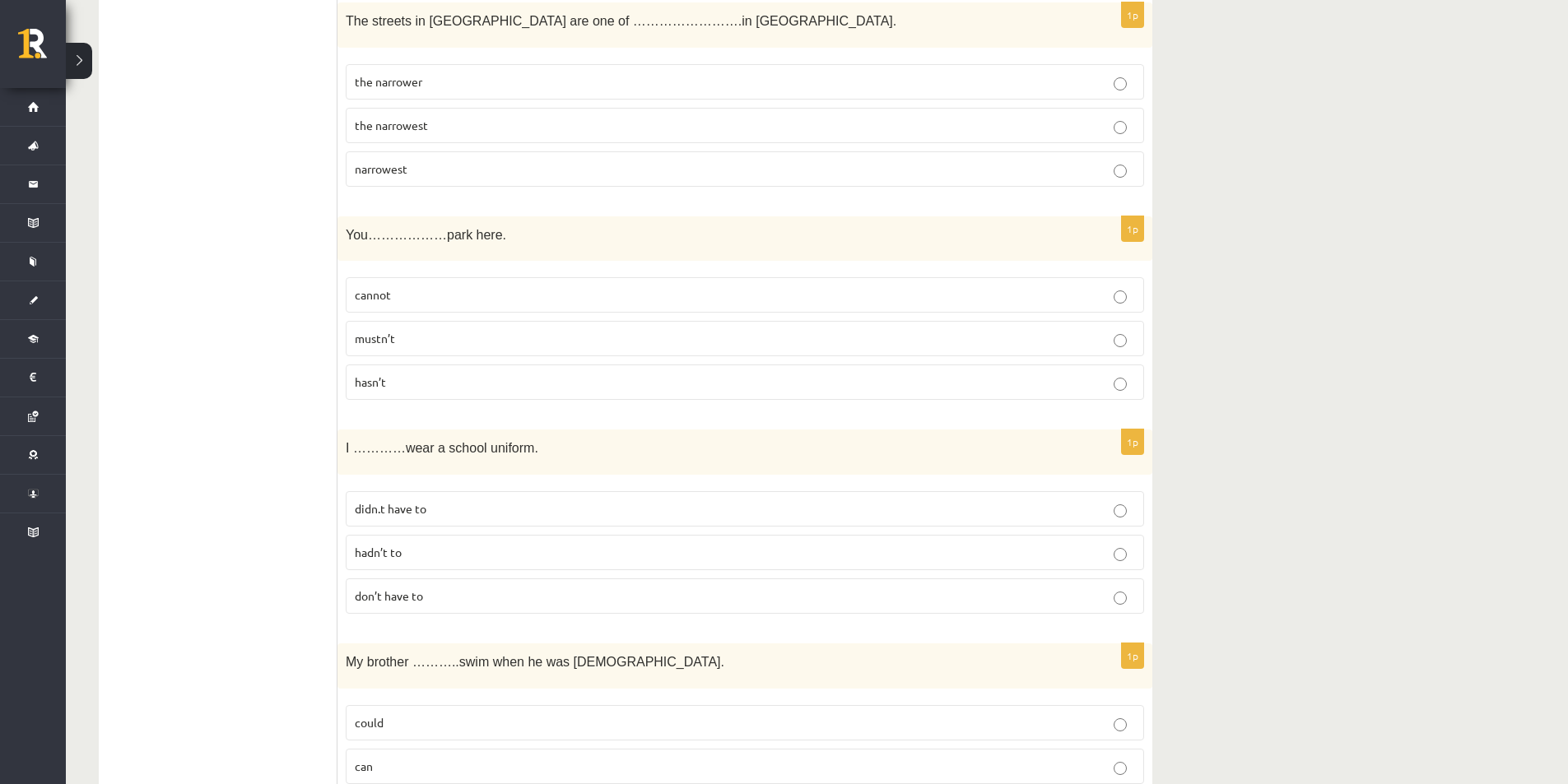
scroll to position [5663, 0]
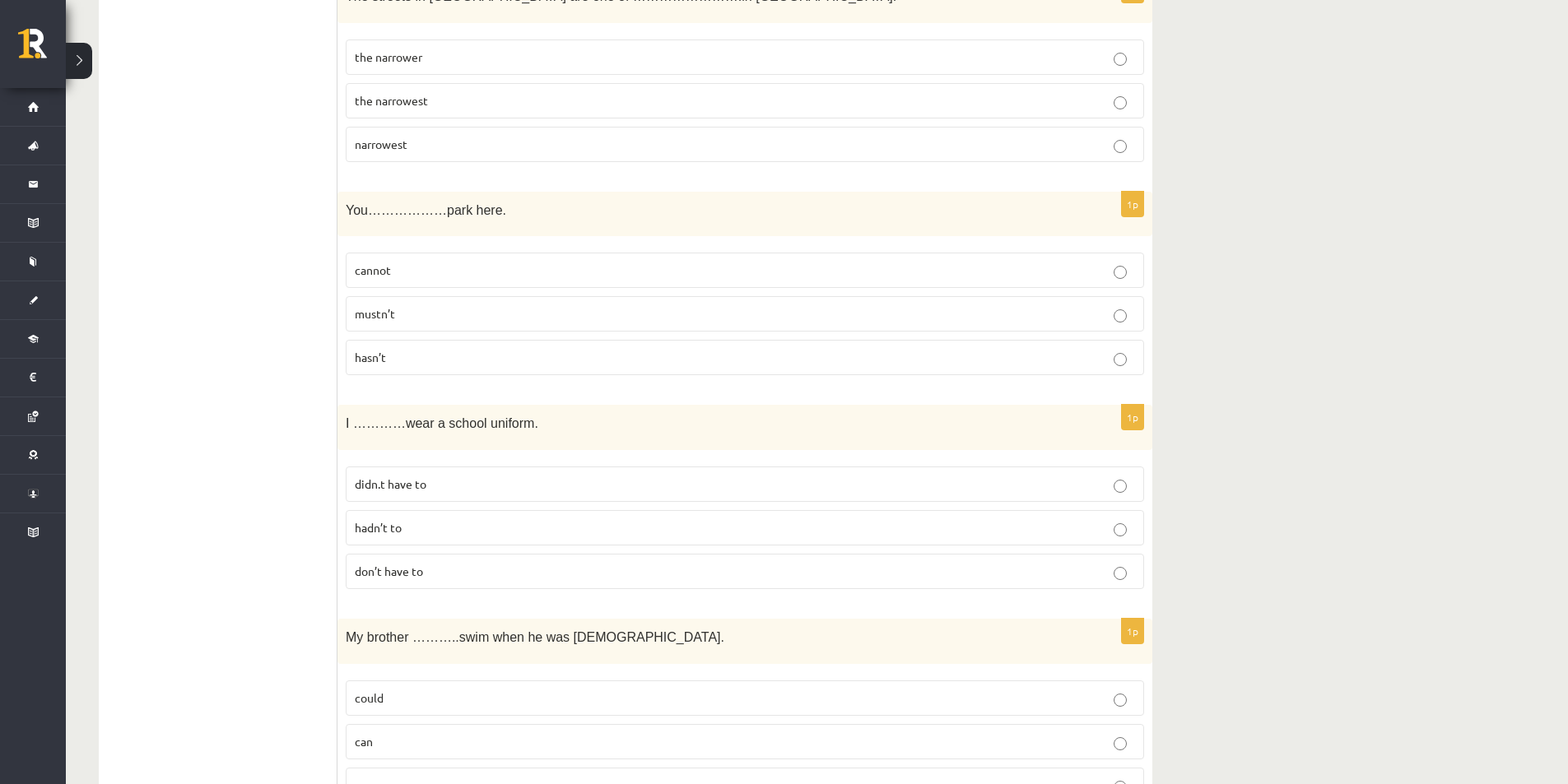
click at [439, 586] on label "don’t have to" at bounding box center [745, 571] width 798 height 35
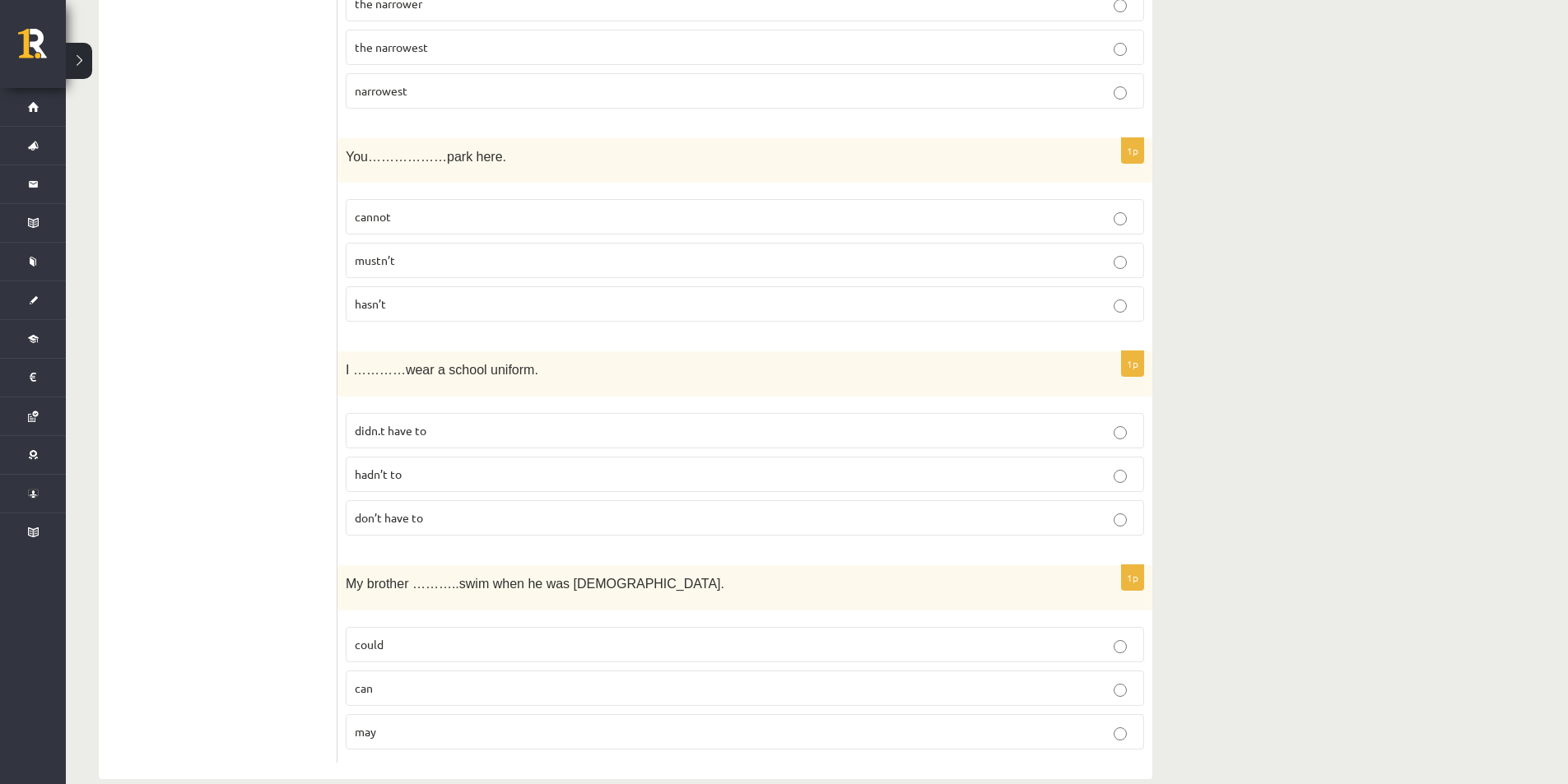
scroll to position [5746, 0]
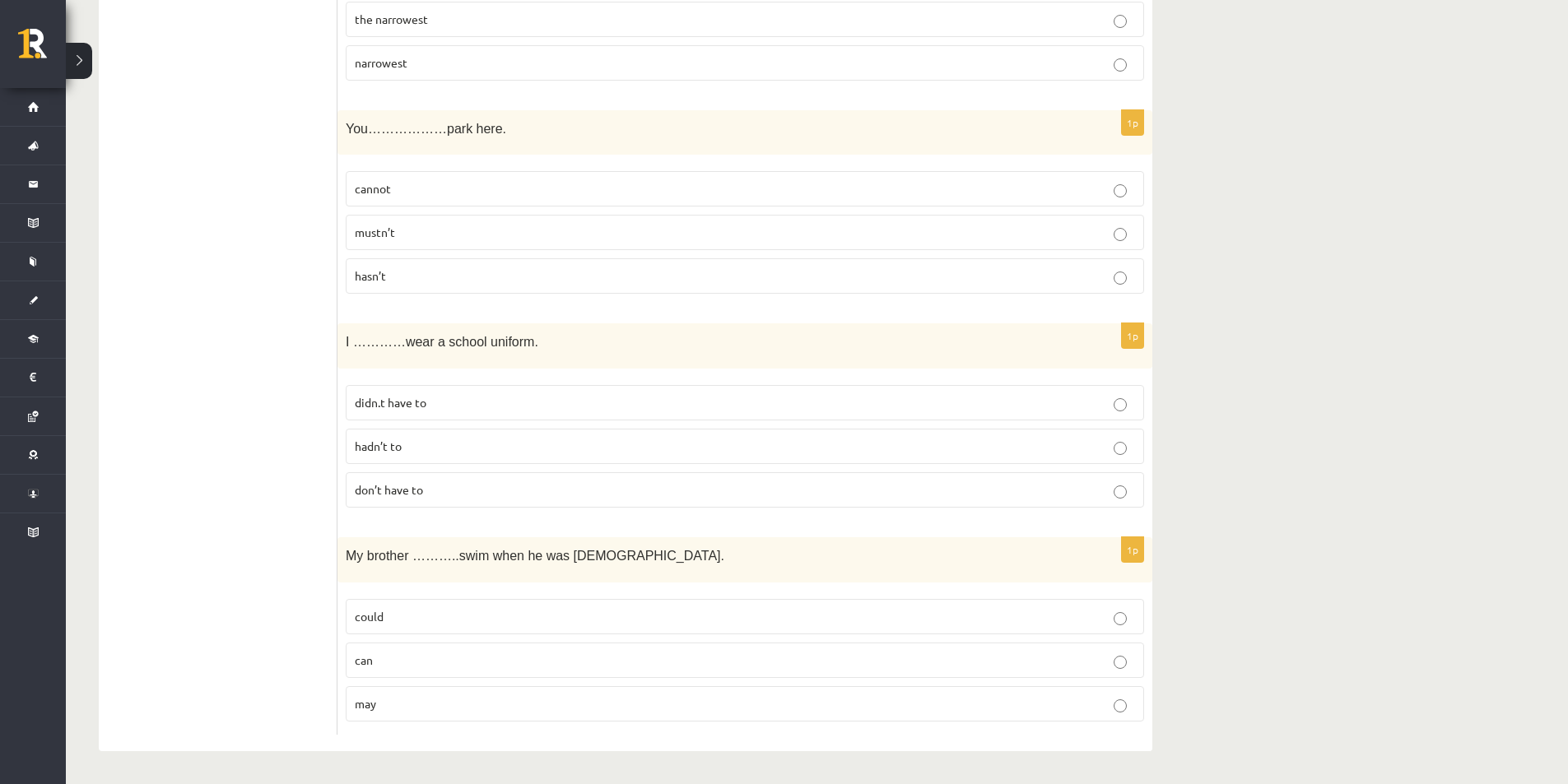
click at [414, 616] on p "could" at bounding box center [745, 617] width 780 height 17
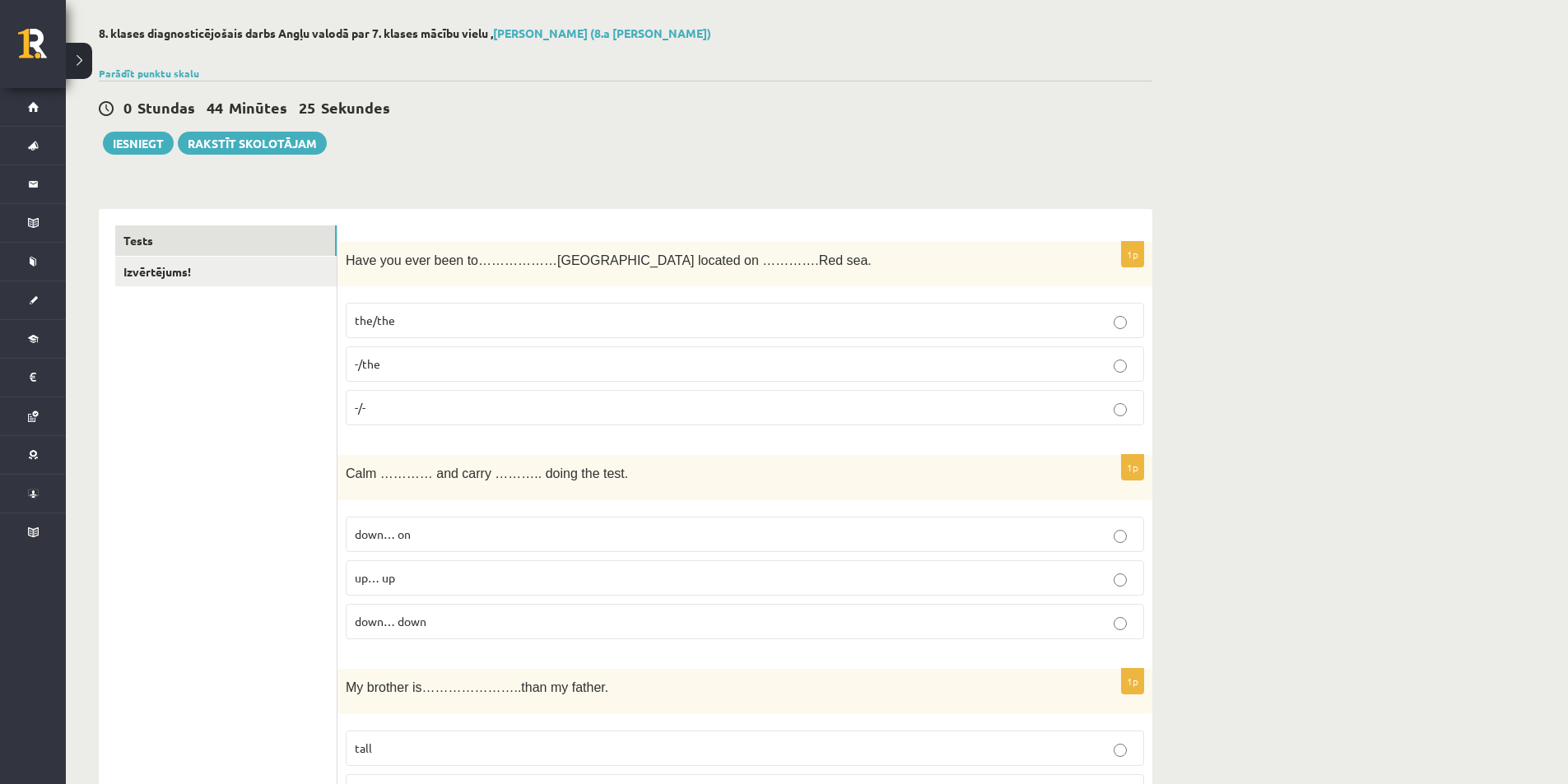
scroll to position [0, 0]
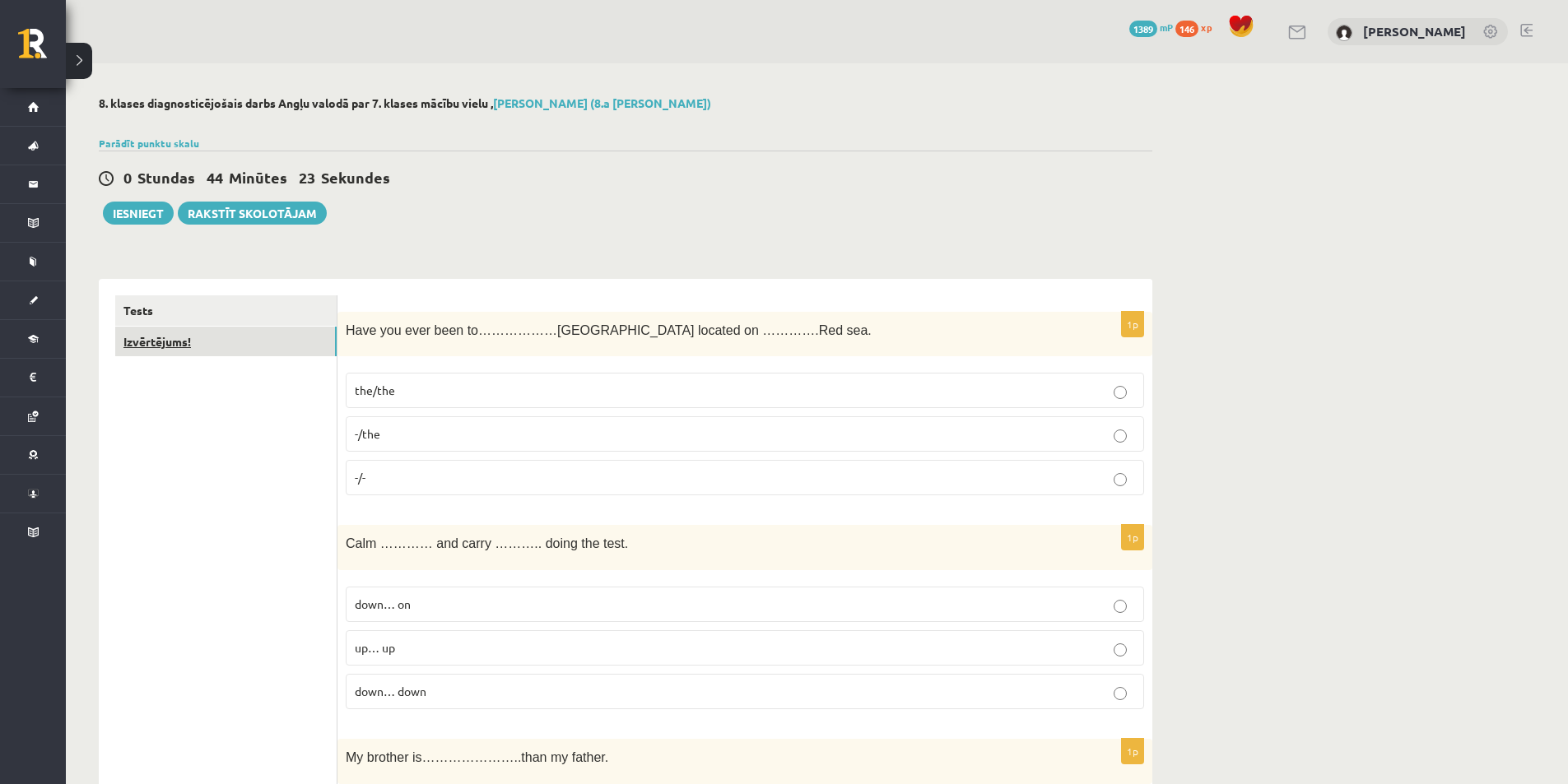
click at [291, 345] on link "Izvērtējums!" at bounding box center [225, 342] width 221 height 31
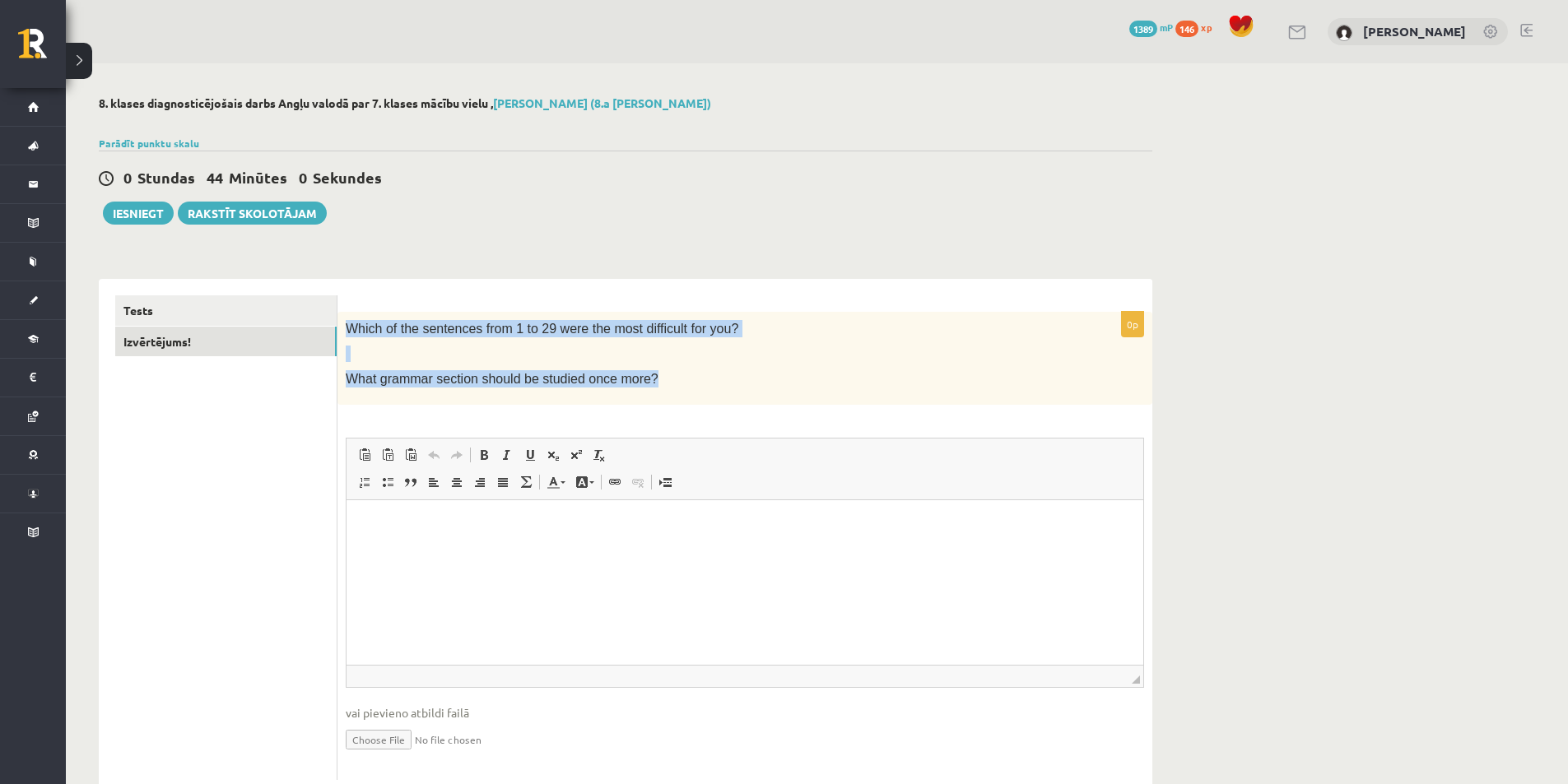
drag, startPoint x: 341, startPoint y: 326, endPoint x: 724, endPoint y: 378, distance: 386.5
click at [724, 378] on div "Which of the sentences from 1 to 29 were the most difficult for you? What gramm…" at bounding box center [745, 357] width 815 height 93
copy div "Which of the sentences from 1 to 29 were the most difficult for you? What gramm…"
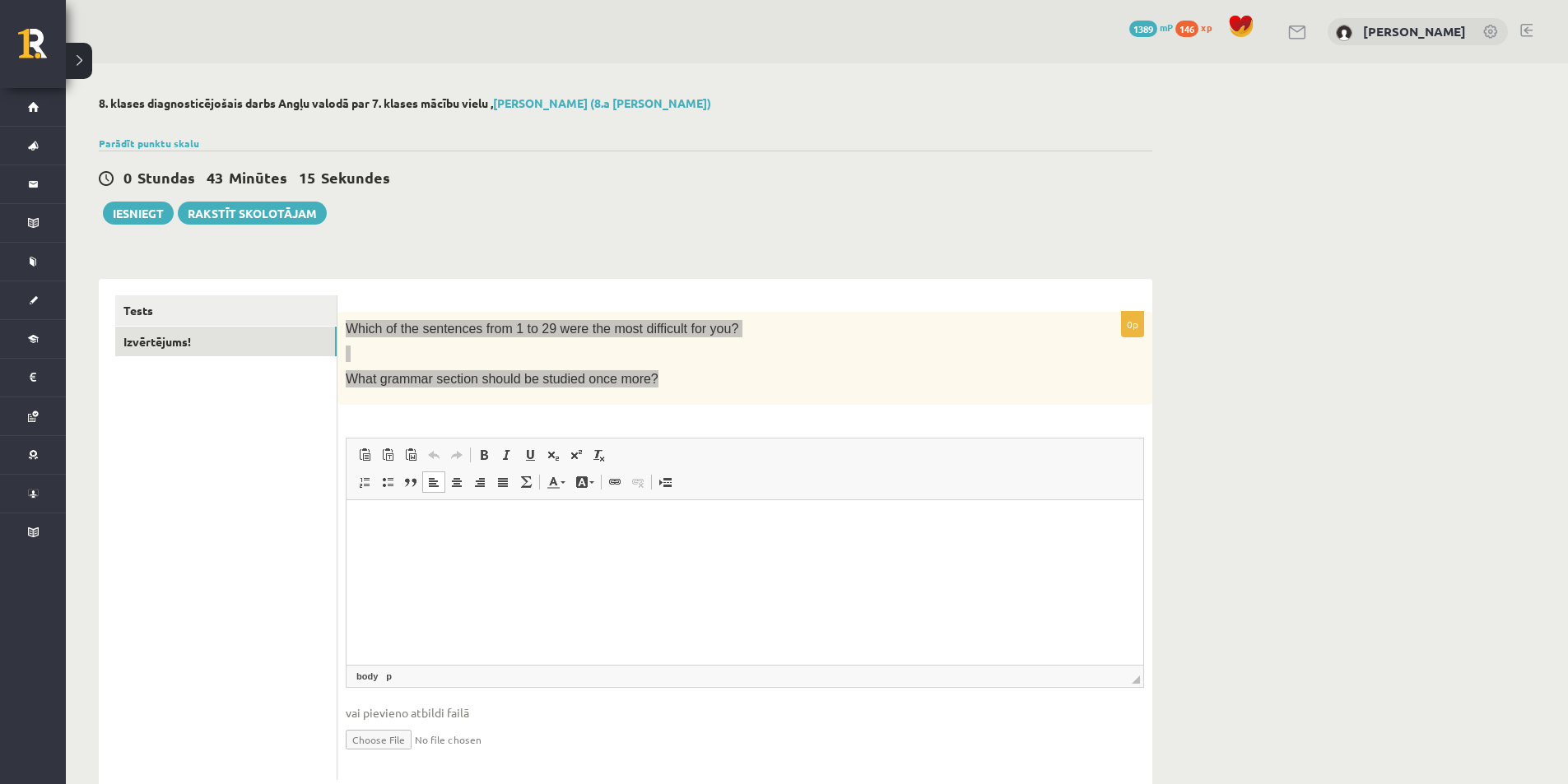
click at [458, 550] on html at bounding box center [744, 524] width 796 height 50
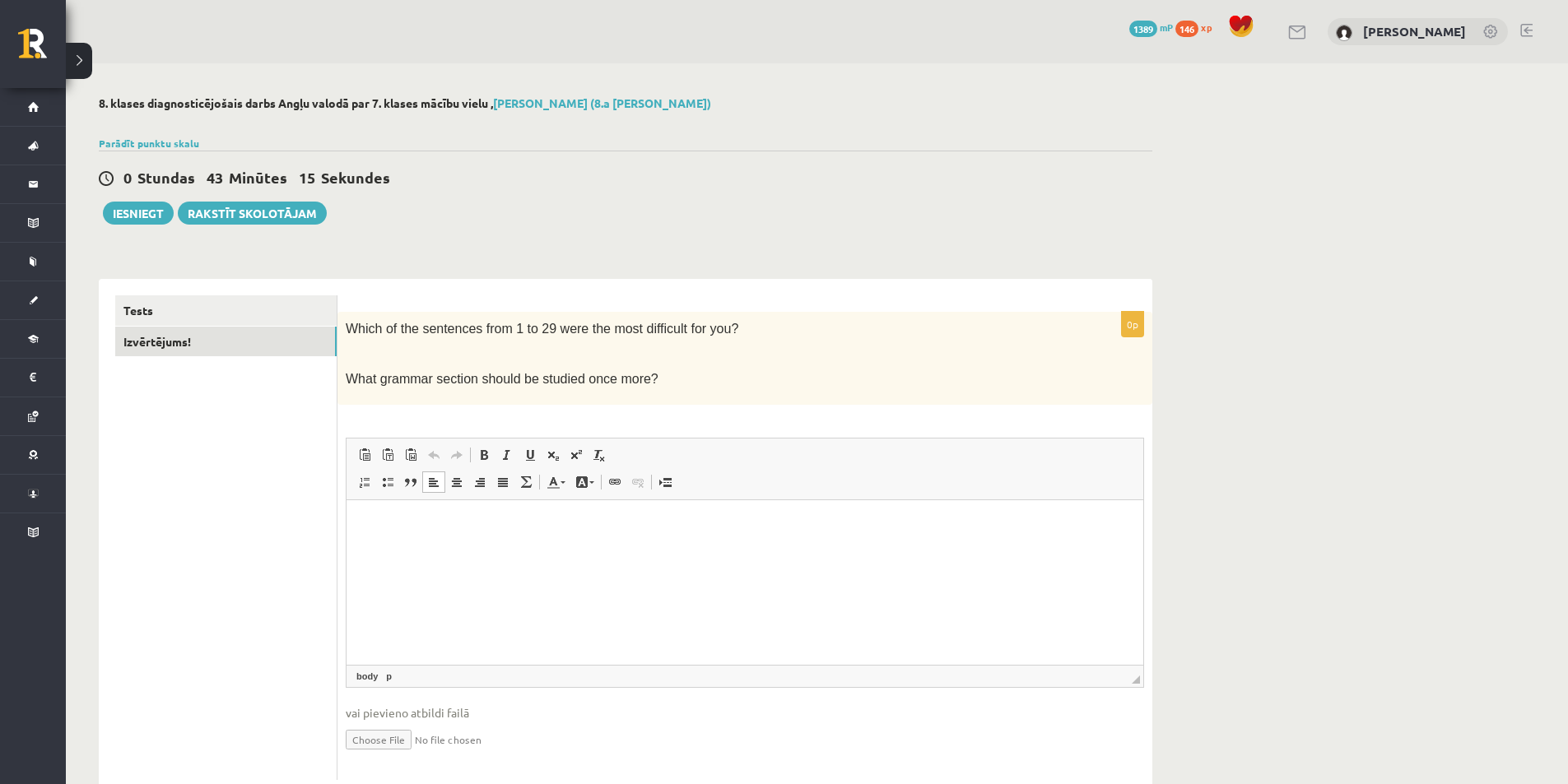
click at [321, 626] on ul "Tests Izvērtējums!" at bounding box center [226, 538] width 222 height 485
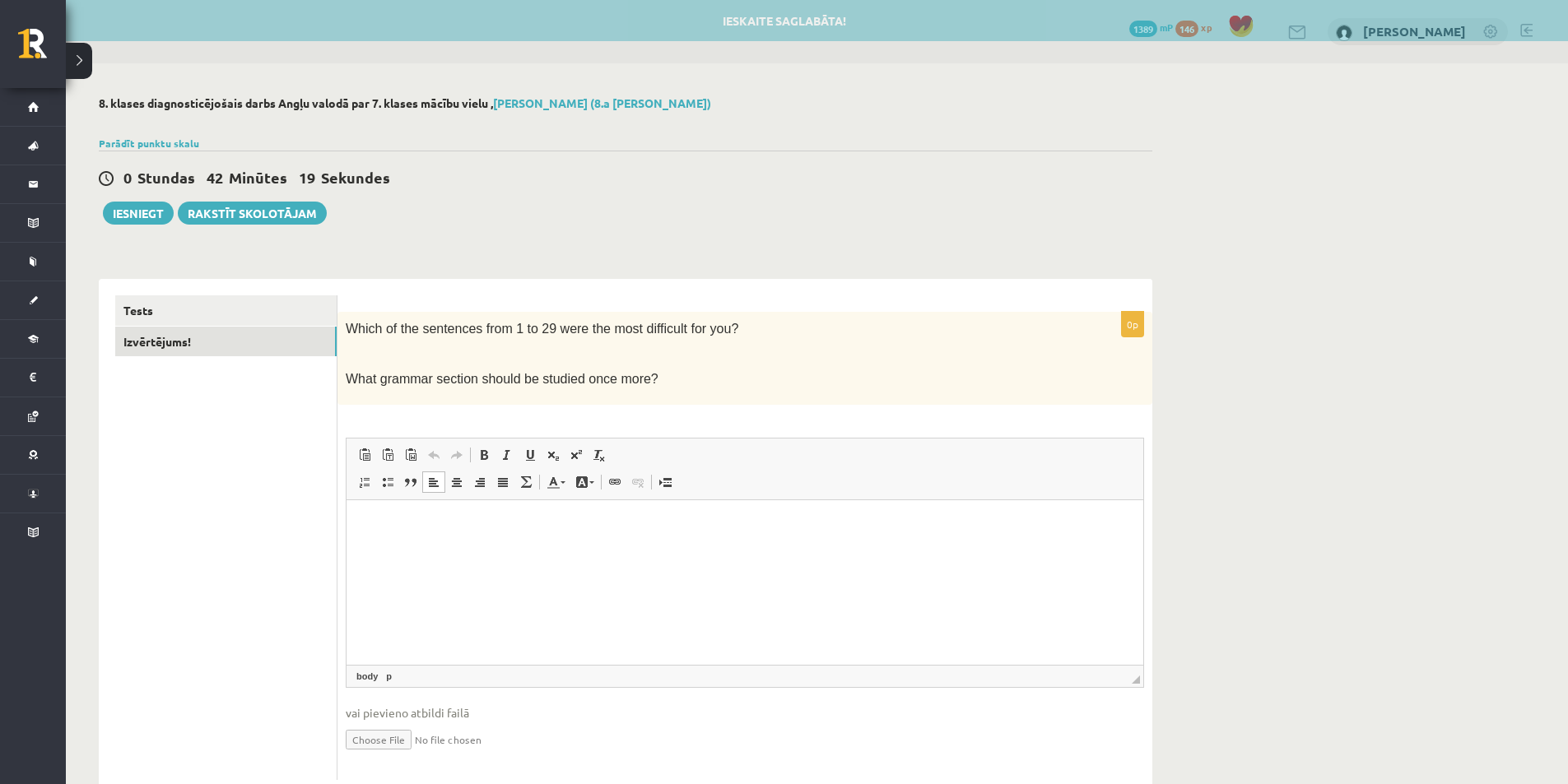
click at [572, 550] on html at bounding box center [744, 524] width 796 height 50
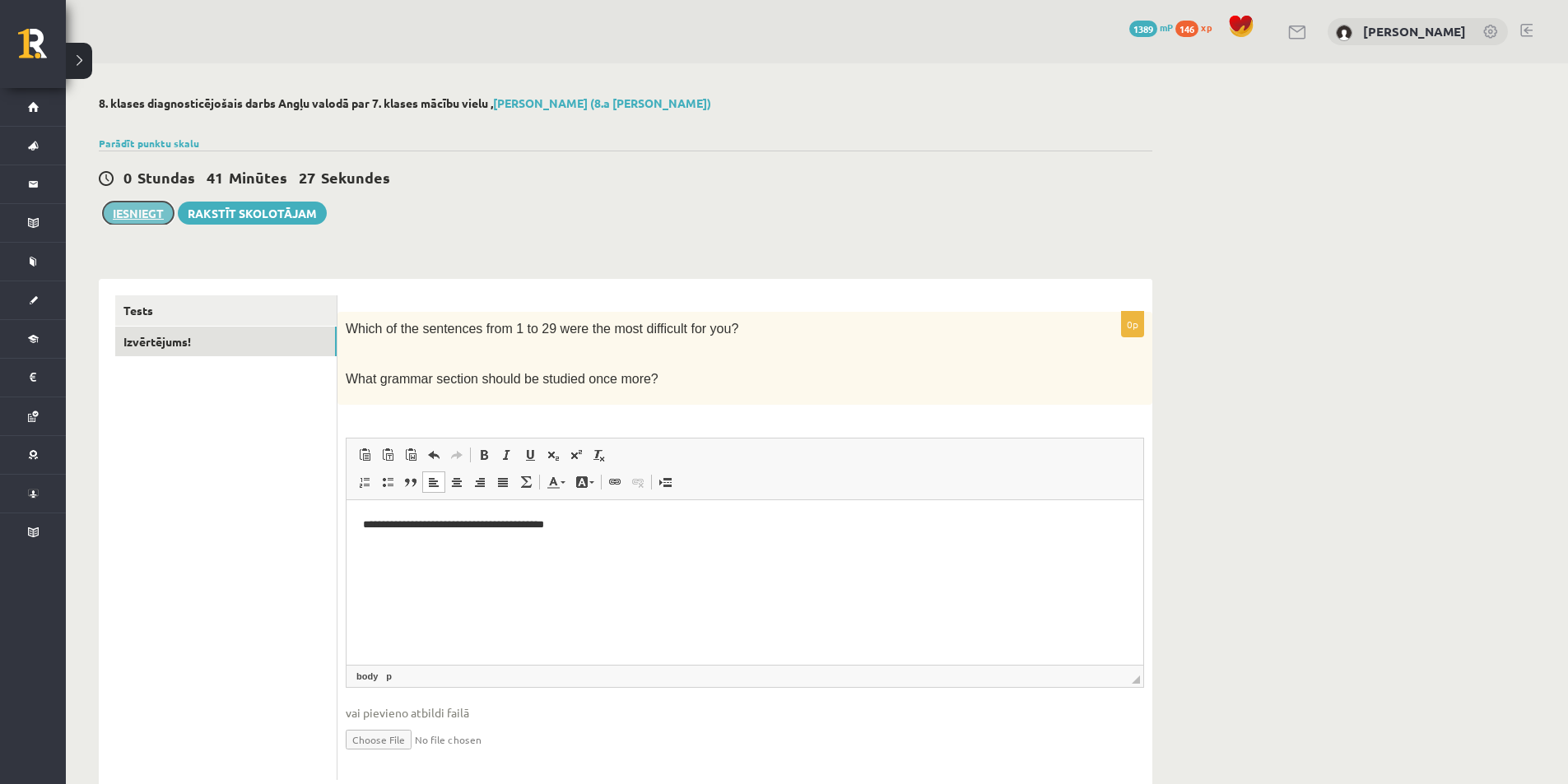
click at [137, 204] on button "Iesniegt" at bounding box center [138, 213] width 71 height 23
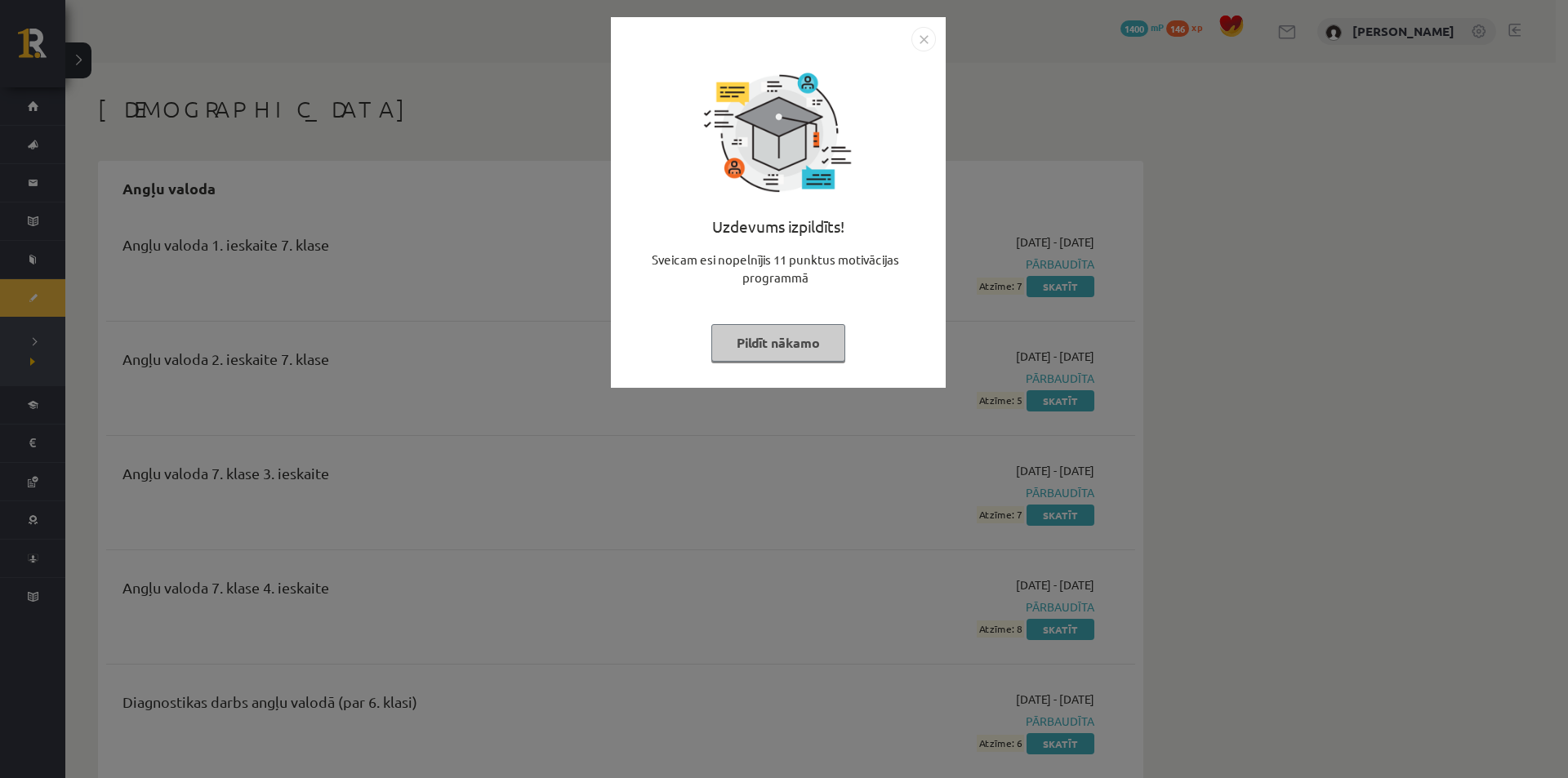
click at [764, 334] on button "Pildīt nākamo" at bounding box center [778, 342] width 134 height 37
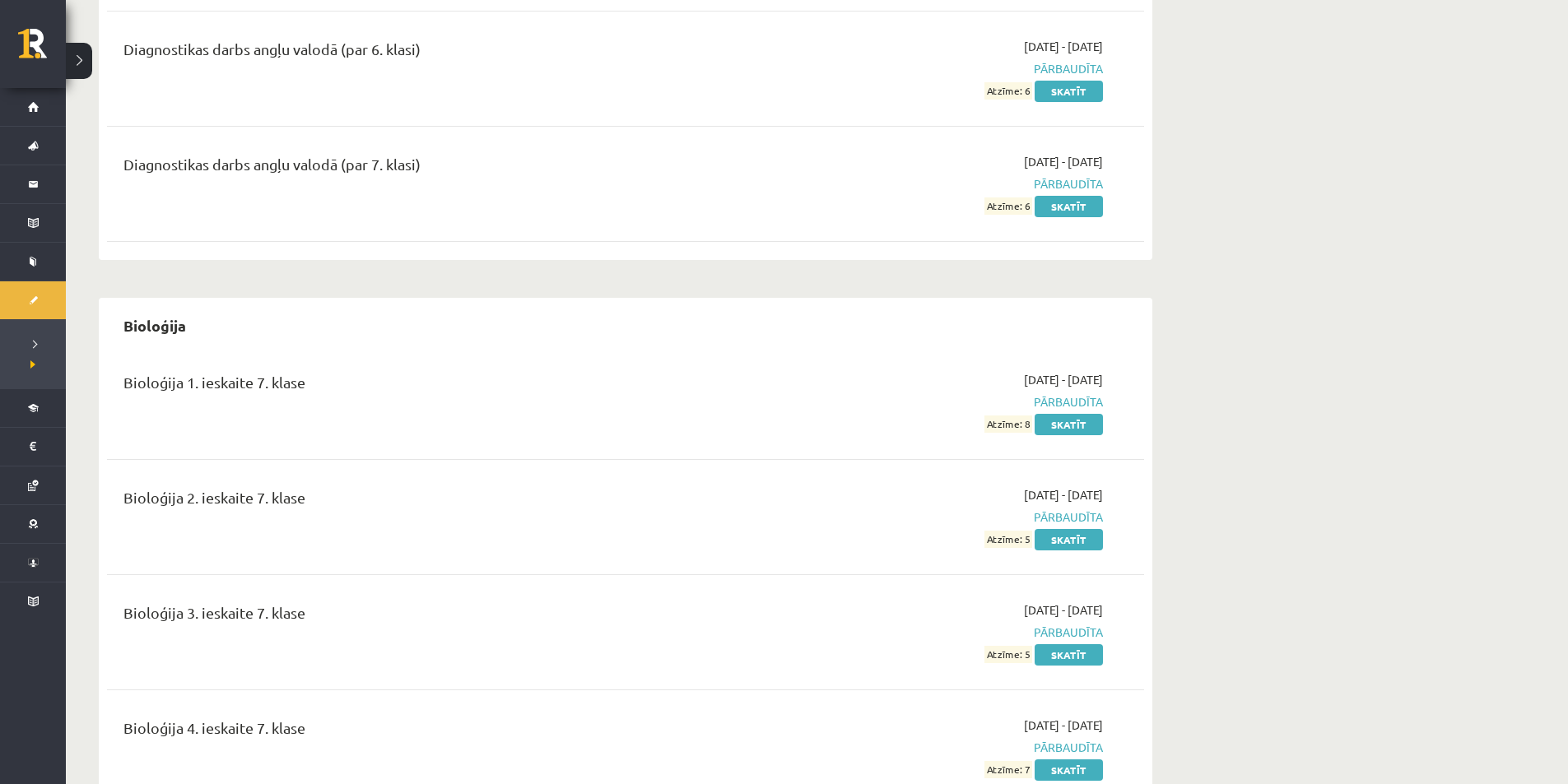
scroll to position [741, 0]
